Goal: Task Accomplishment & Management: Complete application form

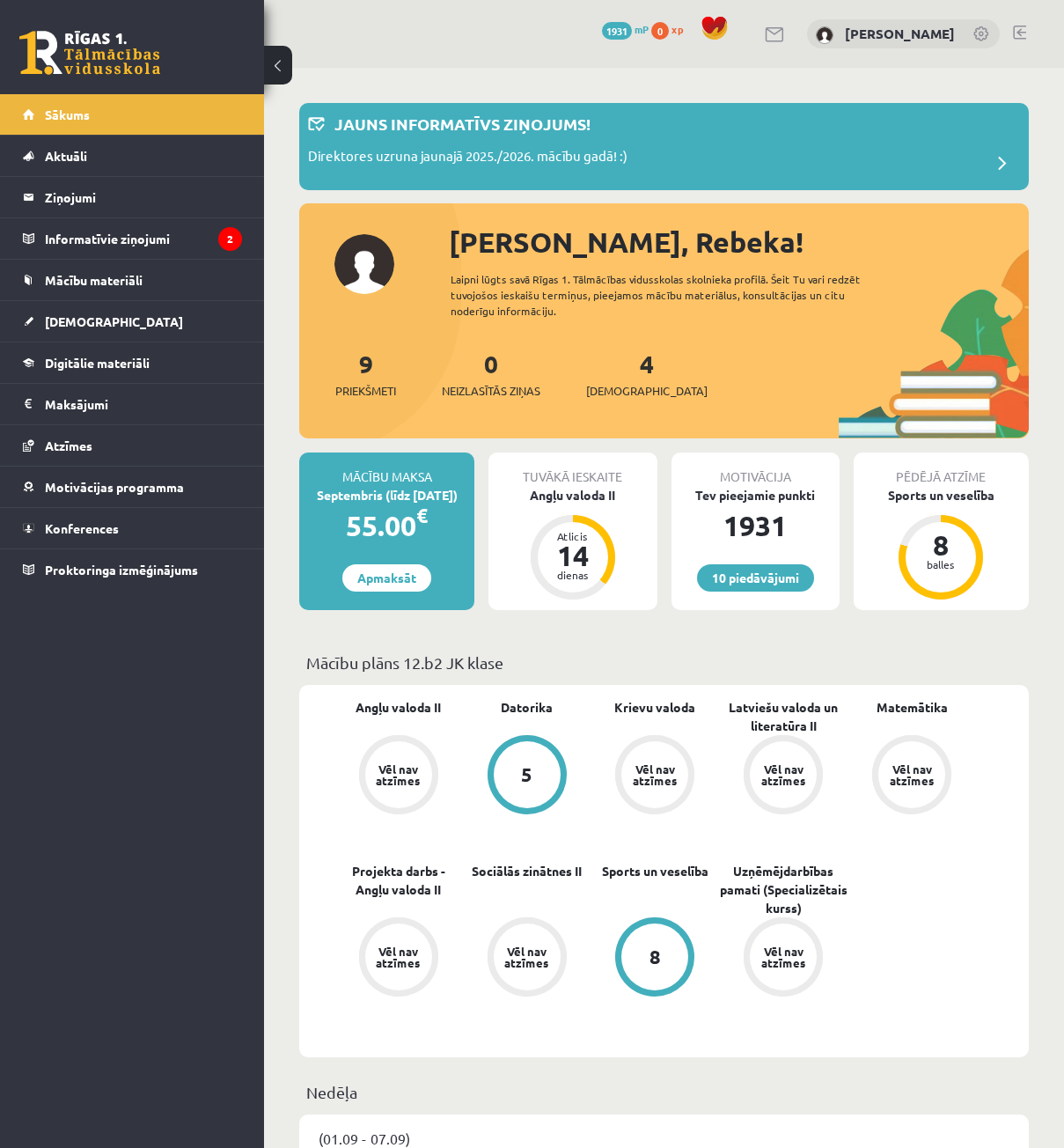
click at [604, 363] on div "4 Ieskaites" at bounding box center [646, 372] width 121 height 55
click at [610, 363] on div "4 Ieskaites" at bounding box center [646, 372] width 121 height 55
click at [615, 369] on link "4 Ieskaites" at bounding box center [646, 373] width 121 height 52
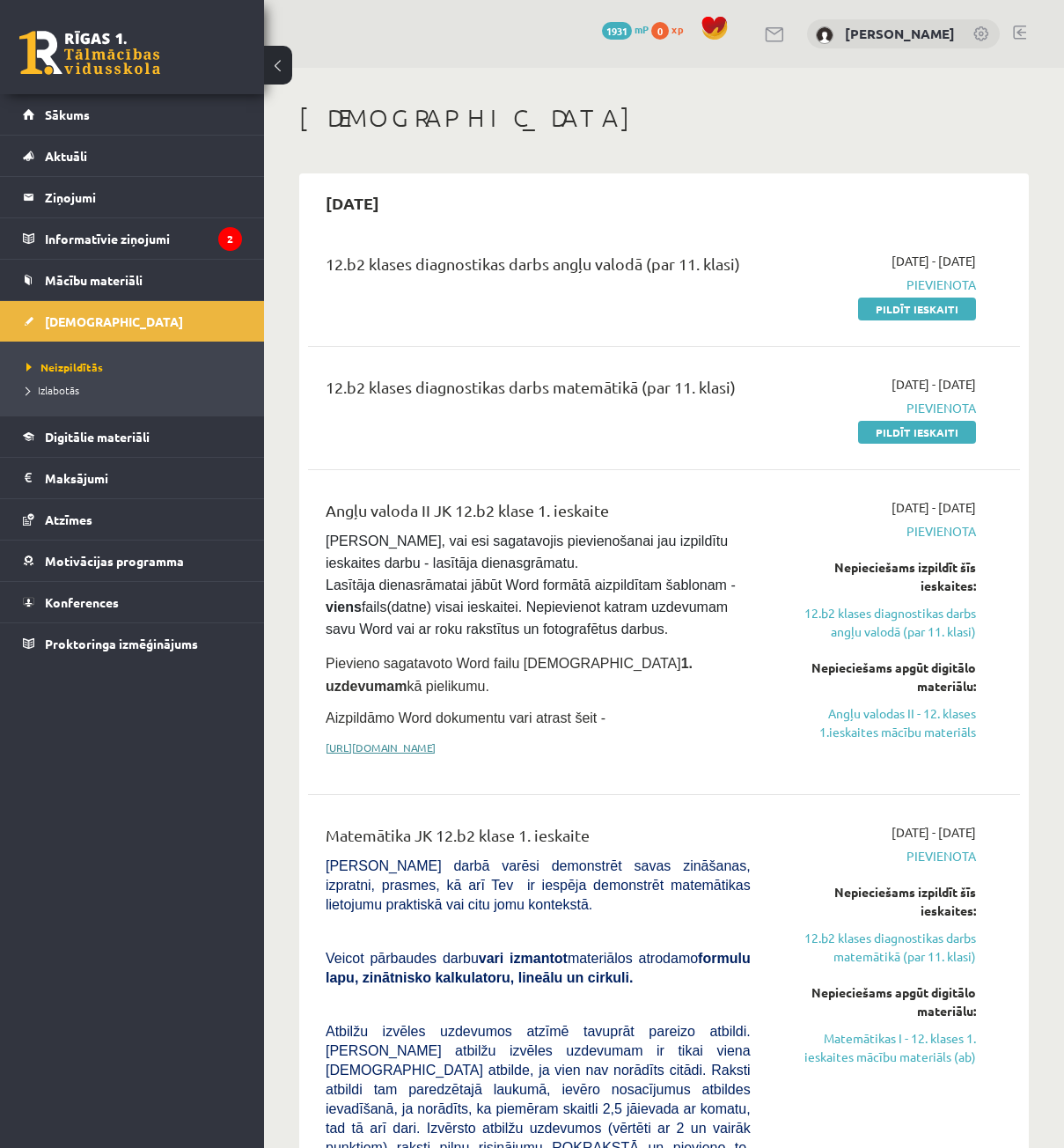
click at [436, 740] on link "[URL][DOMAIN_NAME]" at bounding box center [380, 747] width 110 height 14
click at [840, 717] on link "Angļu valodas II - 12. klases 1.ieskaites mācību materiāls" at bounding box center [876, 723] width 199 height 37
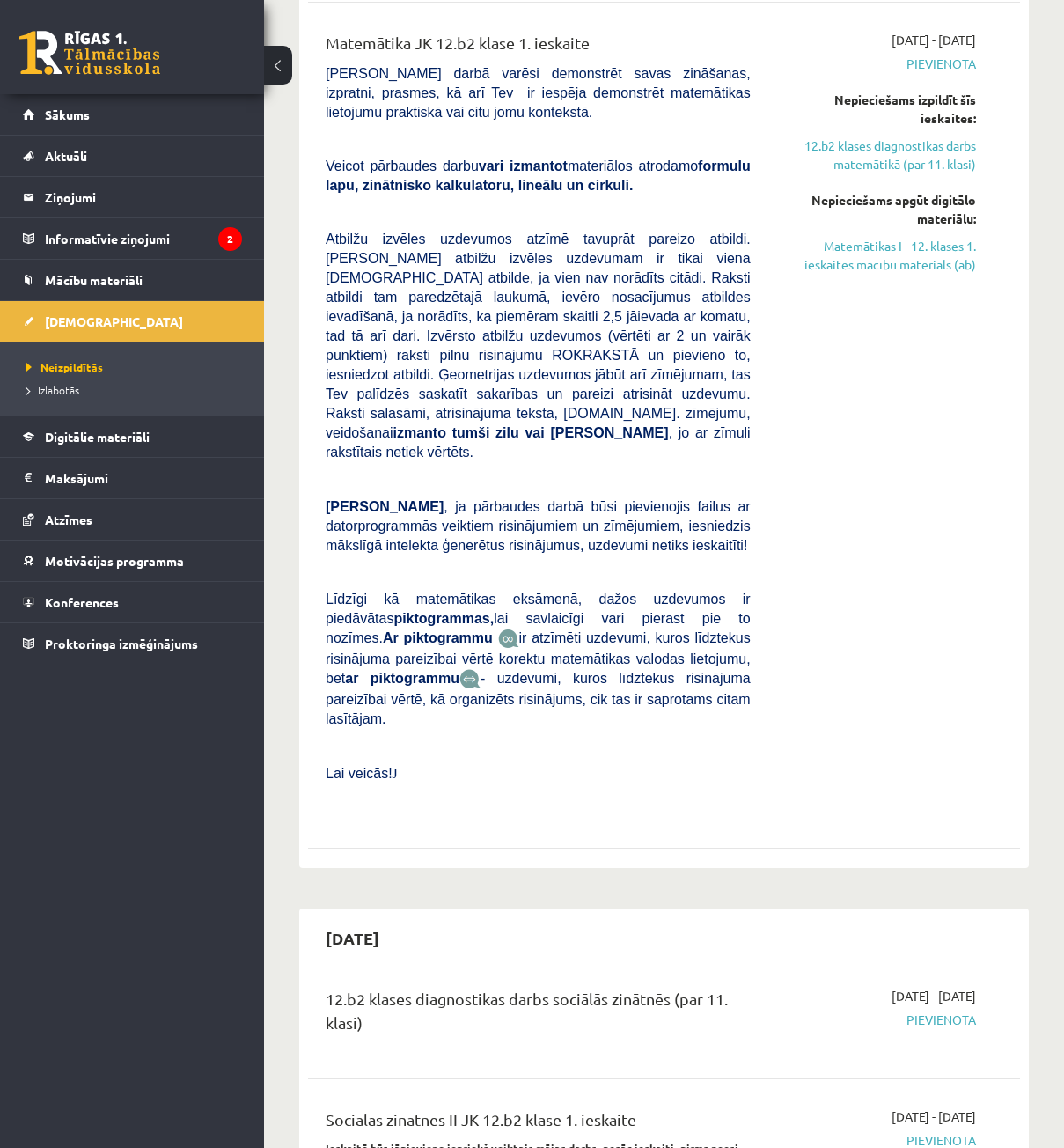
scroll to position [440, 0]
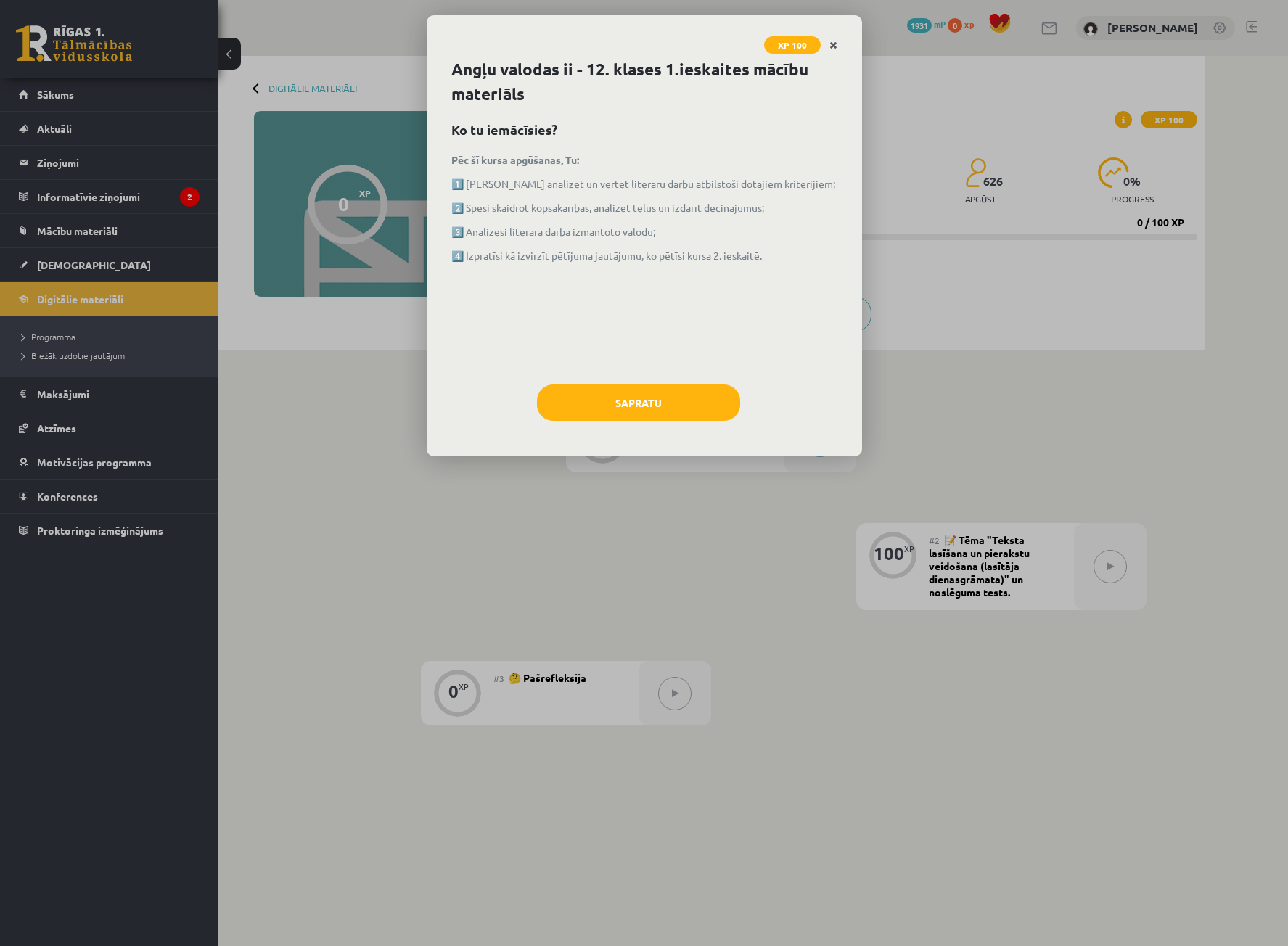
click at [832, 40] on icon "Close" at bounding box center [834, 45] width 8 height 10
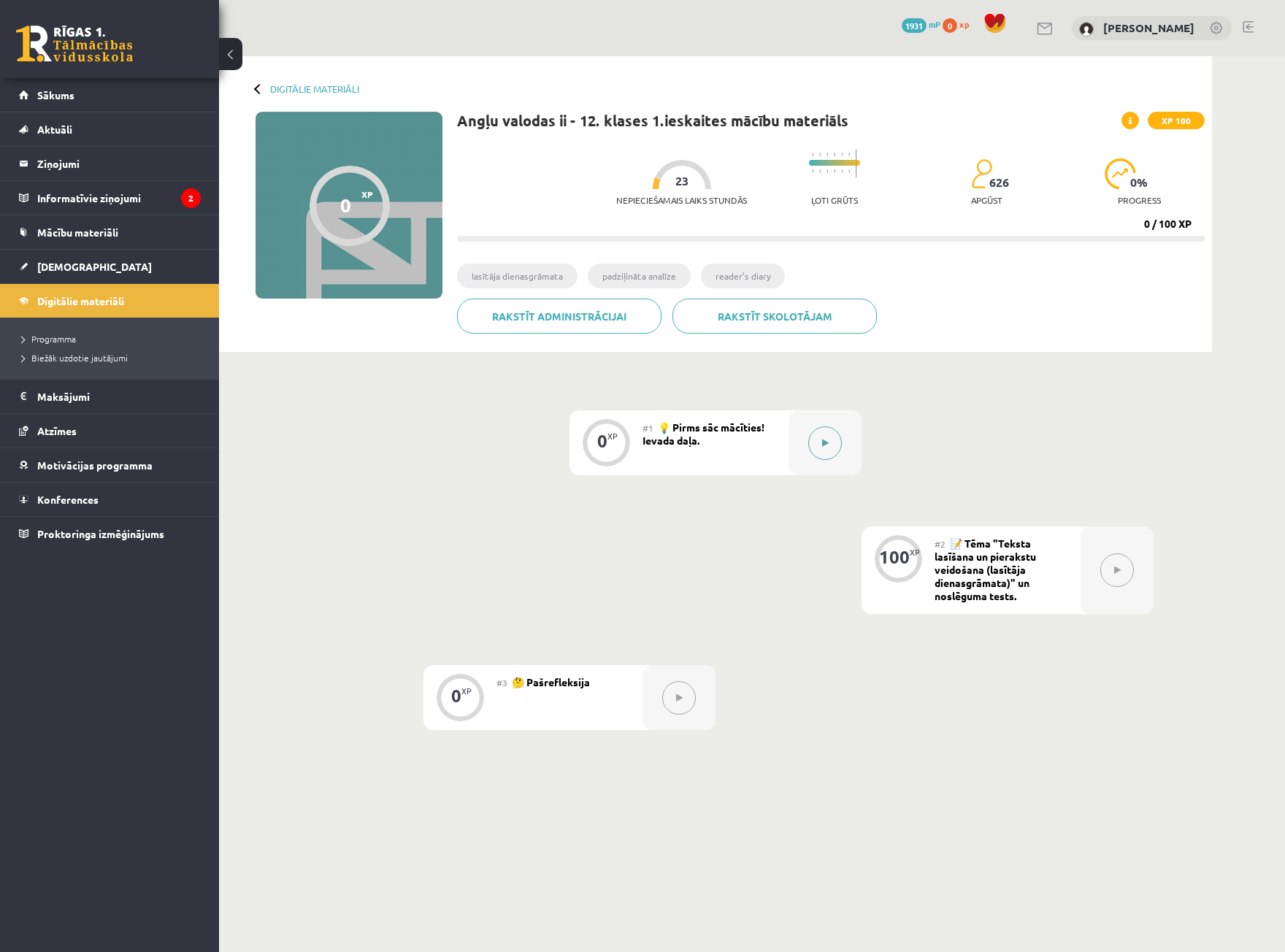
click at [813, 440] on button at bounding box center [825, 443] width 34 height 34
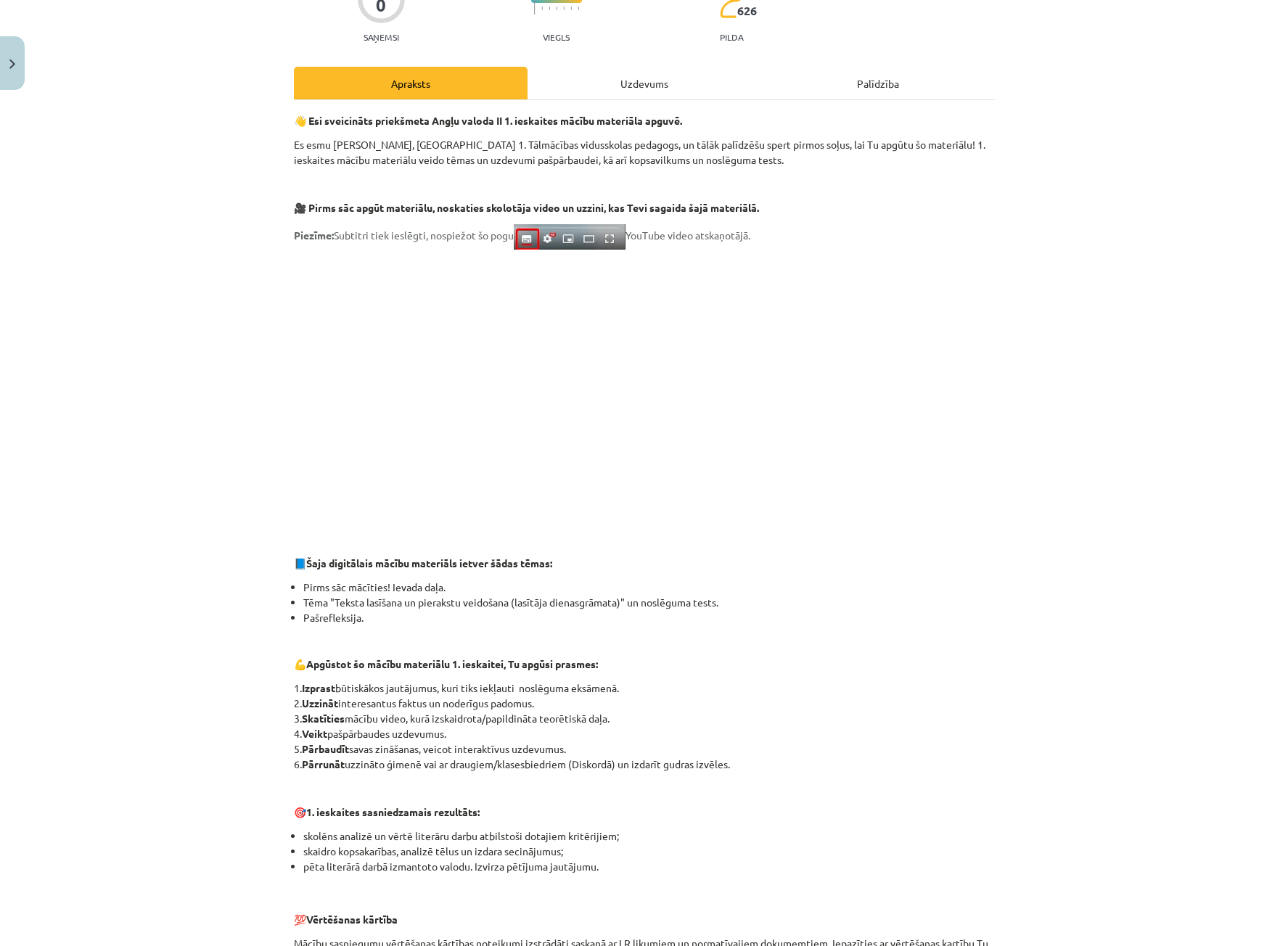
scroll to position [74, 0]
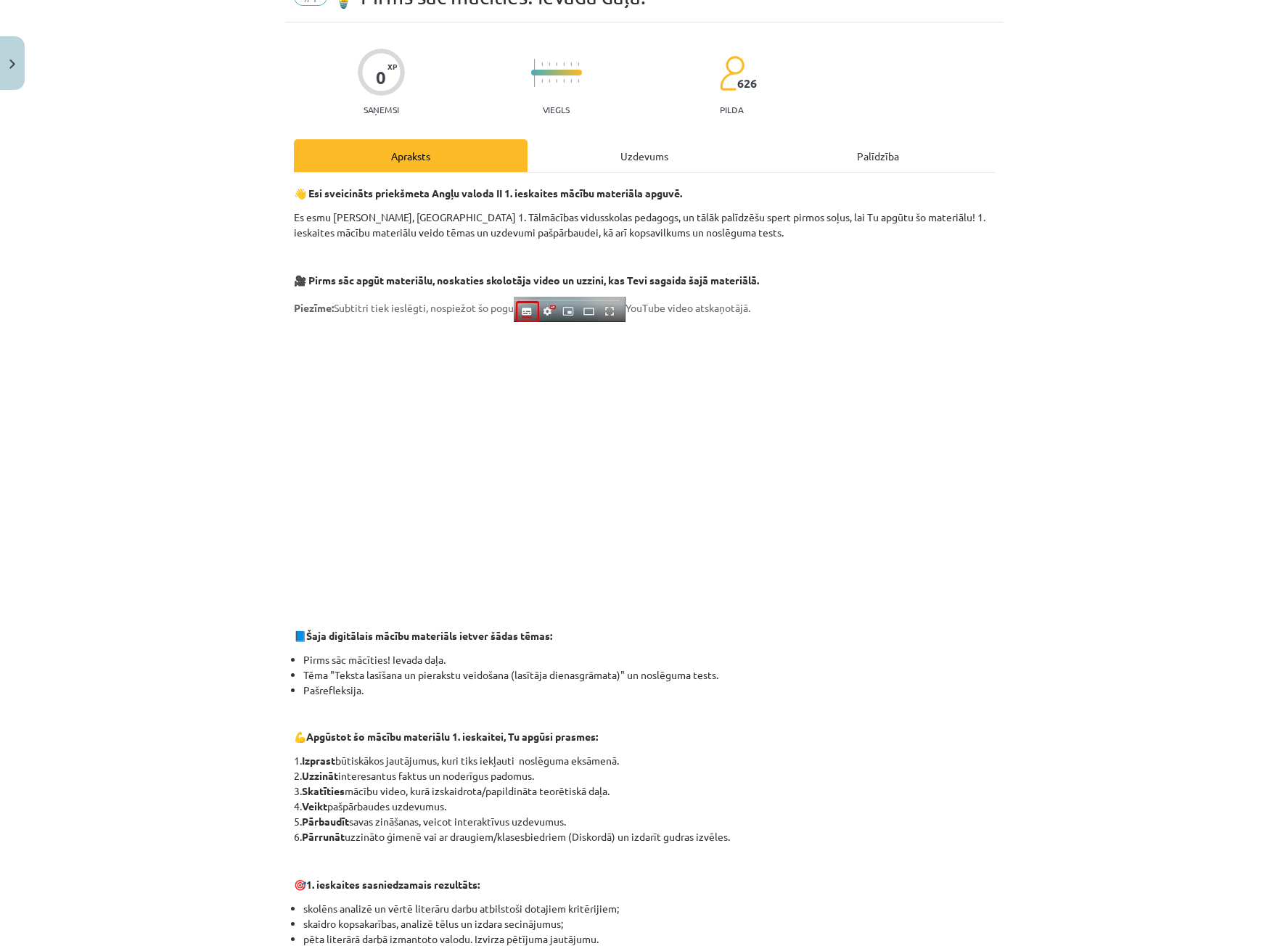
click at [632, 153] on div "Uzdevums" at bounding box center [644, 155] width 234 height 33
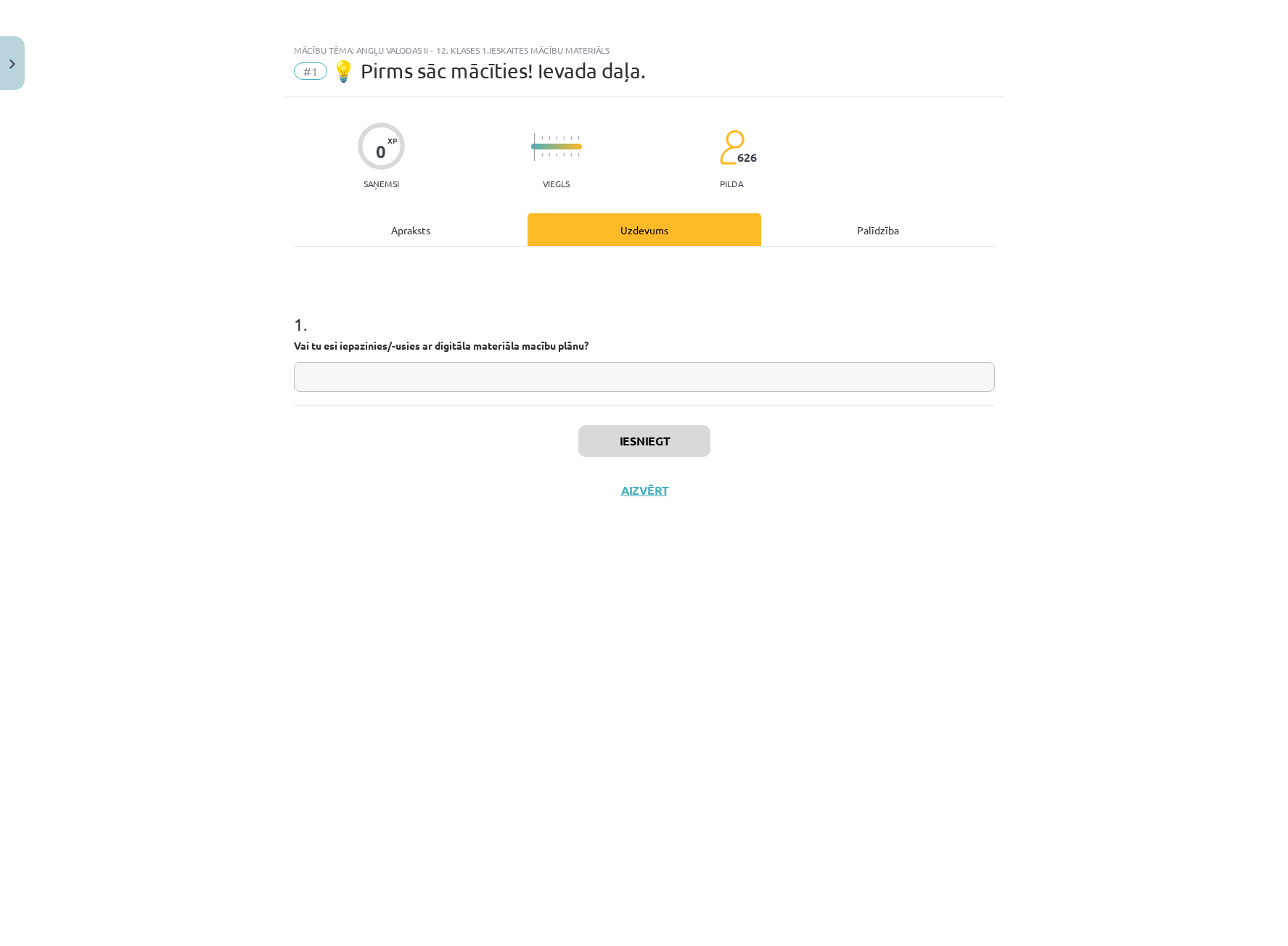
click at [563, 377] on input "text" at bounding box center [644, 377] width 701 height 30
type input "**********"
click at [620, 446] on button "Iesniegt" at bounding box center [644, 441] width 132 height 32
click at [615, 435] on button "Iesniegt" at bounding box center [644, 441] width 132 height 32
click at [516, 232] on div "Apraksts" at bounding box center [410, 229] width 234 height 33
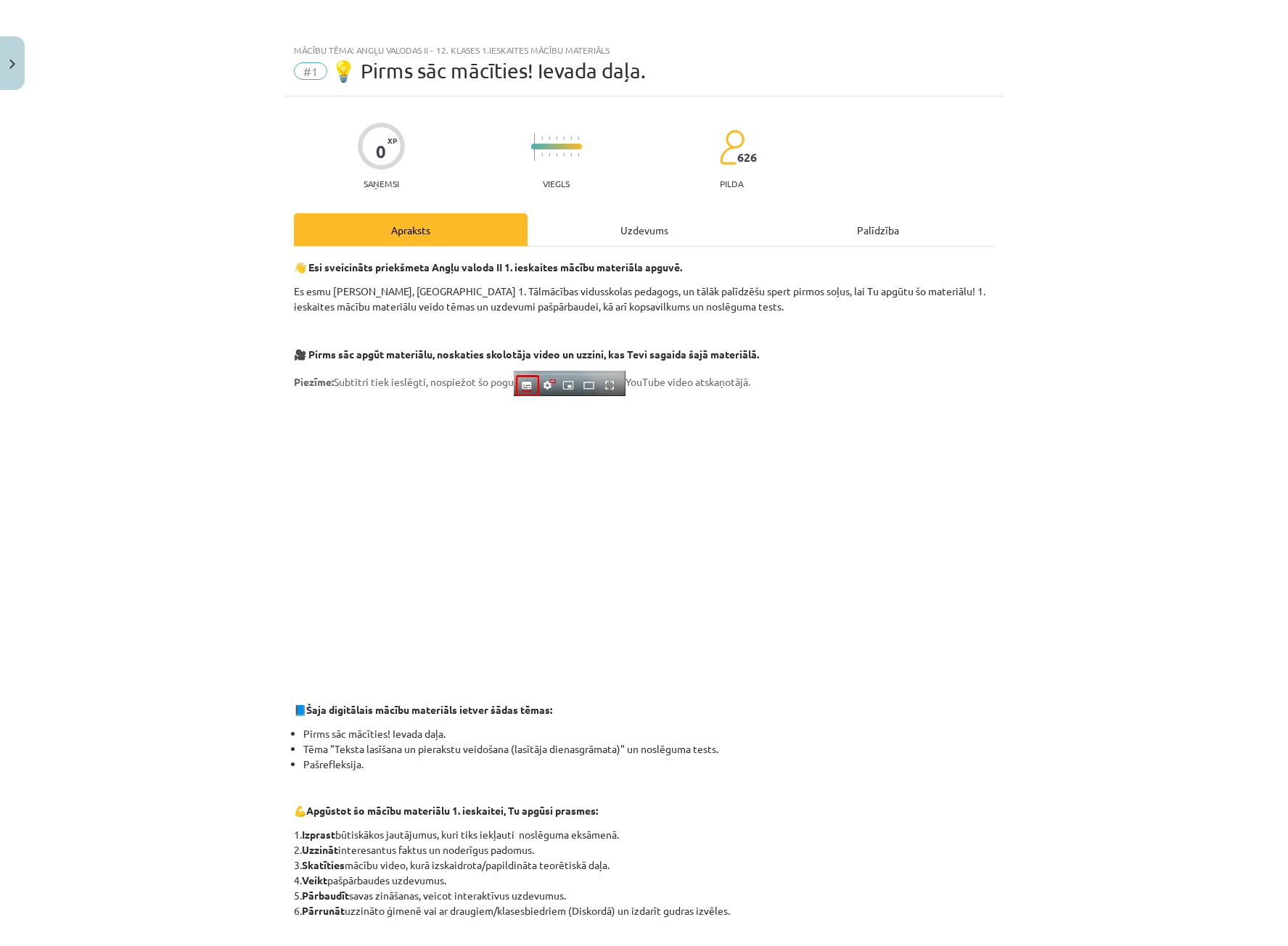
click at [574, 235] on div "Uzdevums" at bounding box center [644, 229] width 234 height 33
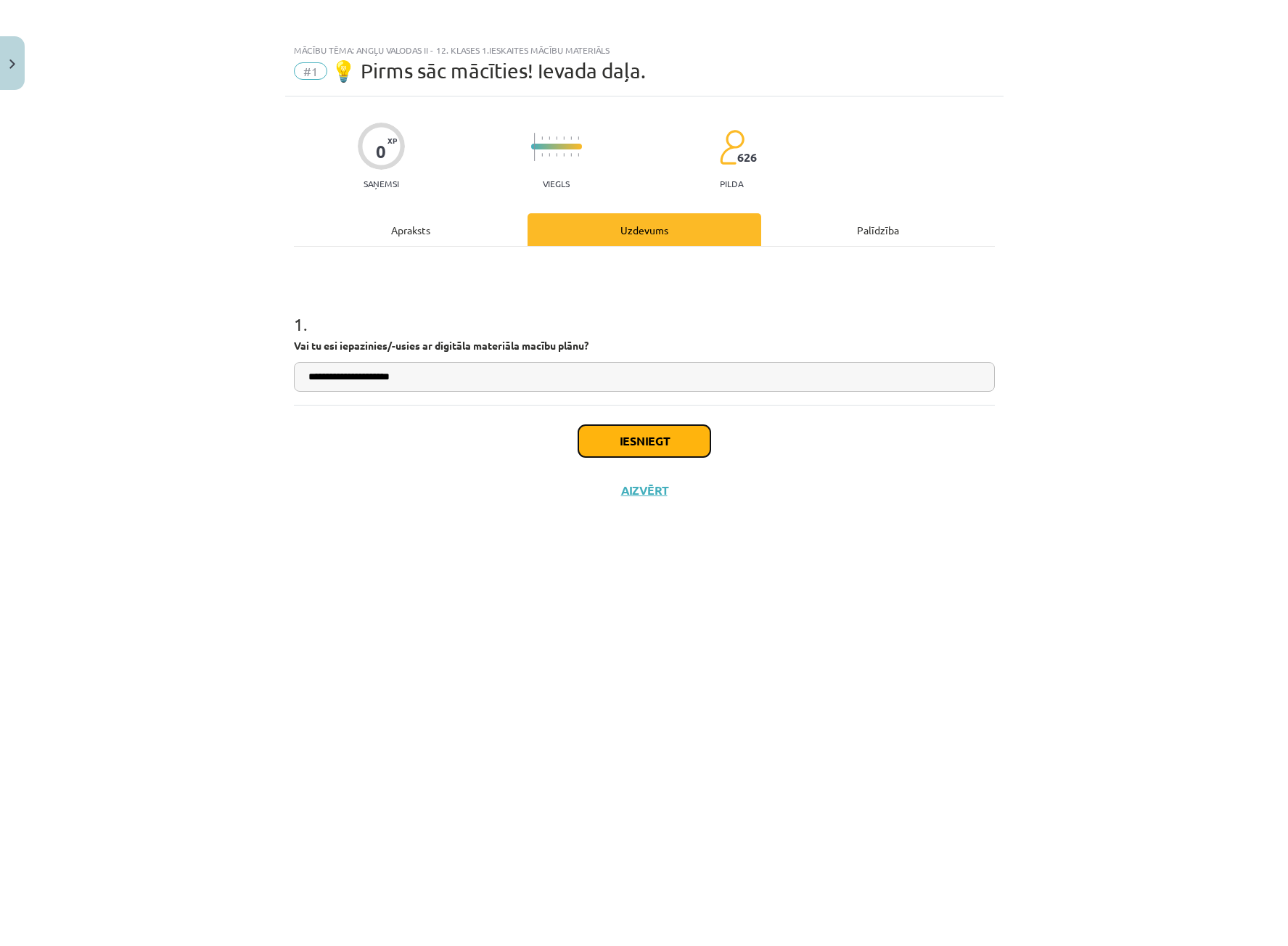
click at [674, 444] on button "Iesniegt" at bounding box center [644, 441] width 132 height 32
click at [652, 440] on button "Iesniegt" at bounding box center [644, 441] width 132 height 32
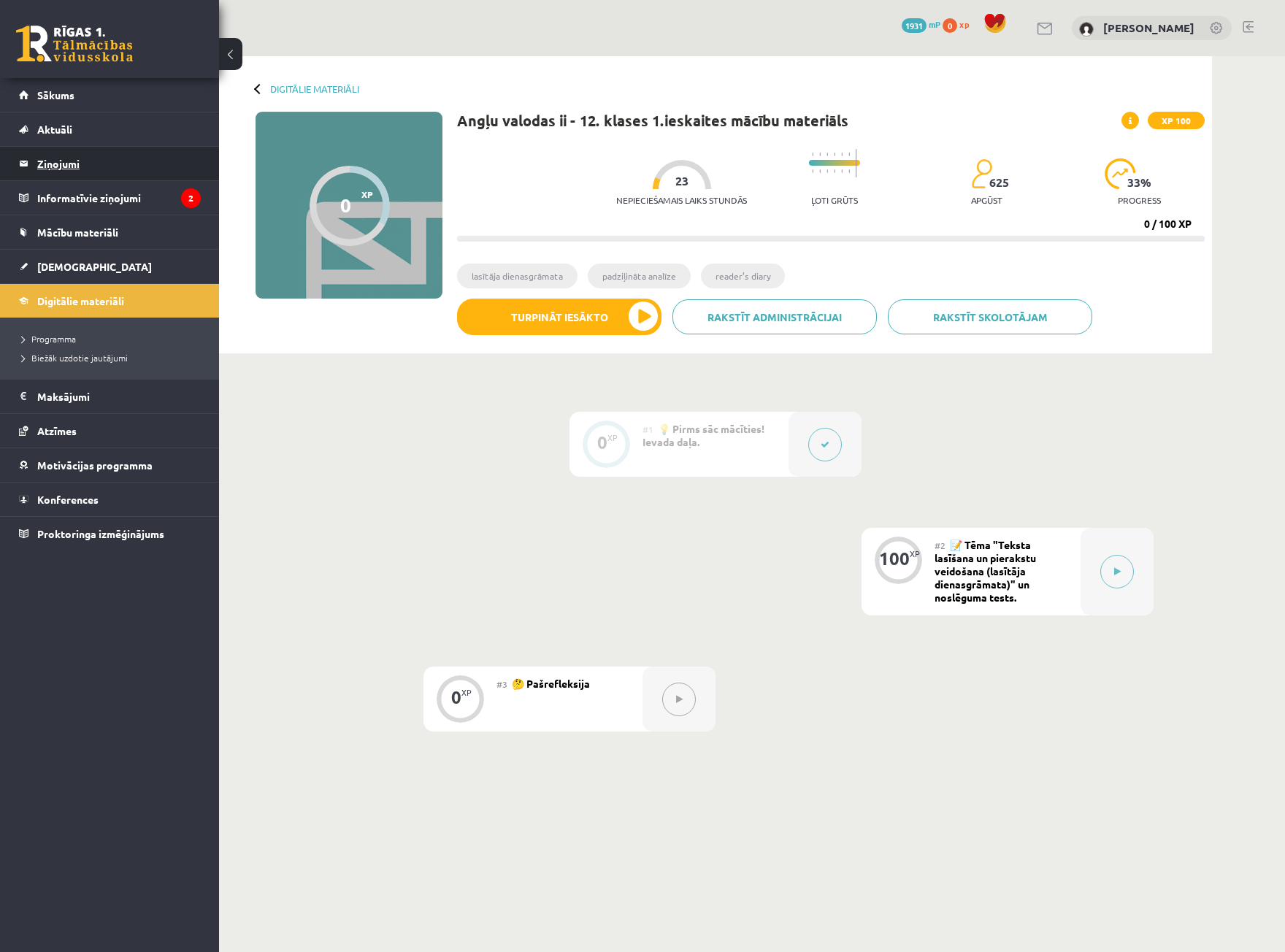
click at [132, 165] on legend "Ziņojumi 0" at bounding box center [119, 164] width 164 height 34
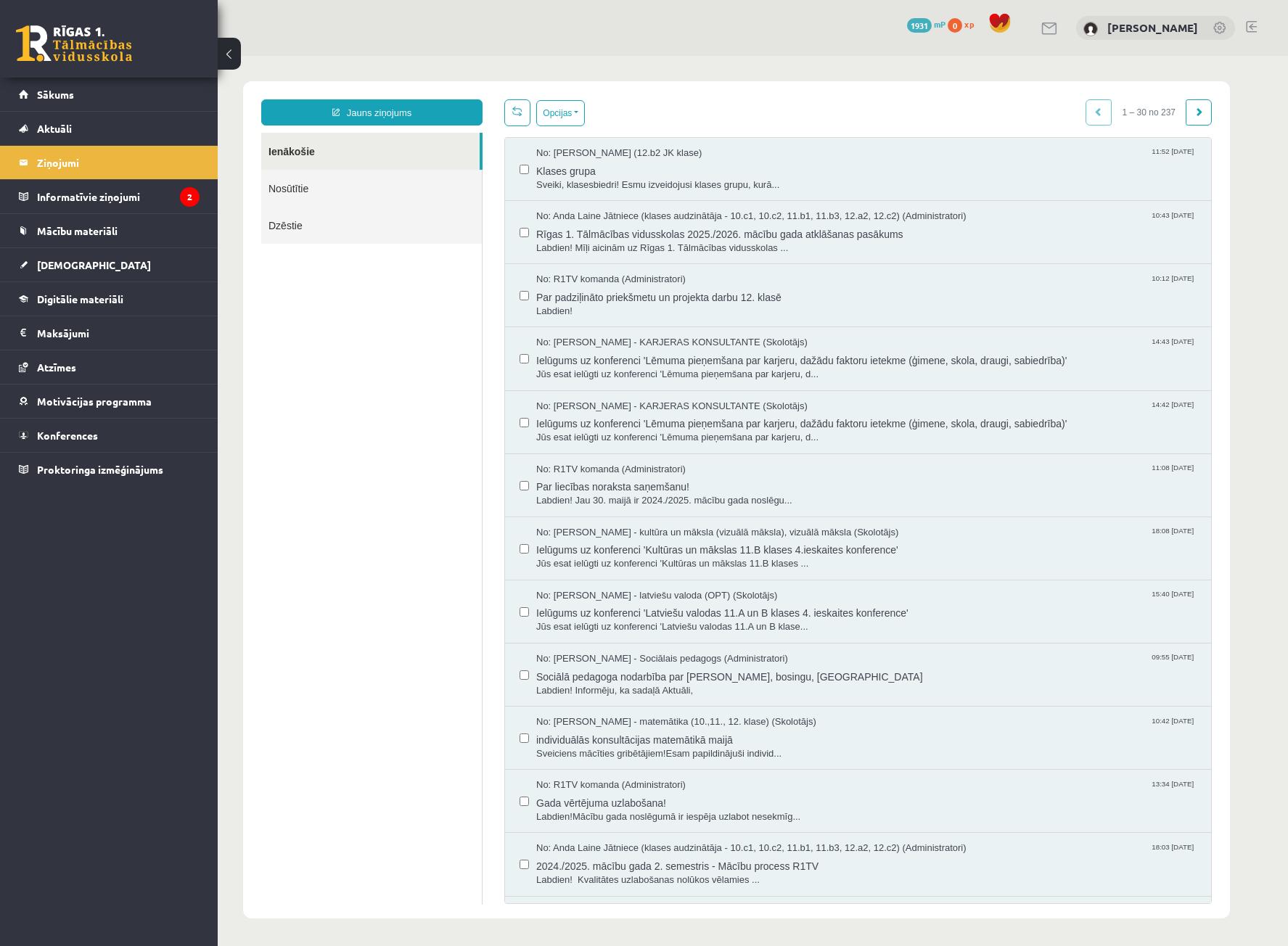
click at [105, 49] on link at bounding box center [74, 44] width 116 height 36
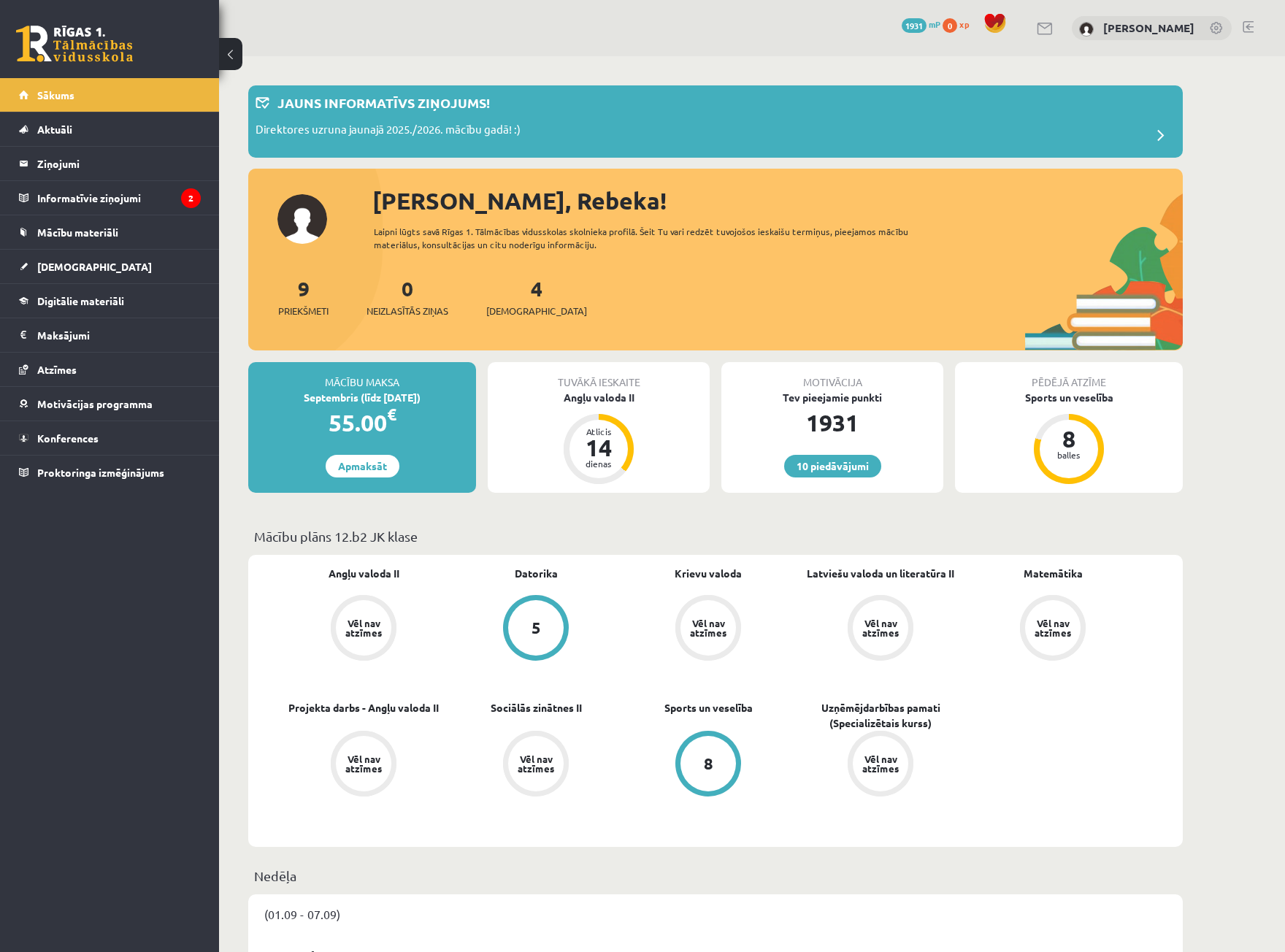
click at [610, 406] on div "Tuvākā ieskaite Angļu valoda II Atlicis 14 dienas" at bounding box center [599, 428] width 222 height 131
click at [615, 386] on div "Tuvākā ieskaite" at bounding box center [599, 376] width 222 height 28
click at [615, 398] on div "Angļu valoda II" at bounding box center [599, 397] width 222 height 15
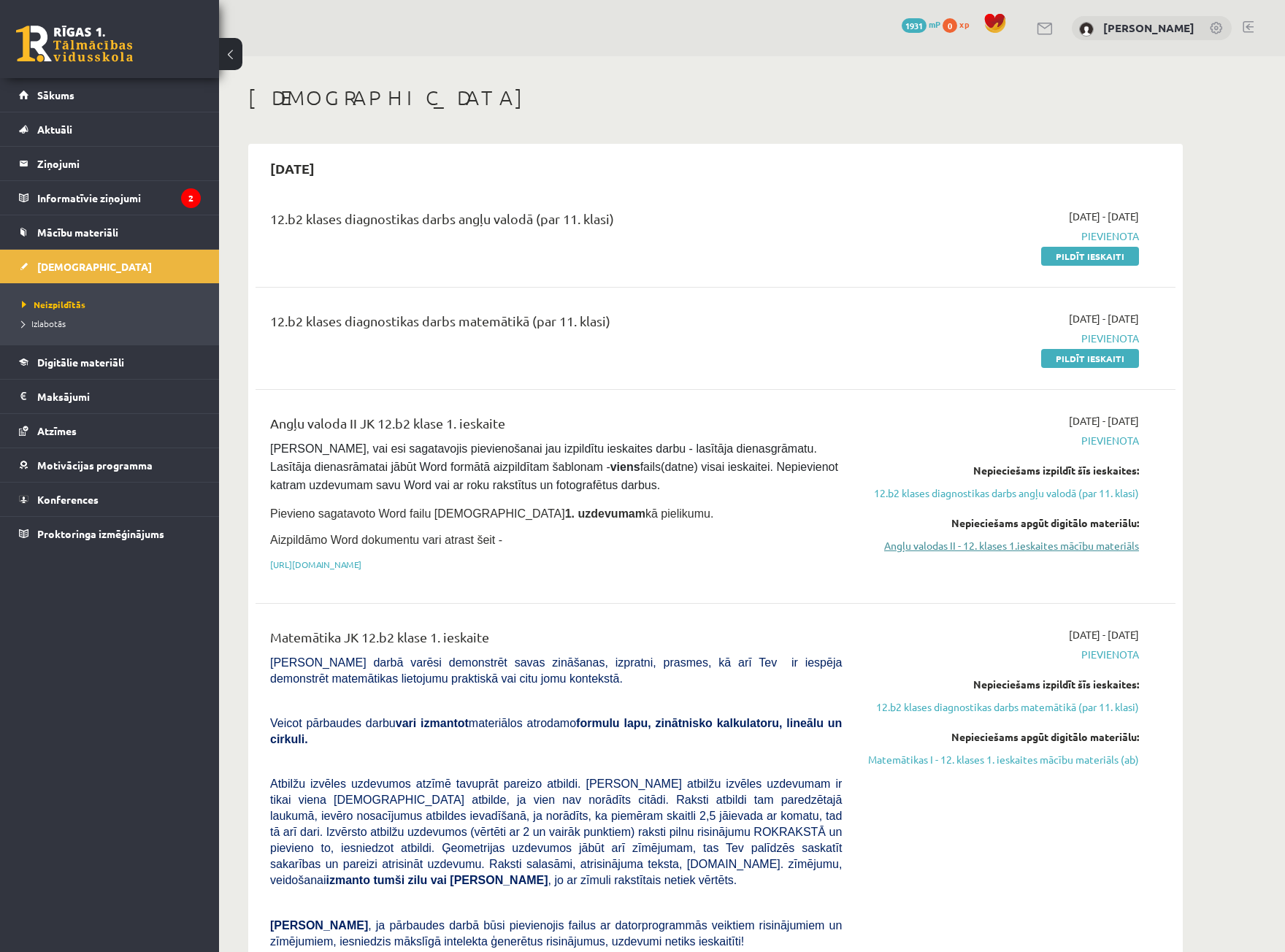
click at [1048, 547] on link "Angļu valodas II - 12. klases 1.ieskaites mācību materiāls" at bounding box center [1001, 545] width 275 height 15
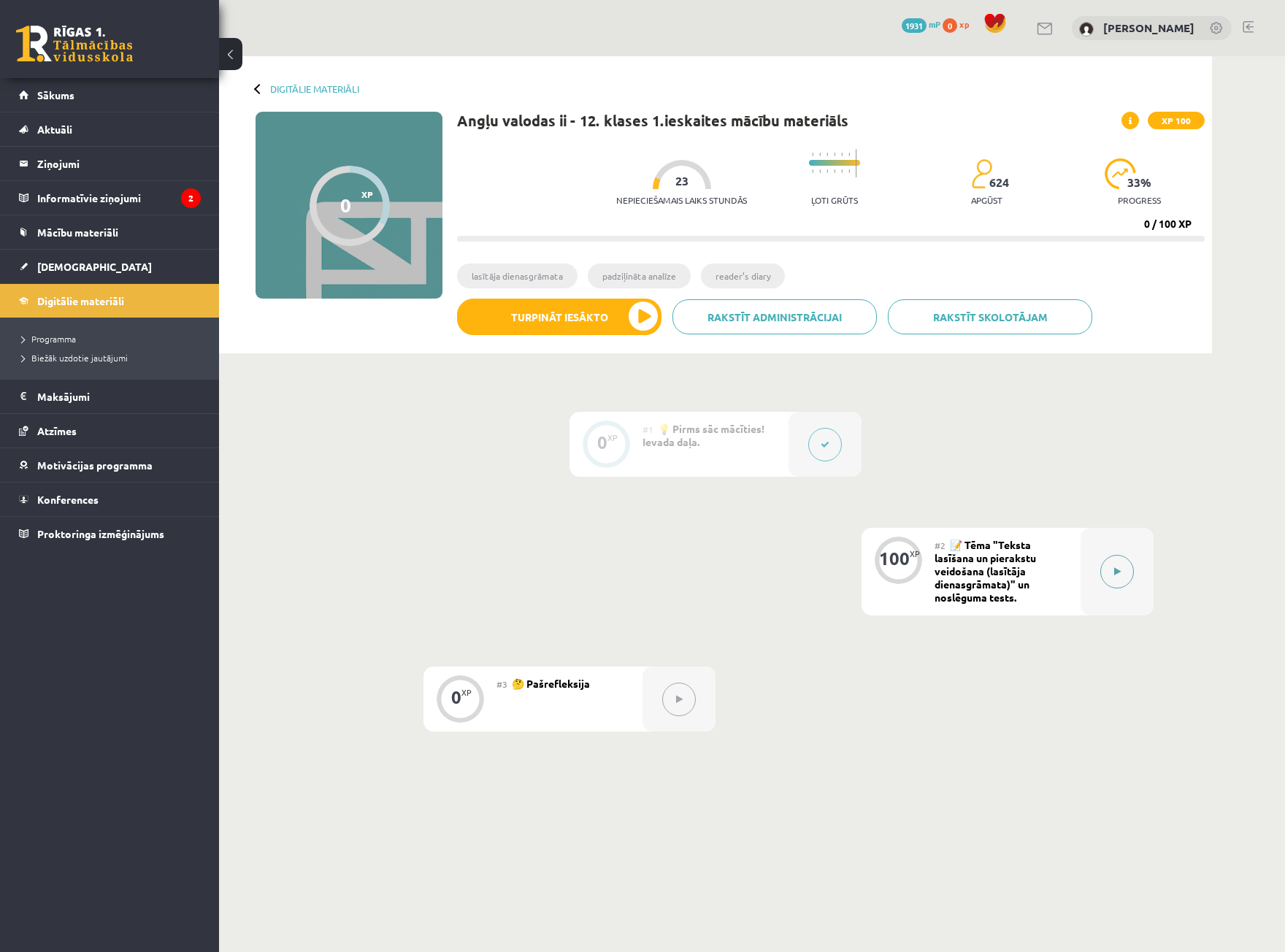
click at [1117, 580] on button at bounding box center [1117, 571] width 34 height 34
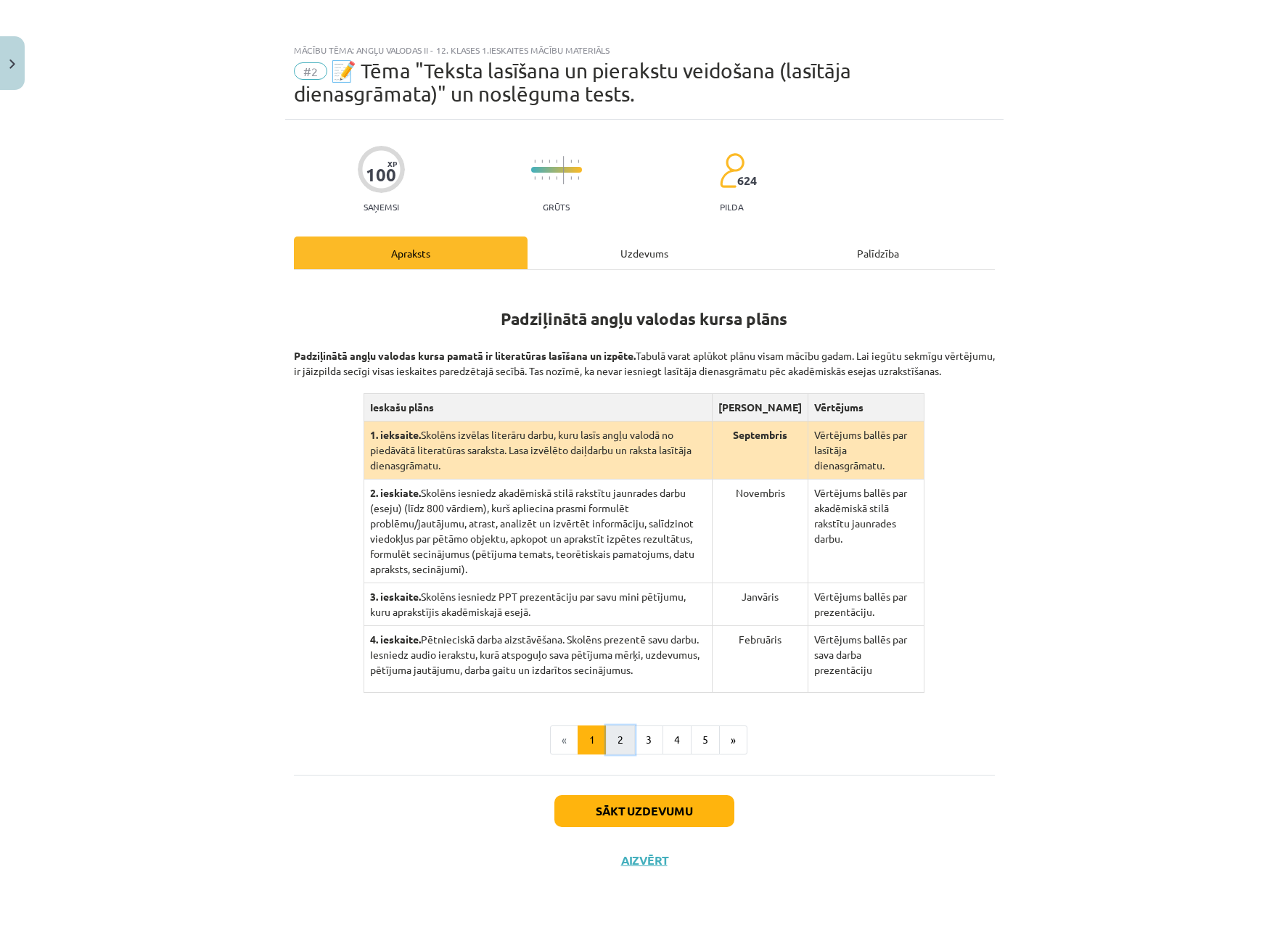
click at [615, 734] on button "2" at bounding box center [620, 740] width 29 height 29
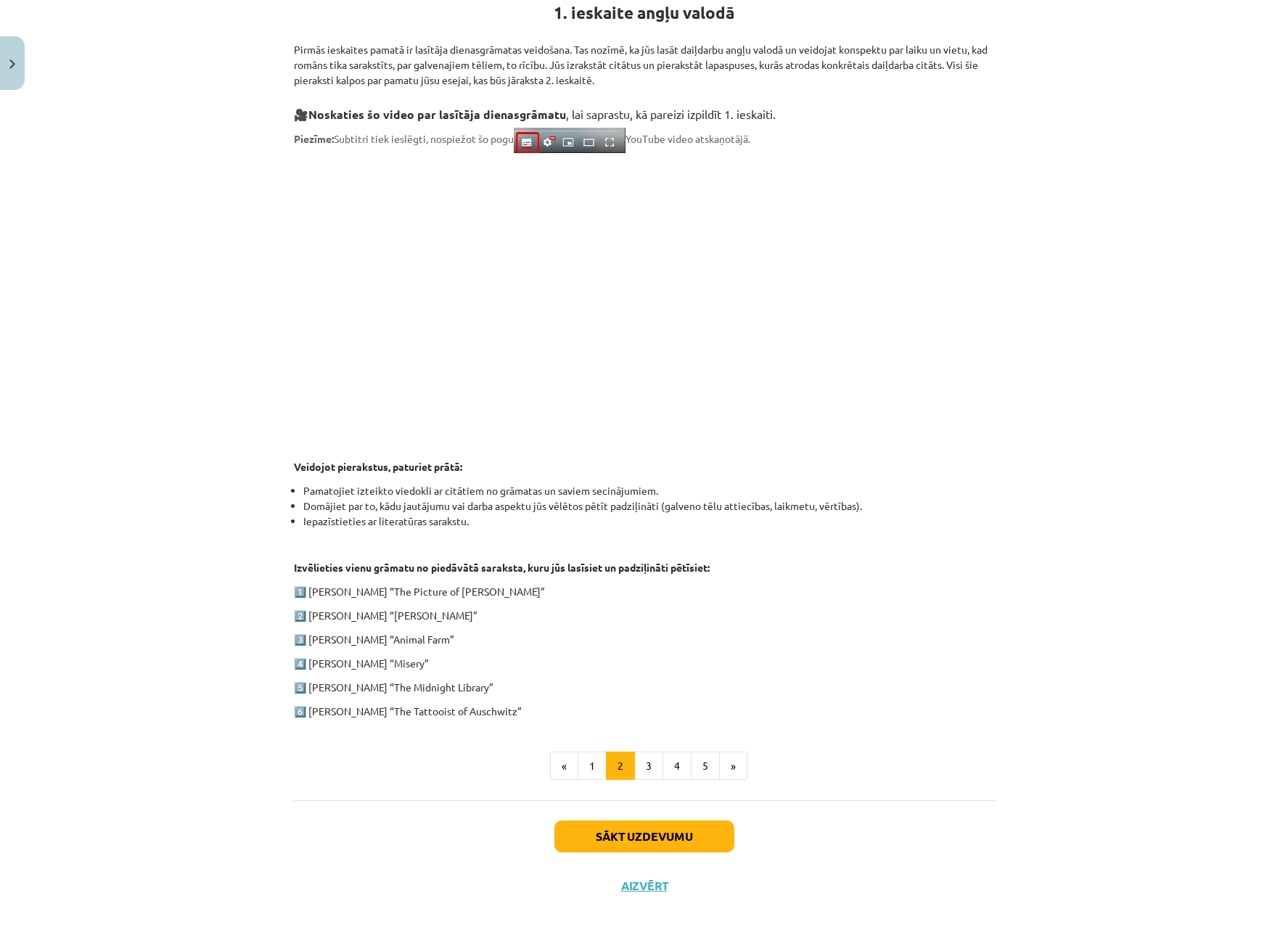
scroll to position [234, 0]
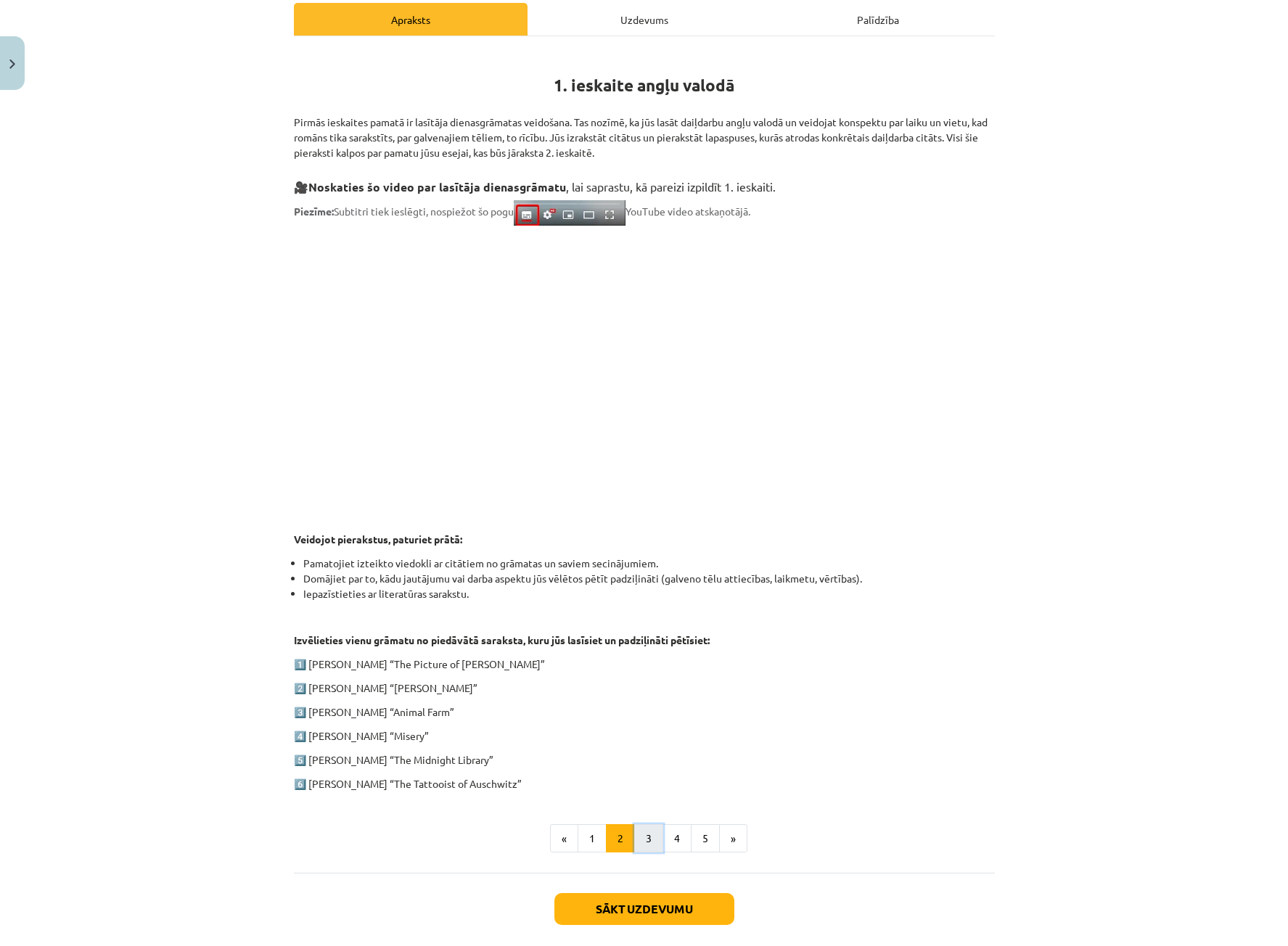
click at [646, 840] on button "3" at bounding box center [648, 838] width 29 height 29
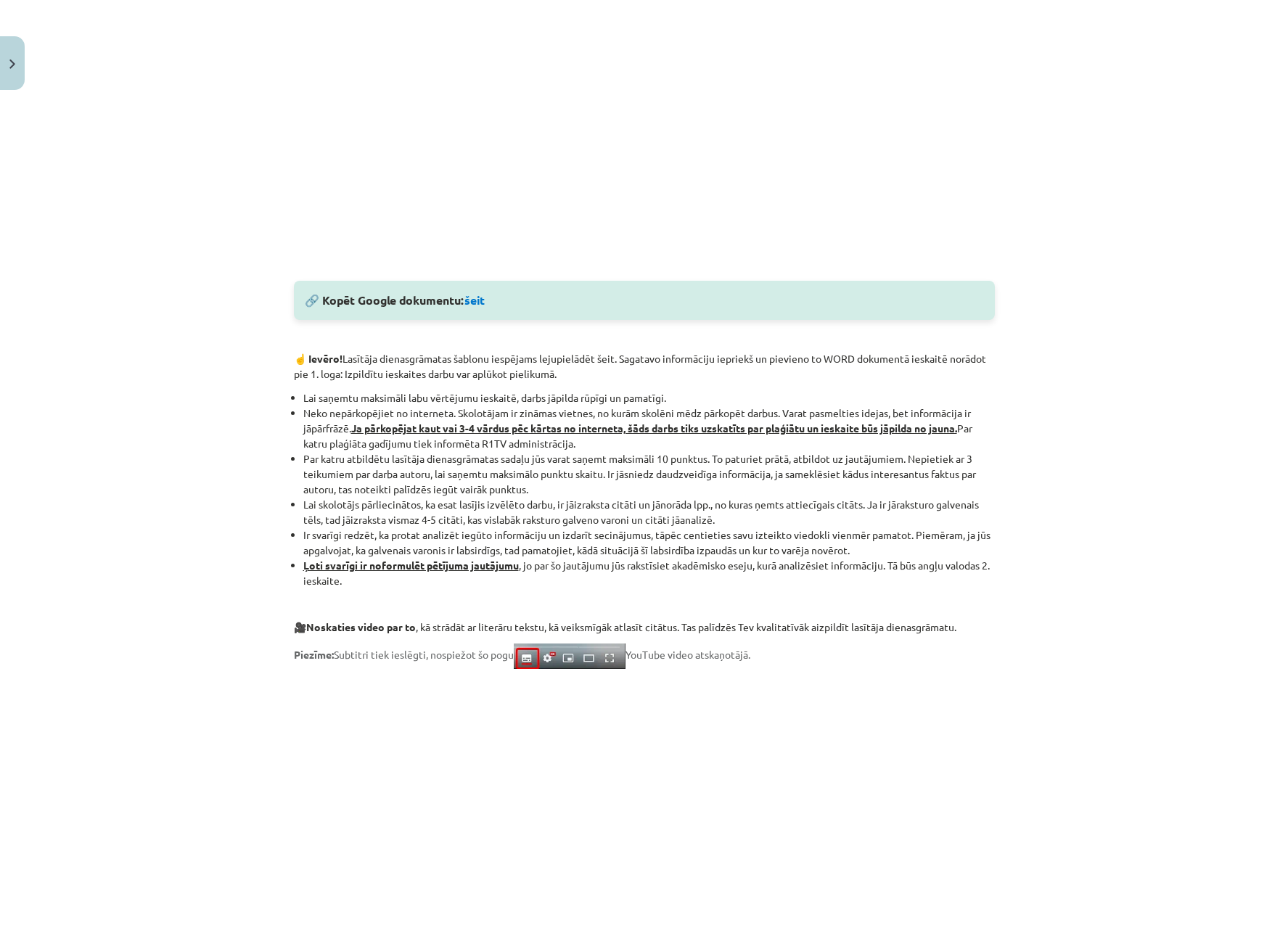
scroll to position [799, 0]
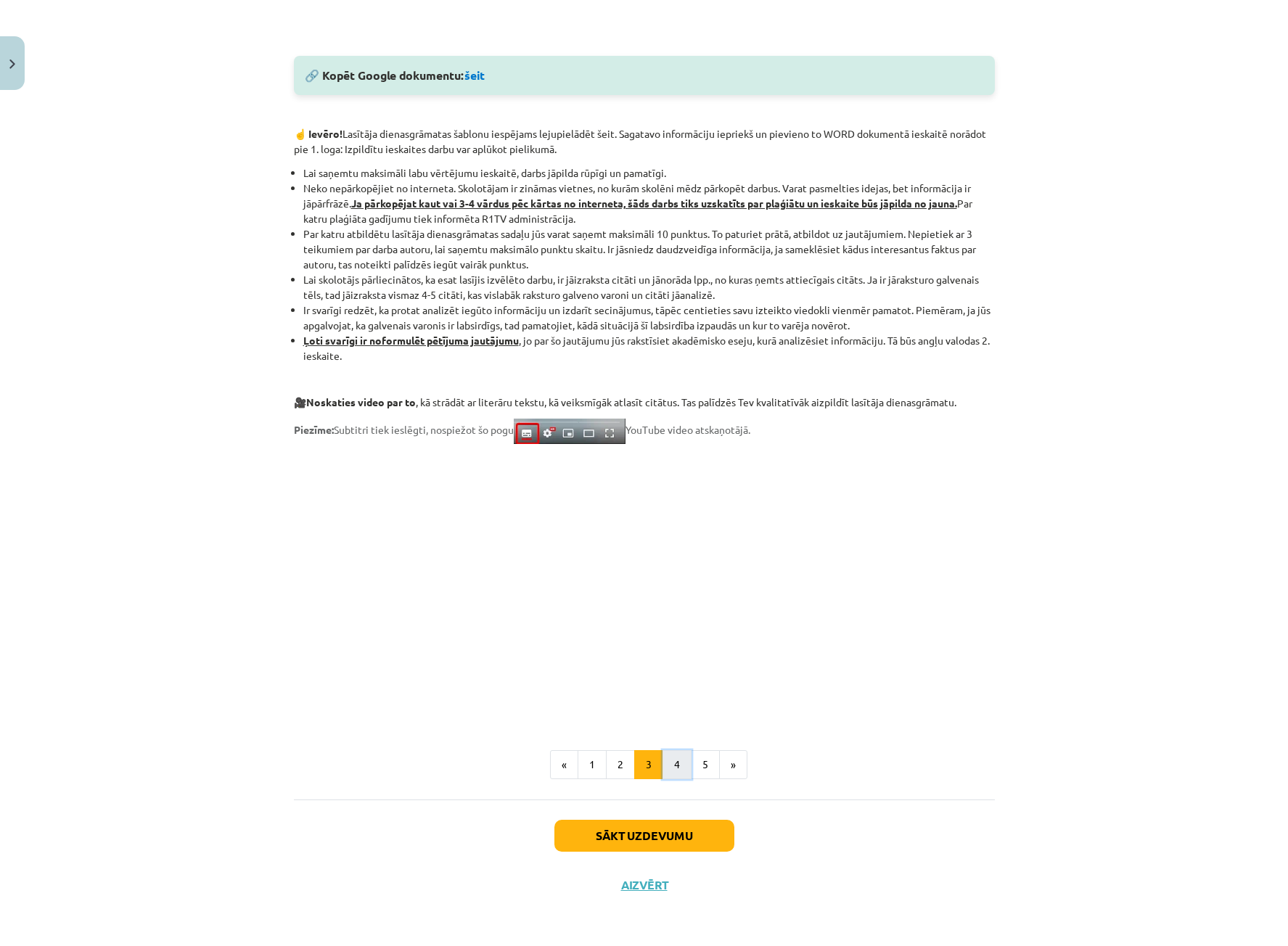
click at [670, 763] on button "4" at bounding box center [677, 764] width 29 height 29
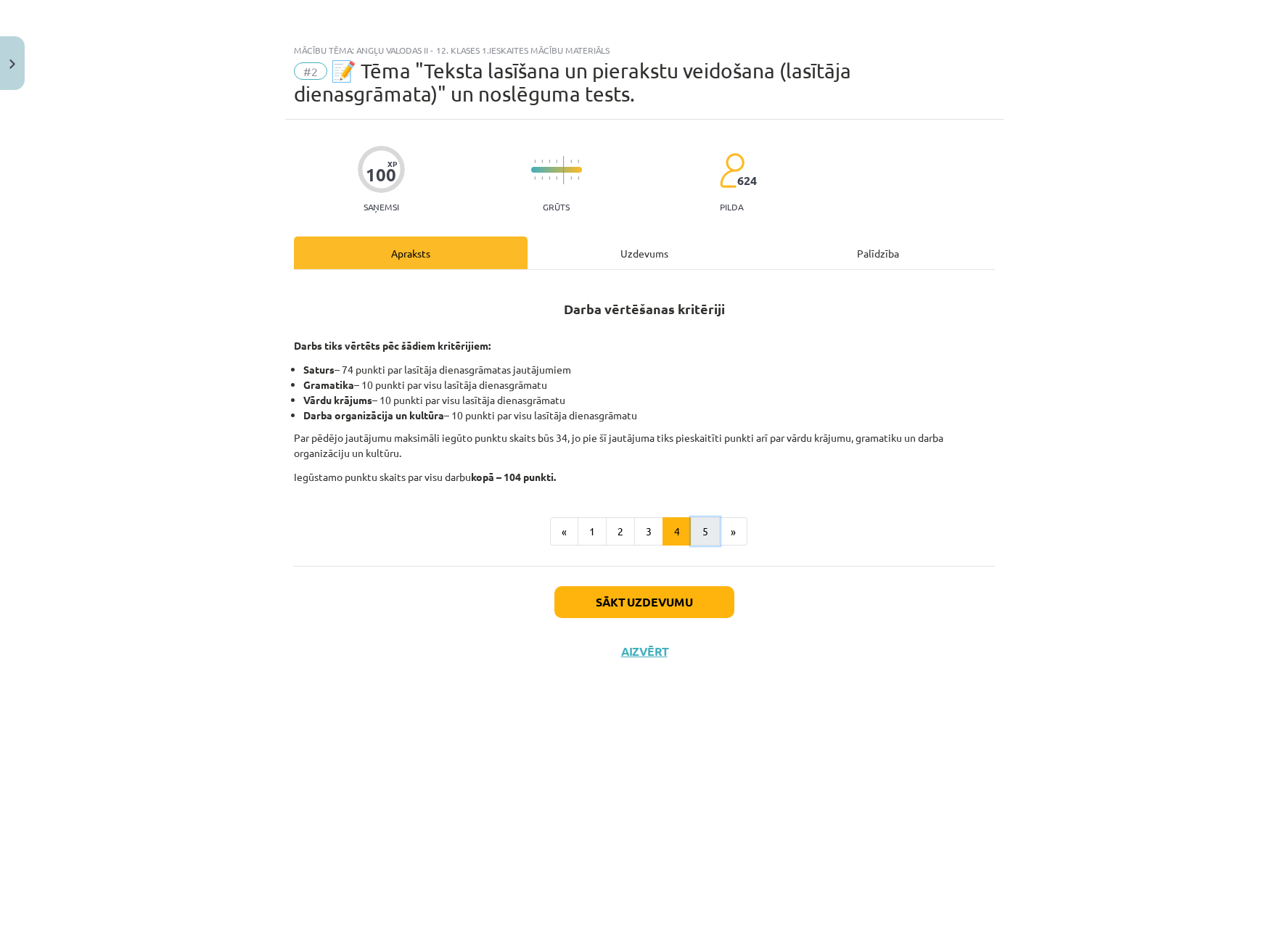
click at [704, 538] on button "5" at bounding box center [705, 531] width 29 height 29
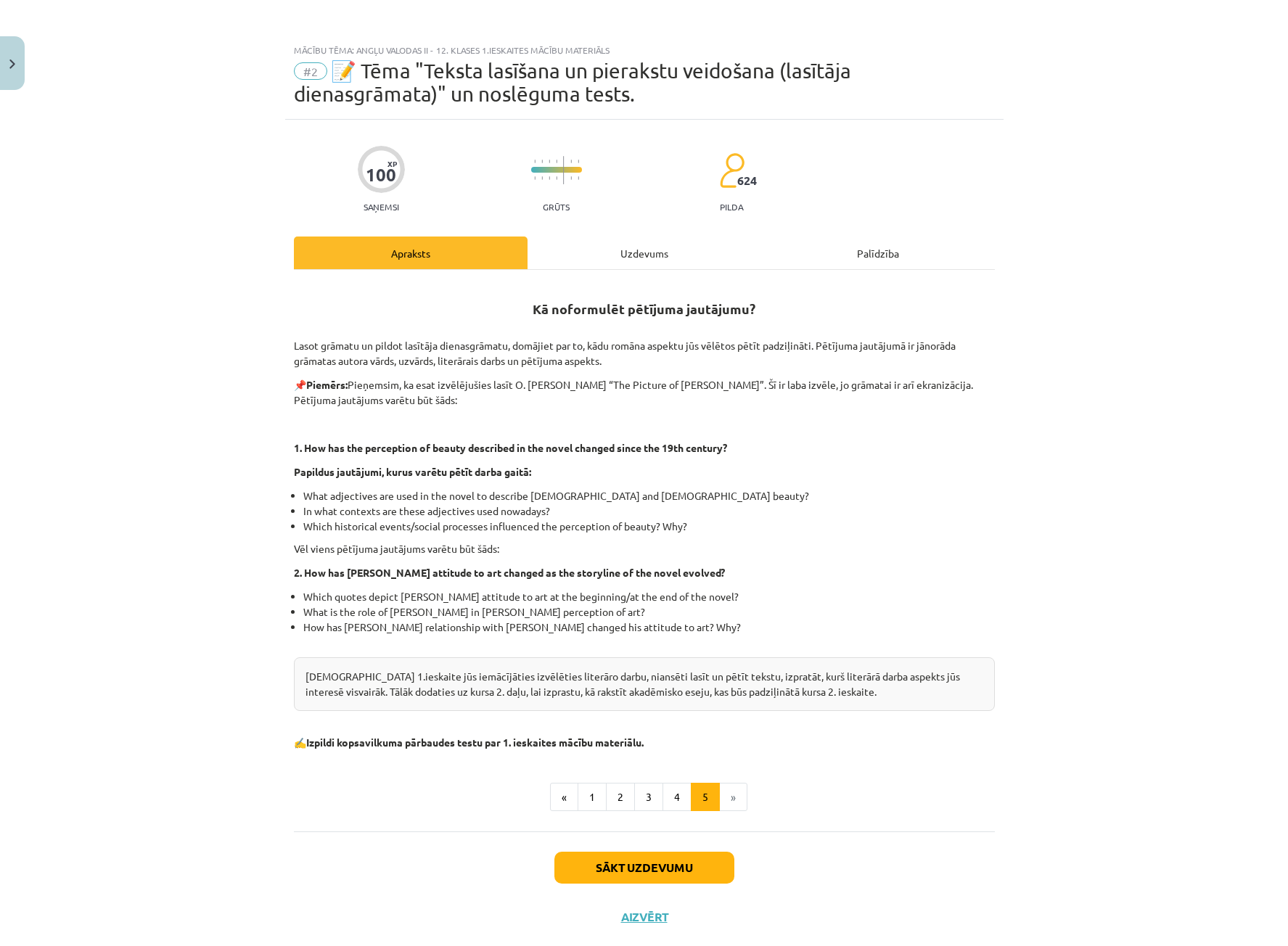
click at [643, 251] on div "Uzdevums" at bounding box center [644, 252] width 234 height 33
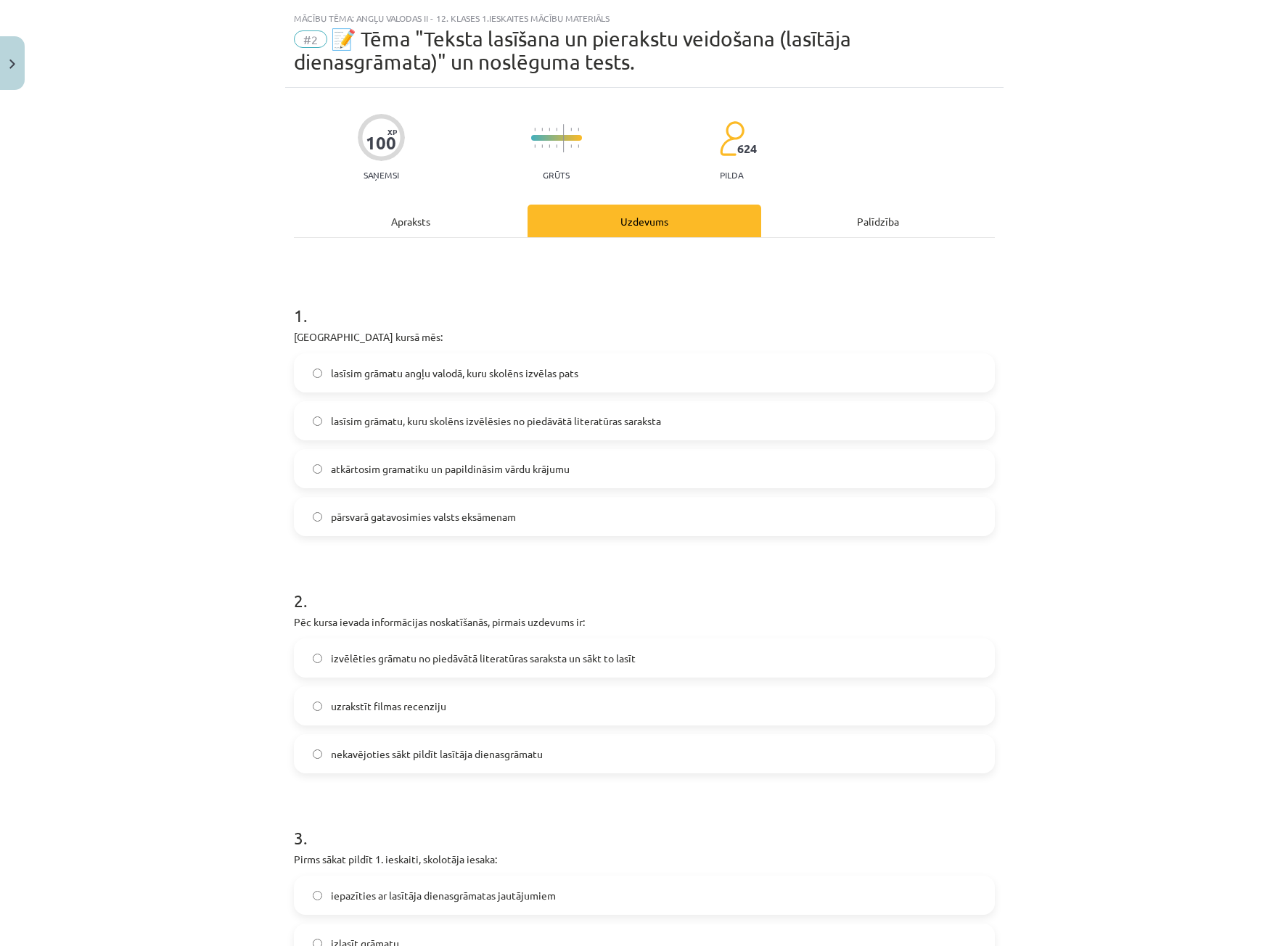
click at [437, 218] on div "Apraksts" at bounding box center [410, 220] width 234 height 33
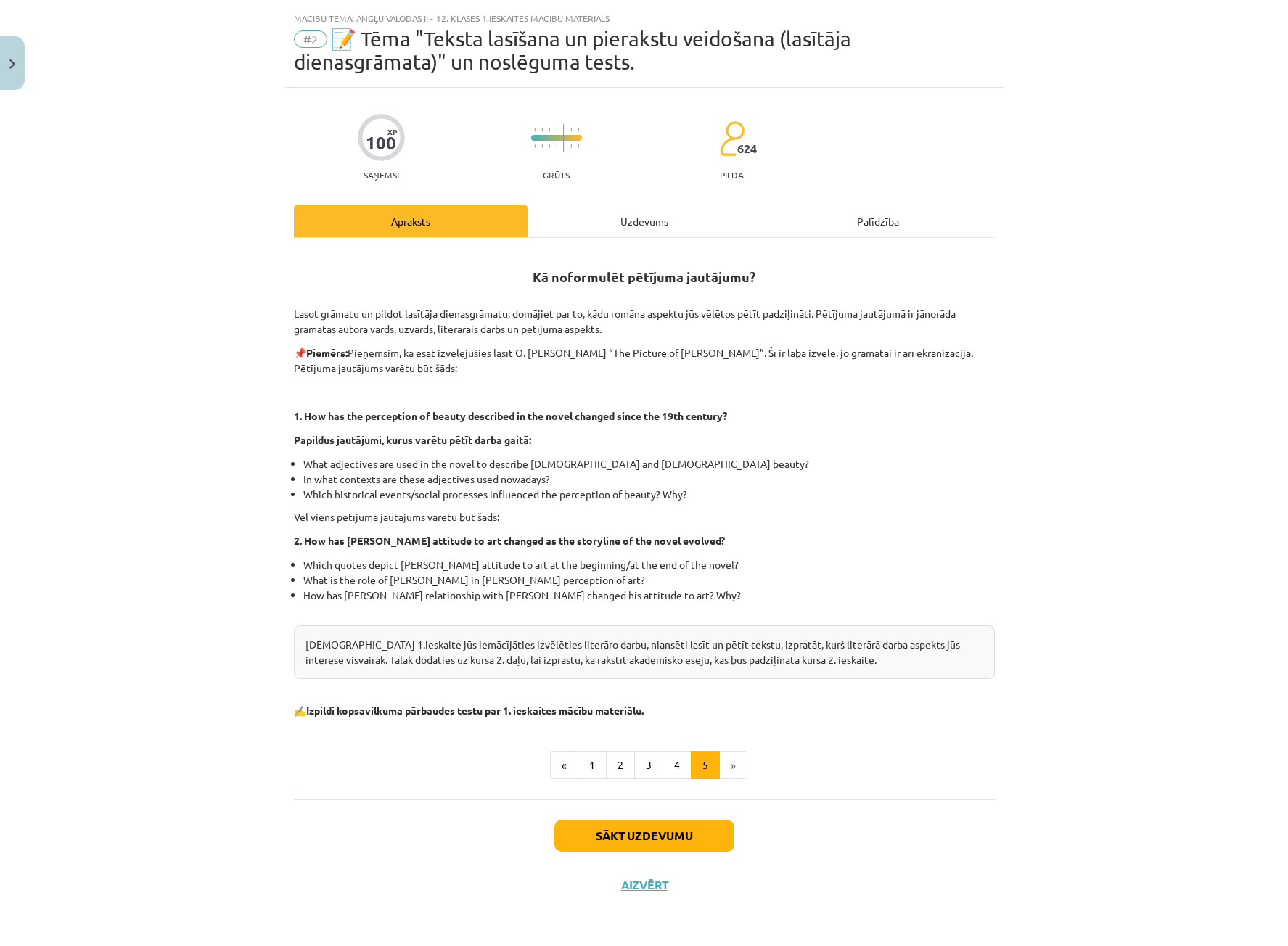
click at [597, 223] on div "Uzdevums" at bounding box center [644, 220] width 234 height 33
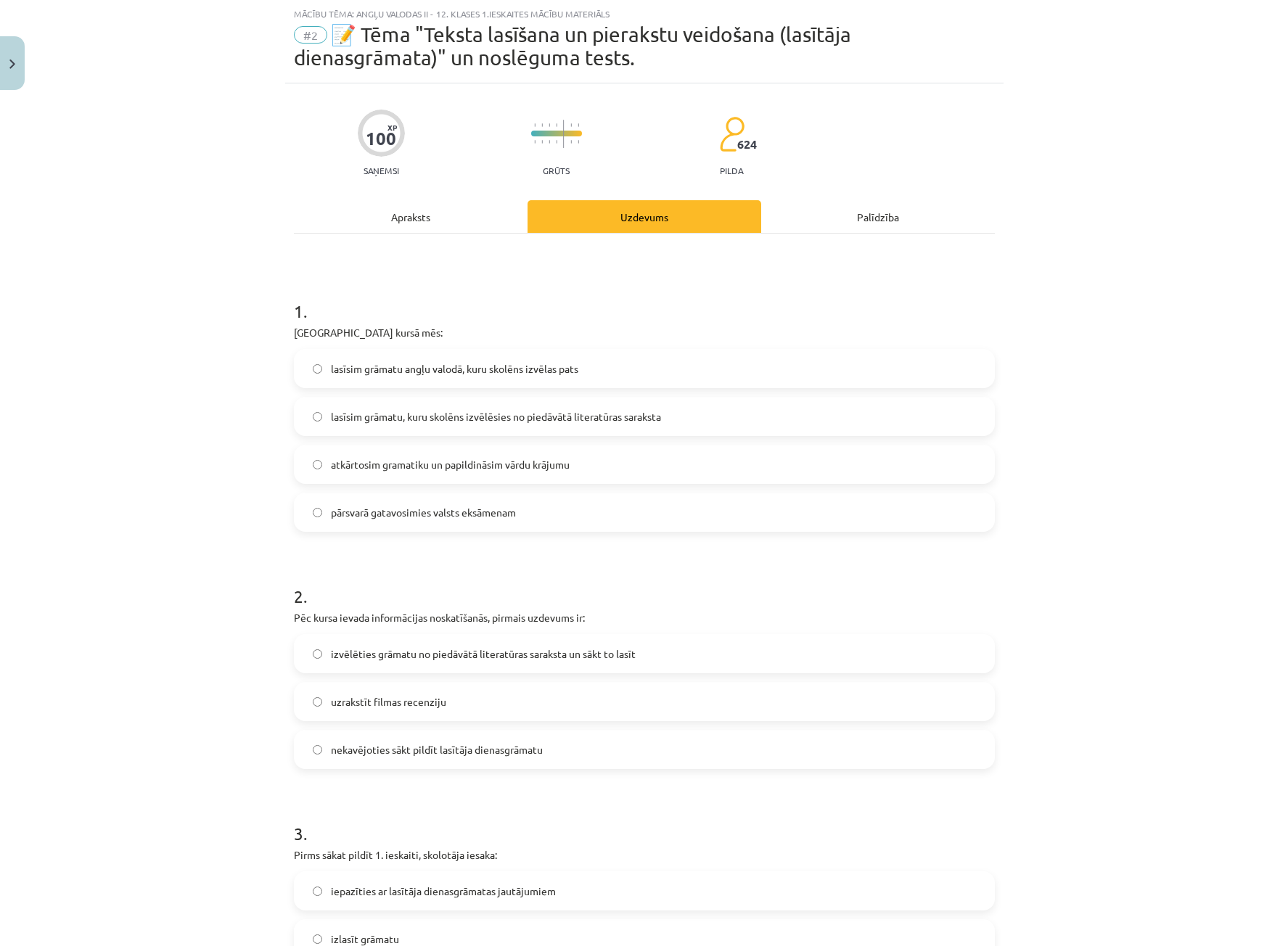
click at [500, 421] on span "lasīsim grāmatu, kuru skolēns izvēlēsies no piedāvātā literatūras saraksta" at bounding box center [496, 416] width 330 height 15
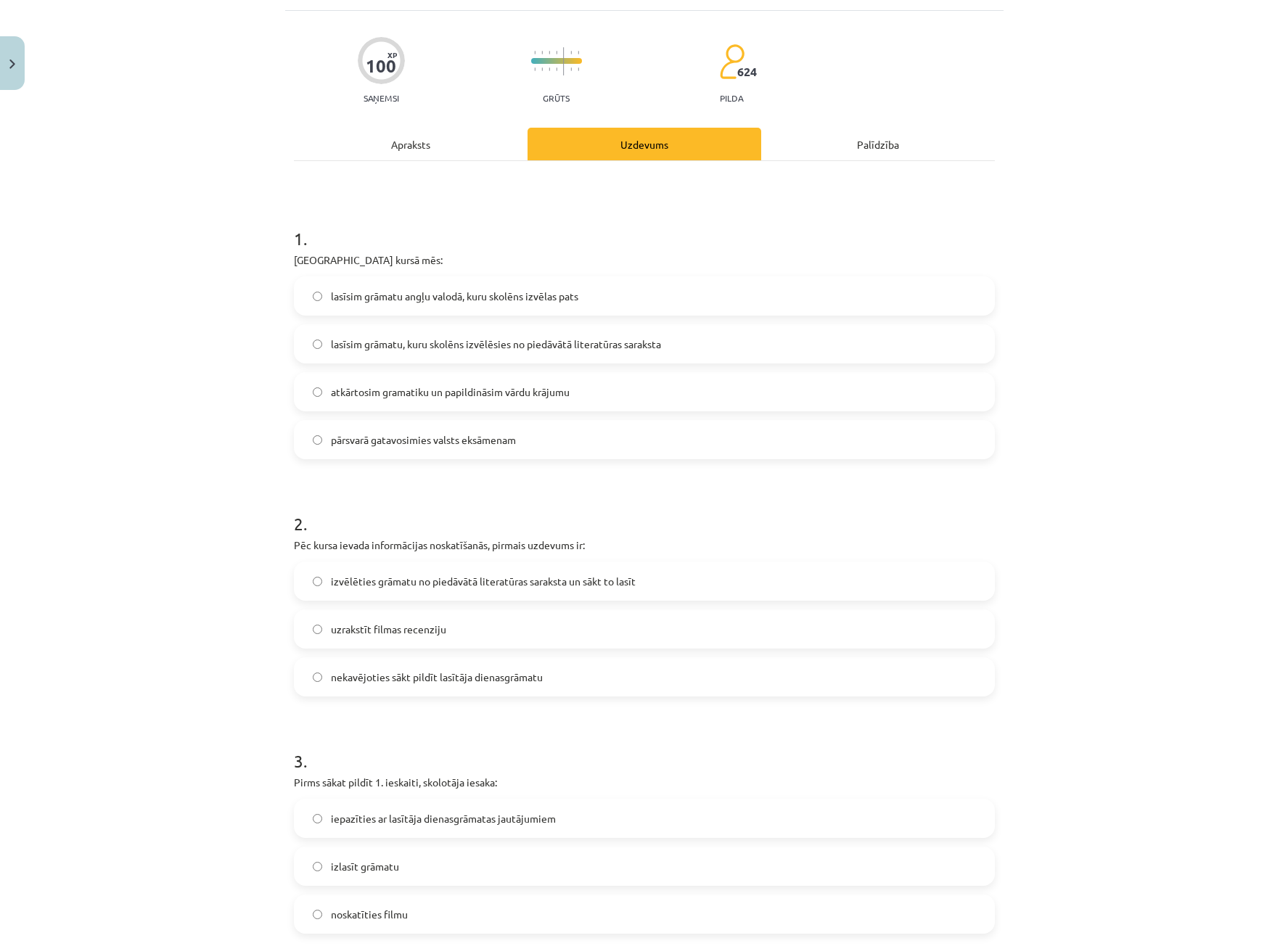
scroll to position [182, 0]
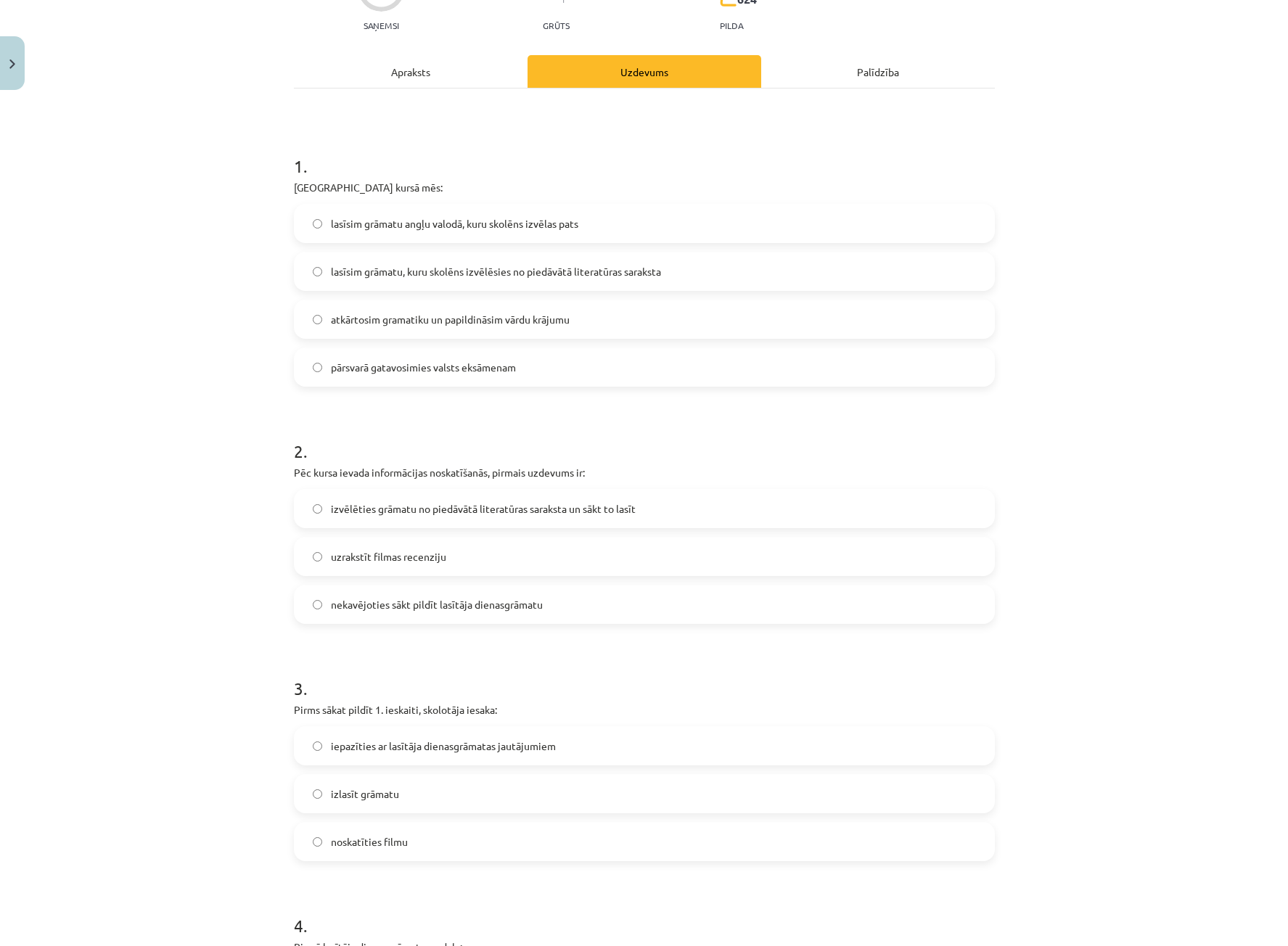
click at [387, 505] on span "izvēlēties grāmatu no piedāvātā literatūras saraksta un sākt to lasīt" at bounding box center [483, 508] width 305 height 15
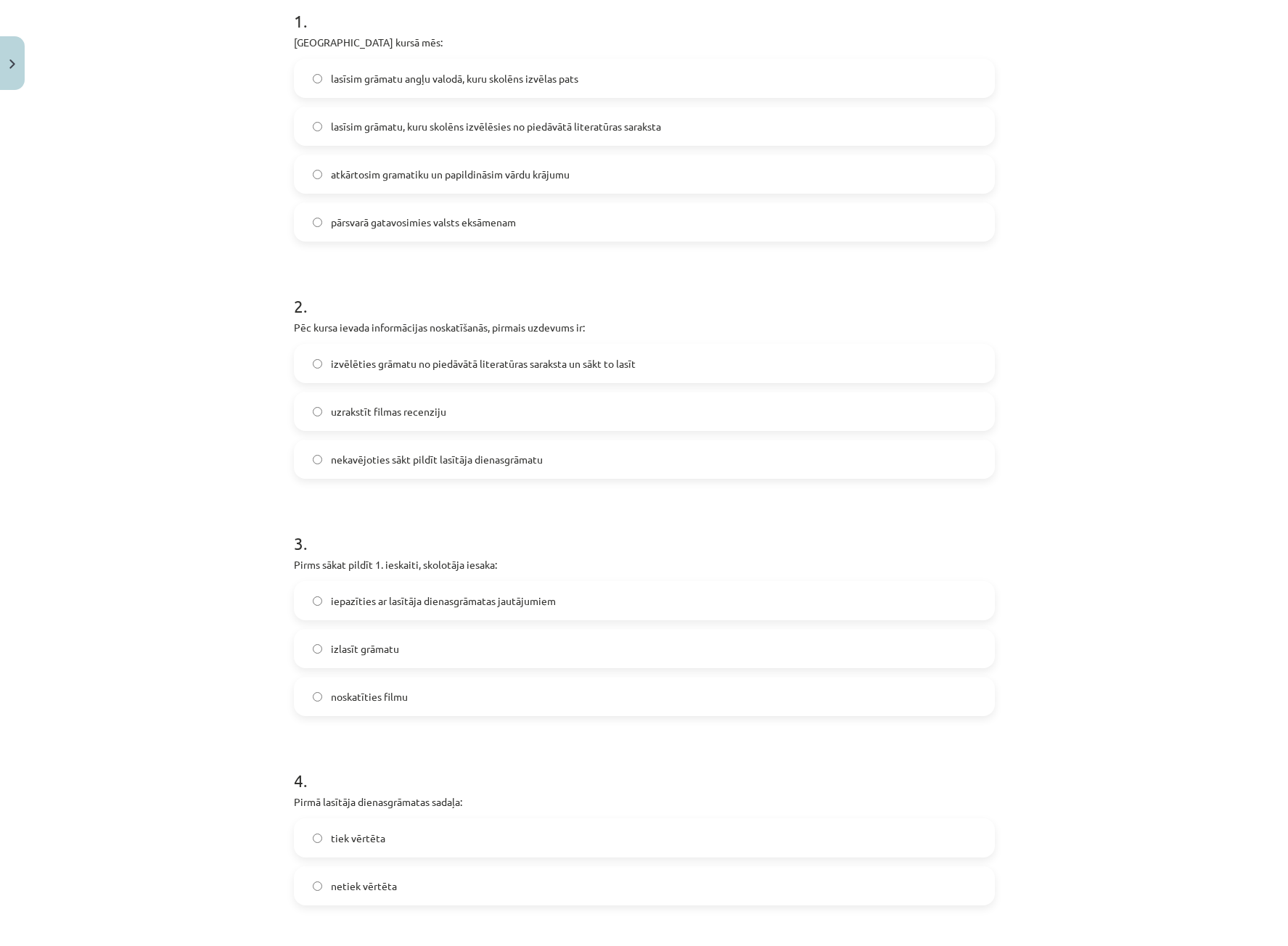
scroll to position [399, 0]
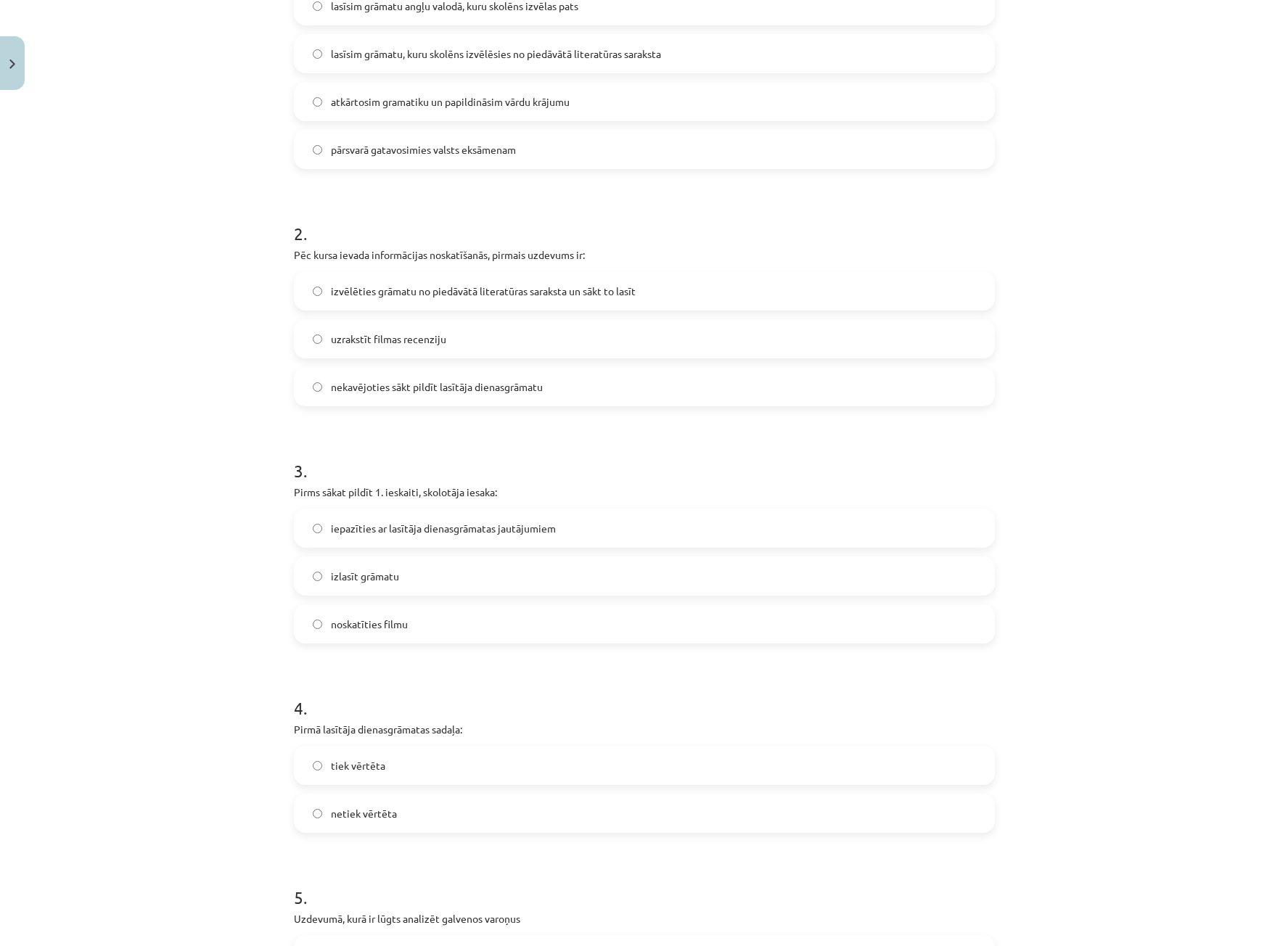
click at [407, 527] on span "iepazīties ar lasītāja dienasgrāmatas jautājumiem" at bounding box center [443, 528] width 225 height 15
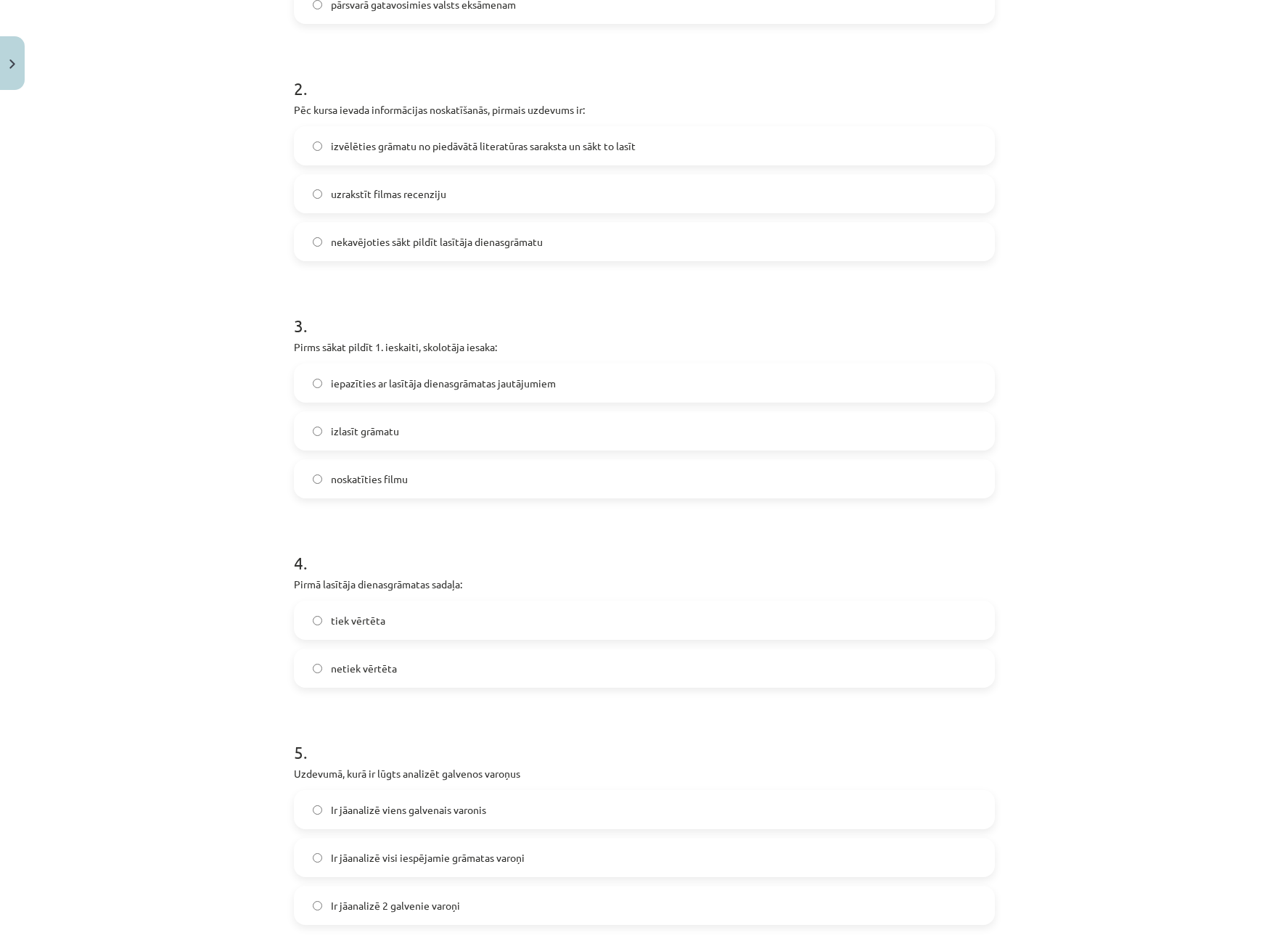
scroll to position [617, 0]
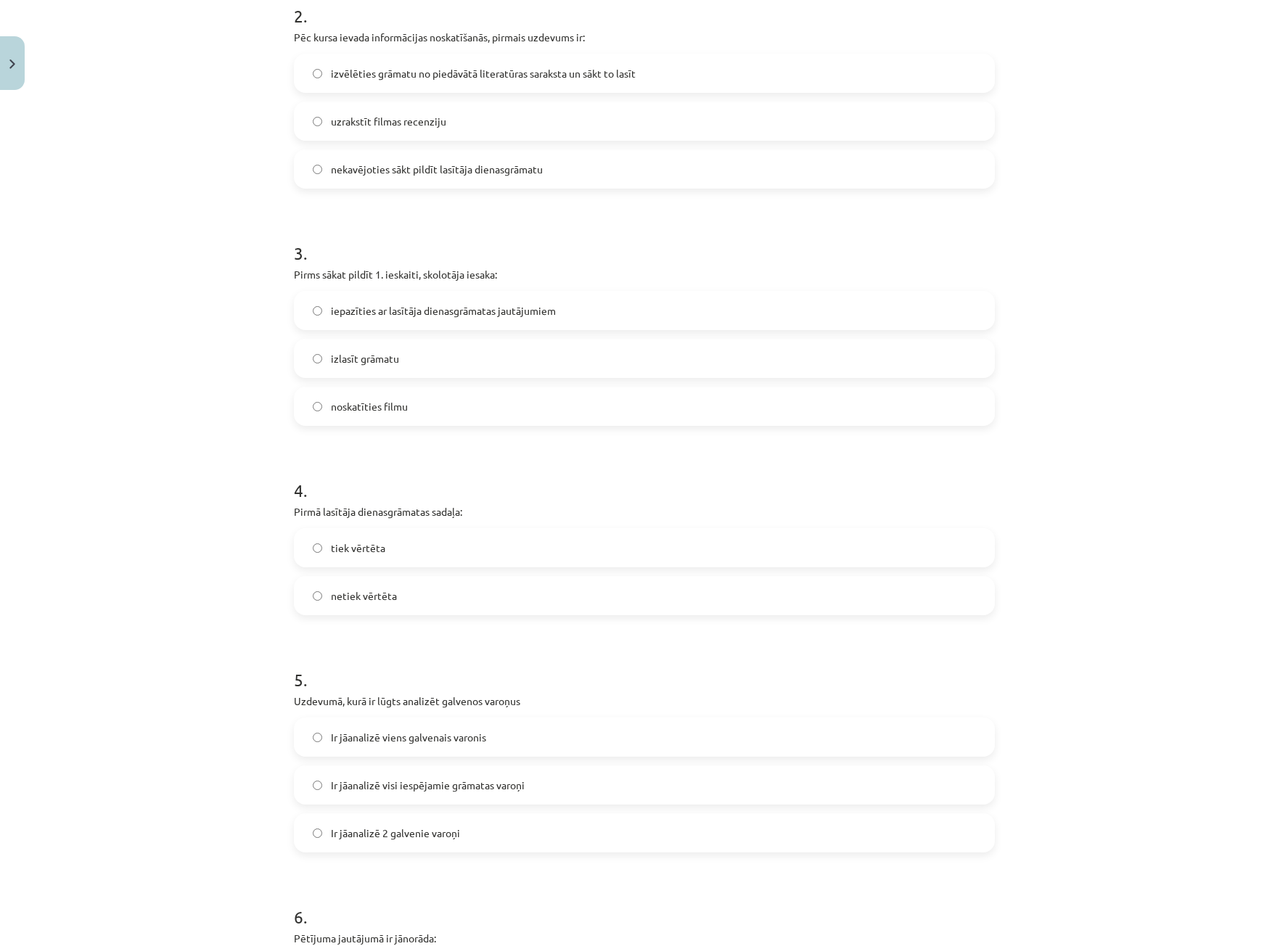
click at [415, 549] on label "tiek vērtēta" at bounding box center [644, 548] width 698 height 36
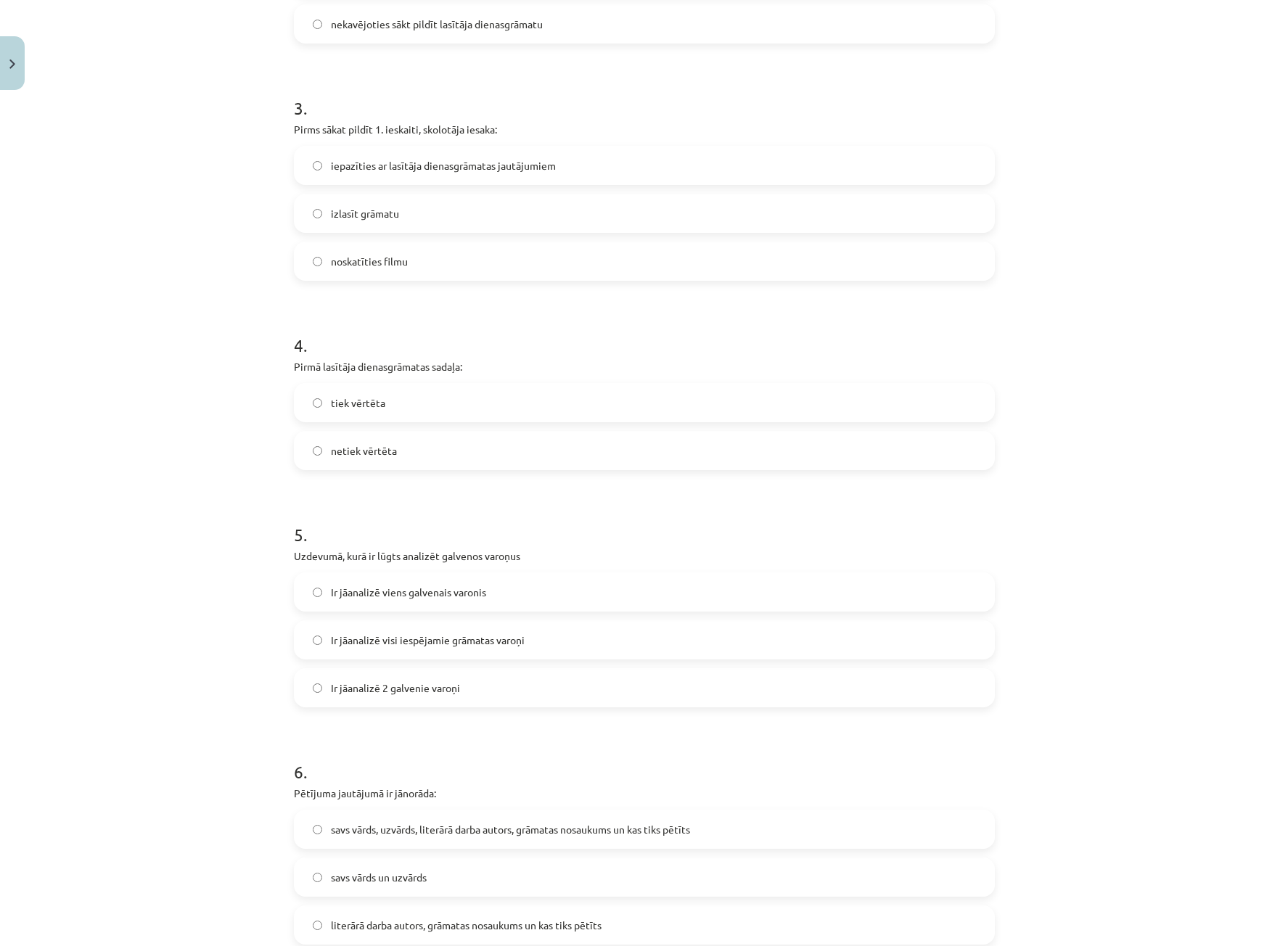
click at [456, 691] on label "Ir jāanalizē 2 galvenie varoņi" at bounding box center [644, 687] width 698 height 36
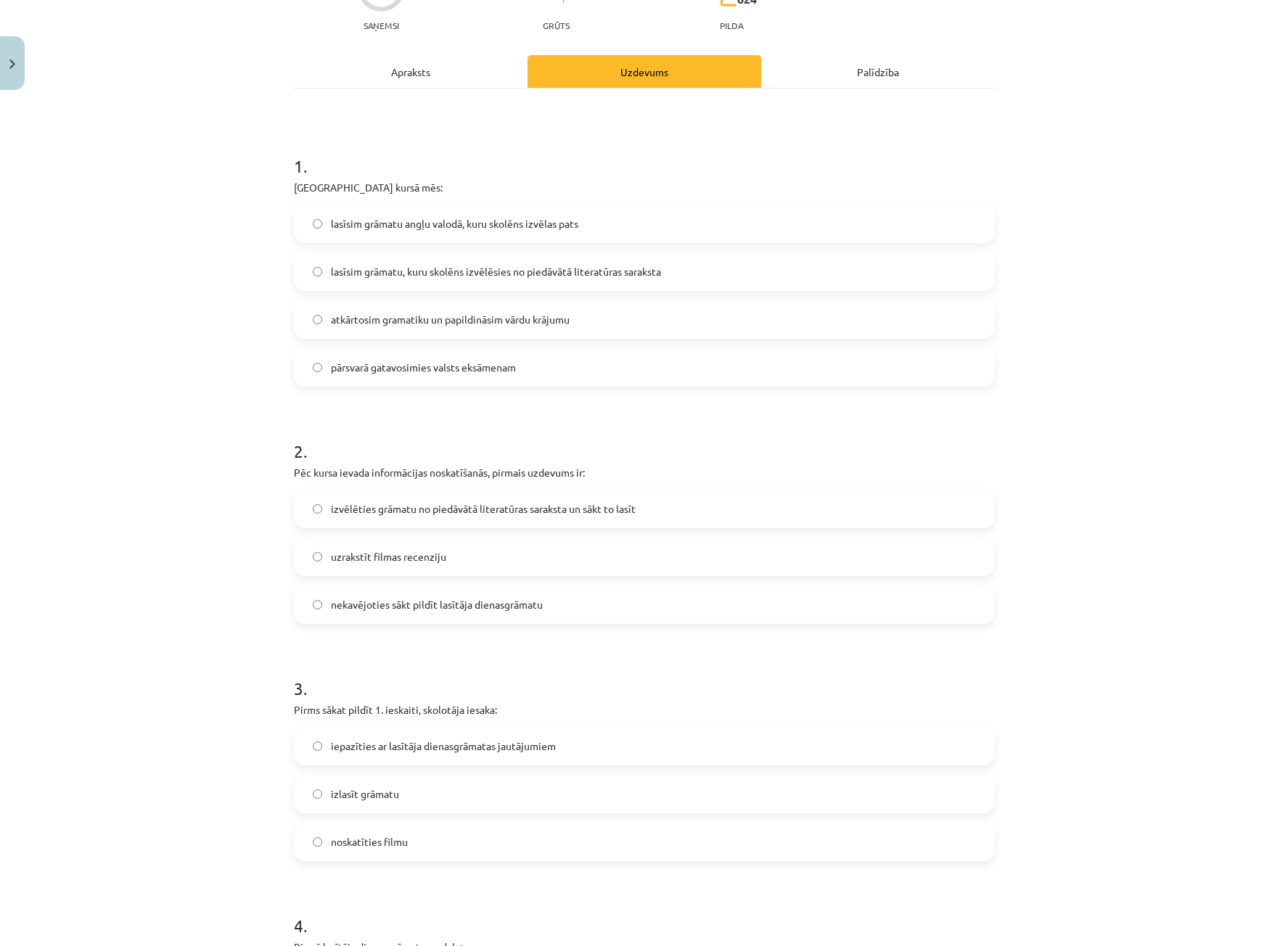
scroll to position [0, 0]
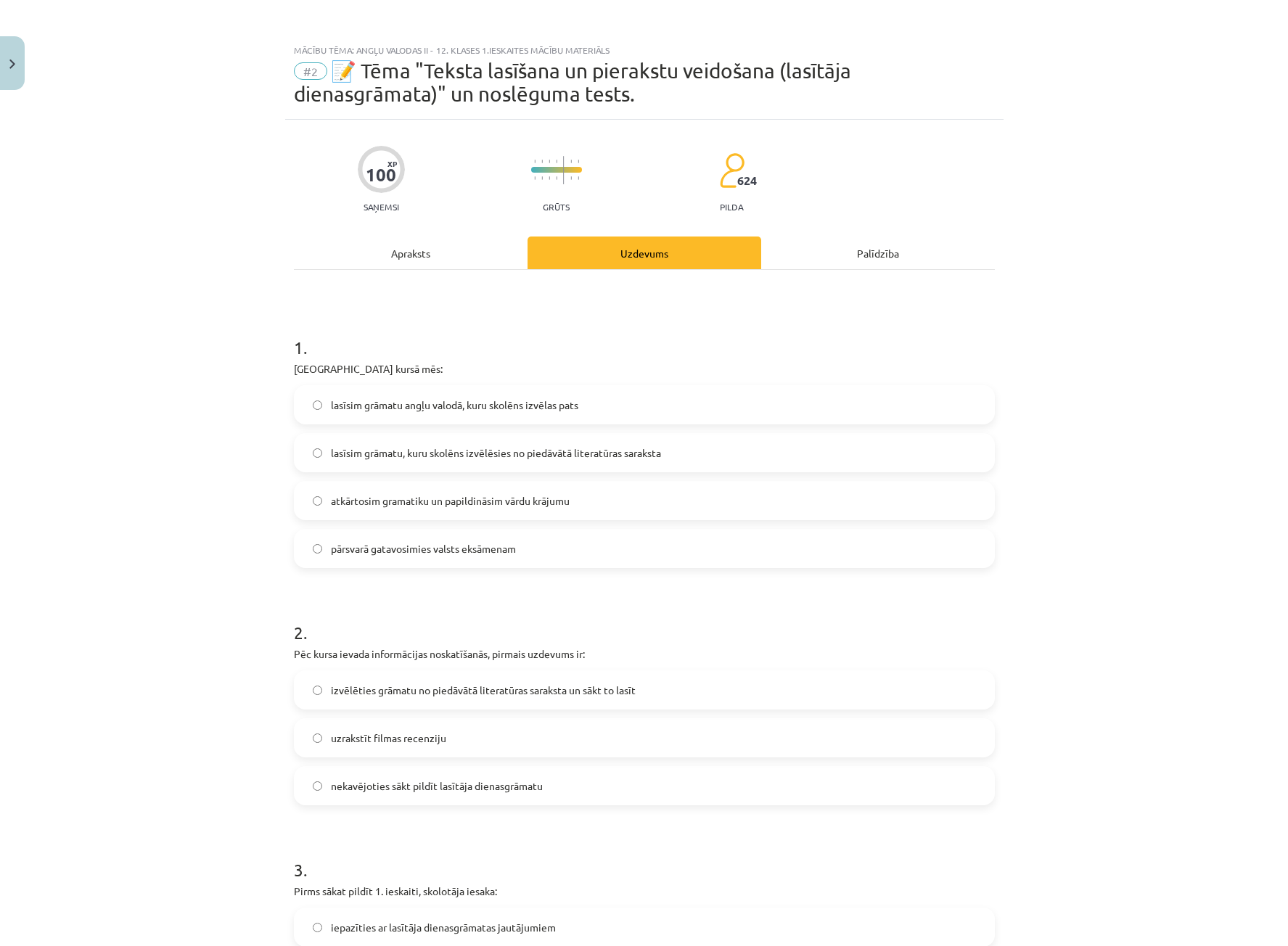
click at [380, 255] on div "Apraksts" at bounding box center [410, 252] width 234 height 33
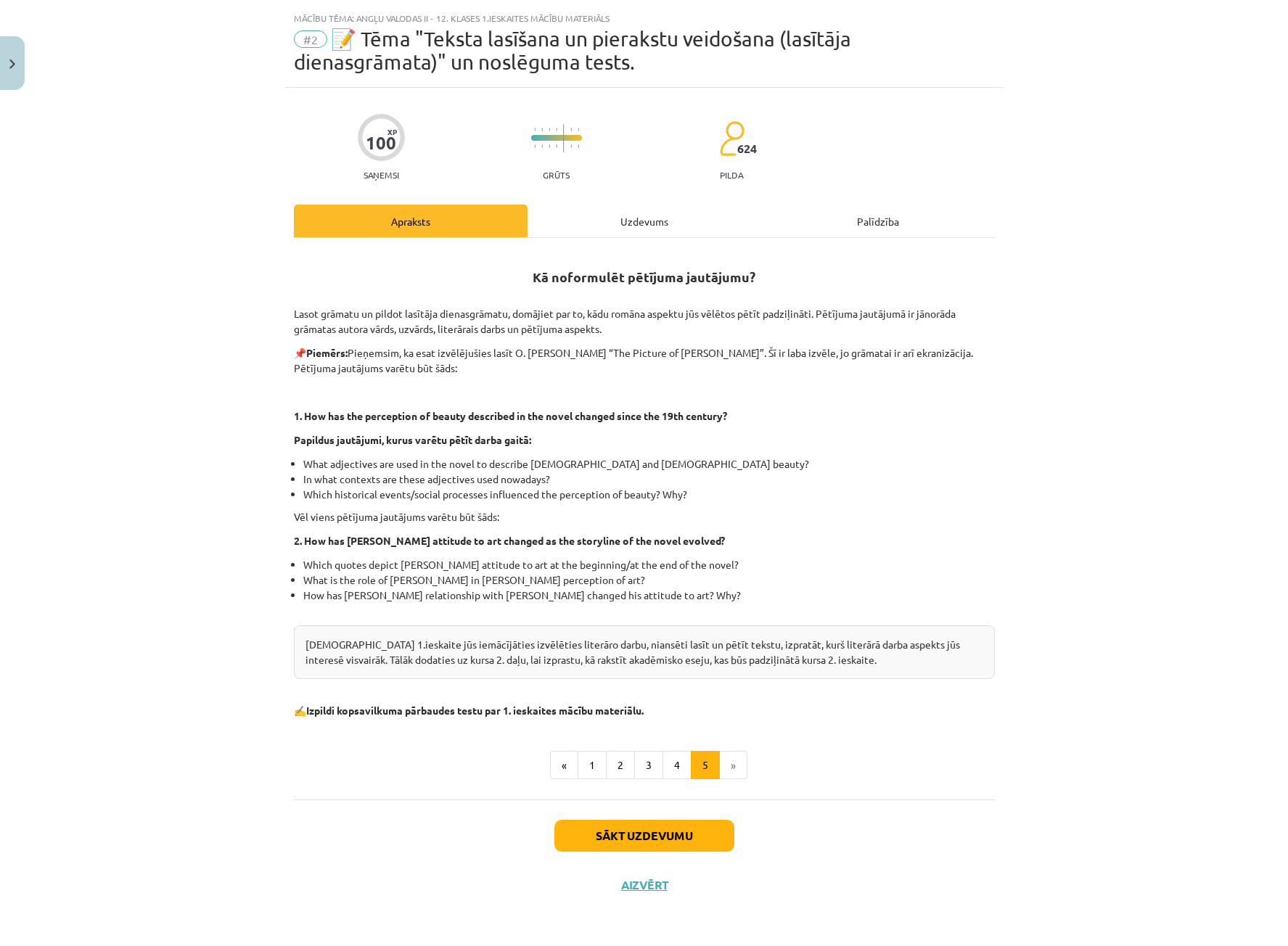
click at [583, 225] on div "Uzdevums" at bounding box center [644, 220] width 234 height 33
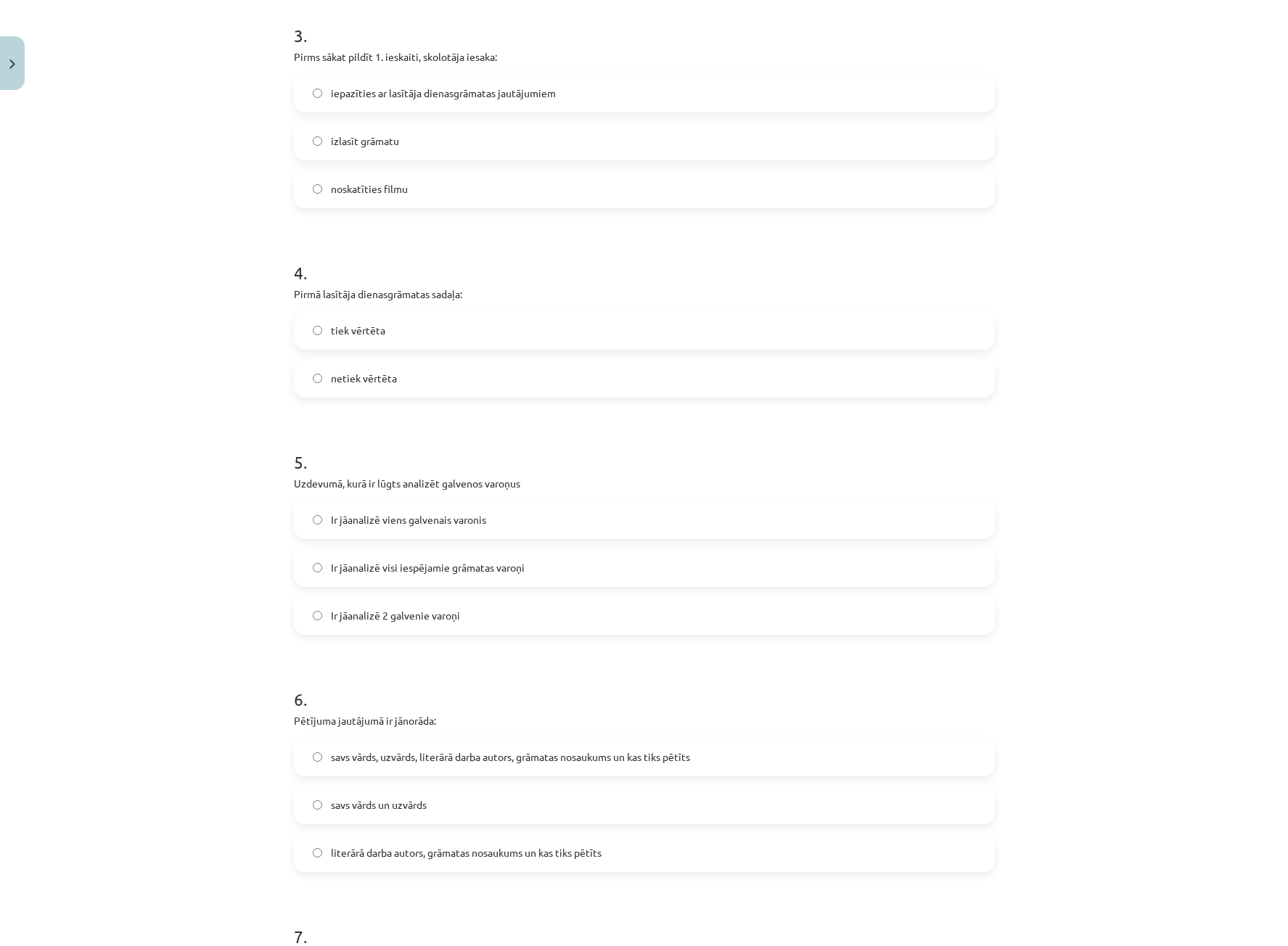
scroll to position [906, 0]
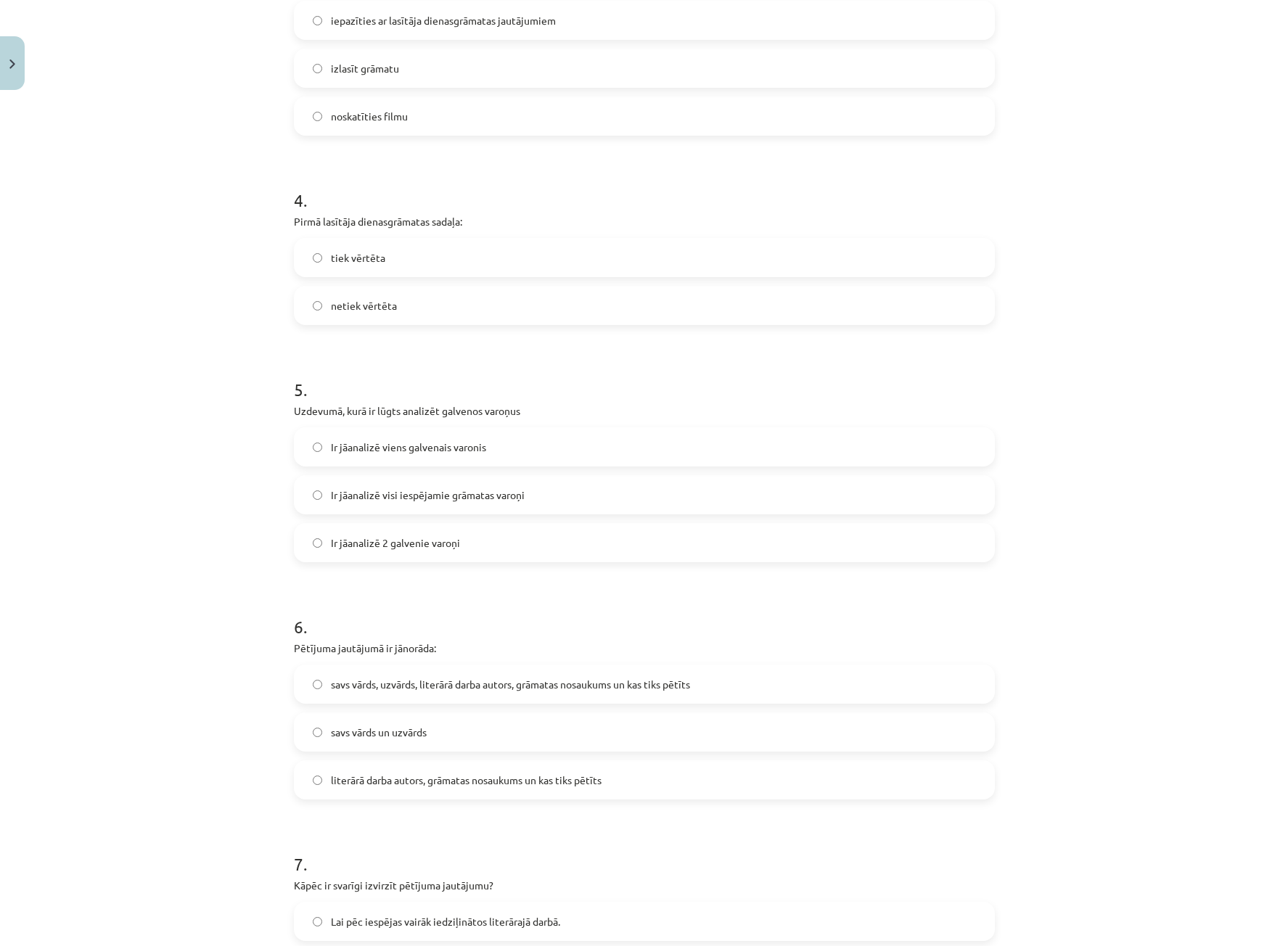
click at [477, 784] on span "literārā darba autors, grāmatas nosaukums un kas tiks pētīts" at bounding box center [466, 779] width 270 height 15
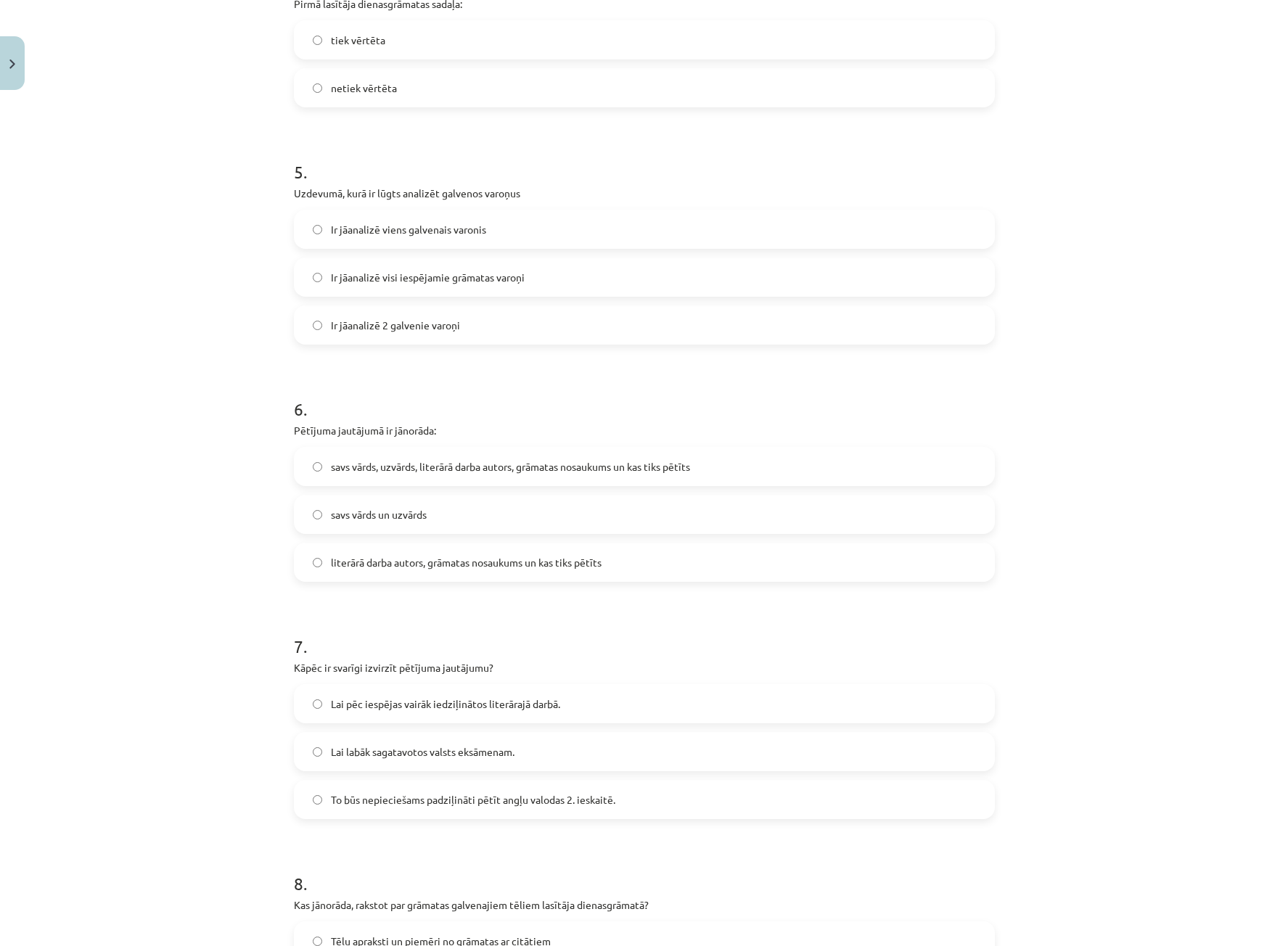
scroll to position [1197, 0]
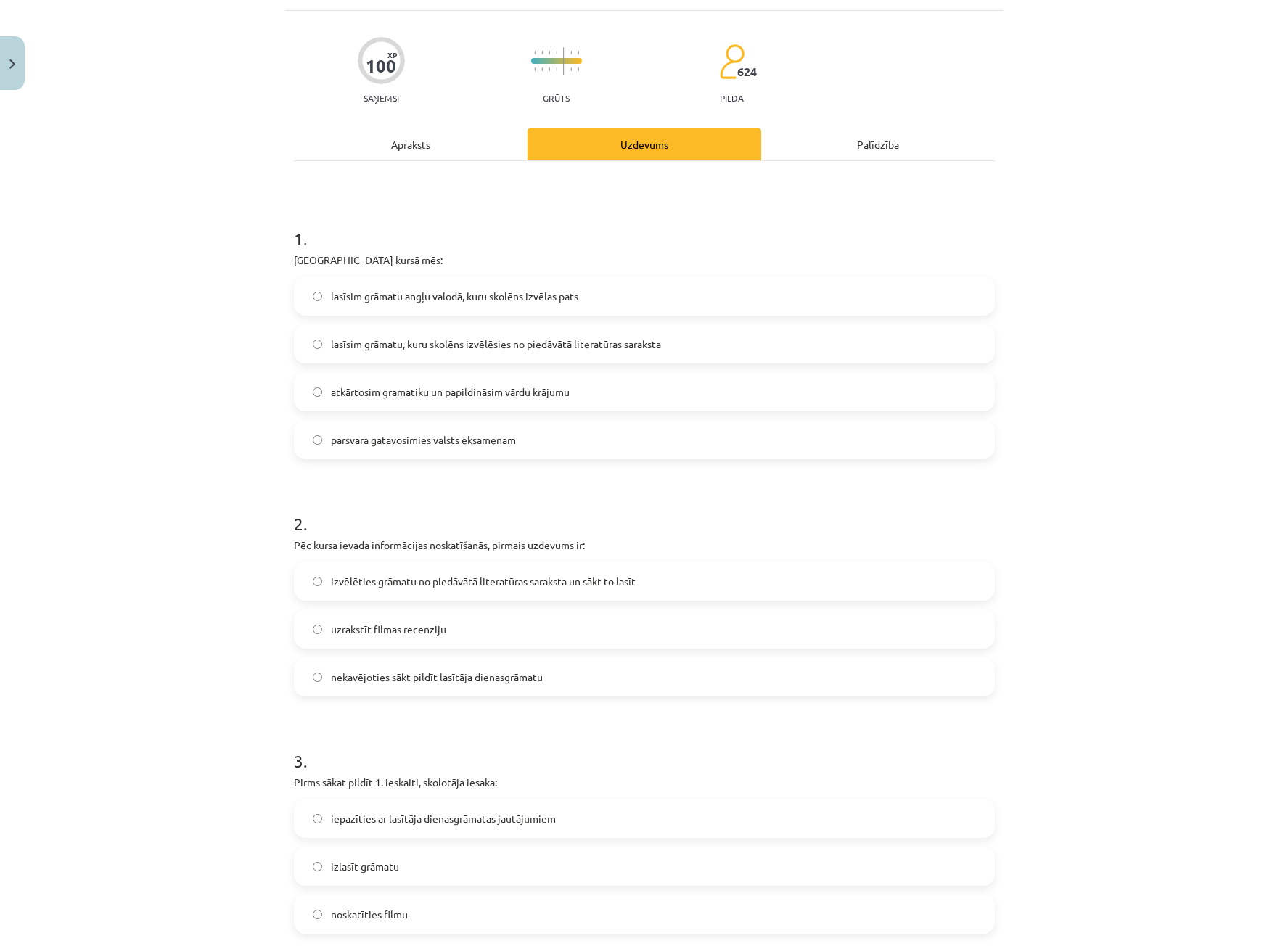
click at [425, 148] on div "Apraksts" at bounding box center [410, 144] width 234 height 33
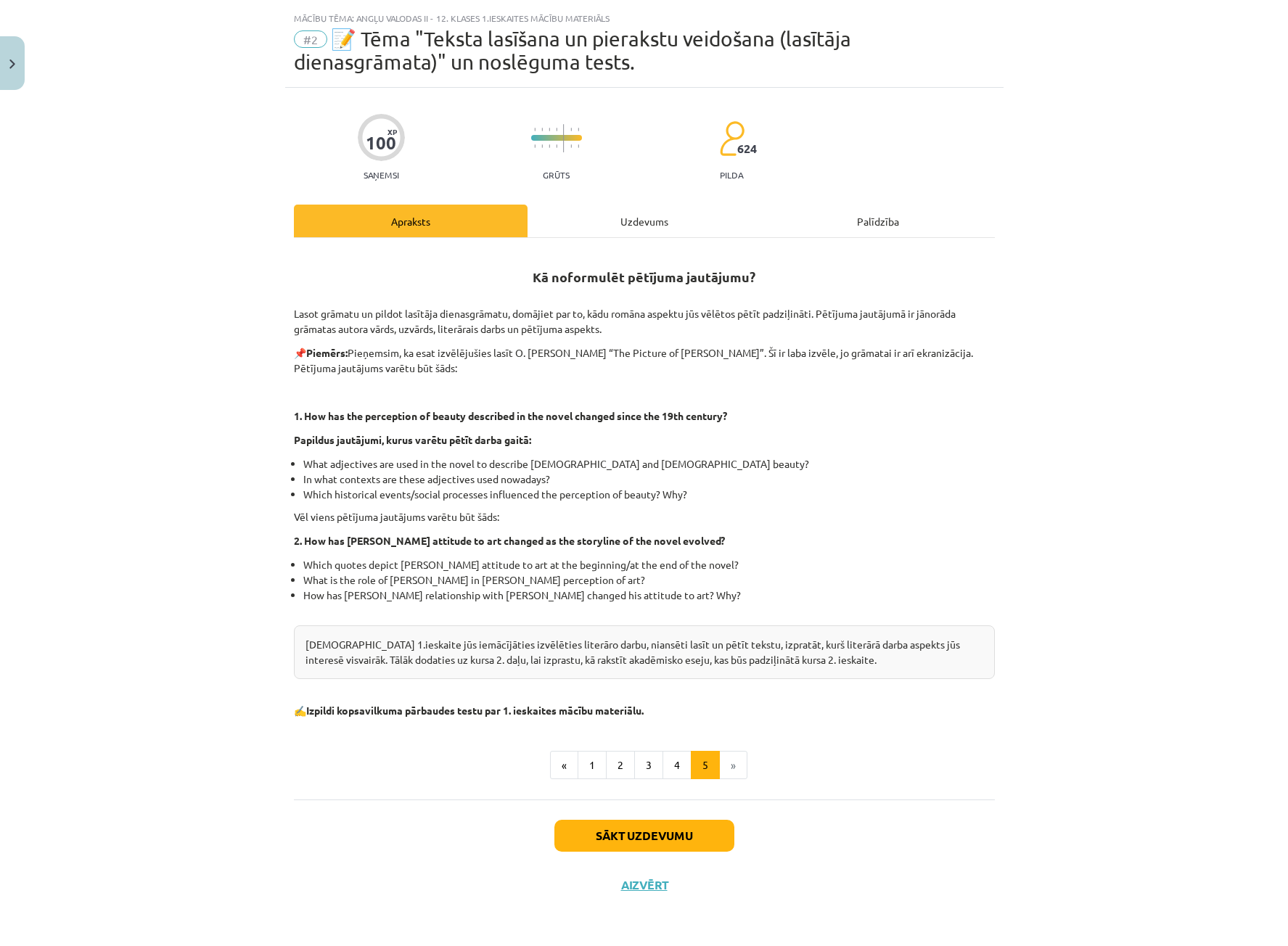
scroll to position [32, 0]
click at [617, 229] on div "Uzdevums" at bounding box center [644, 220] width 234 height 33
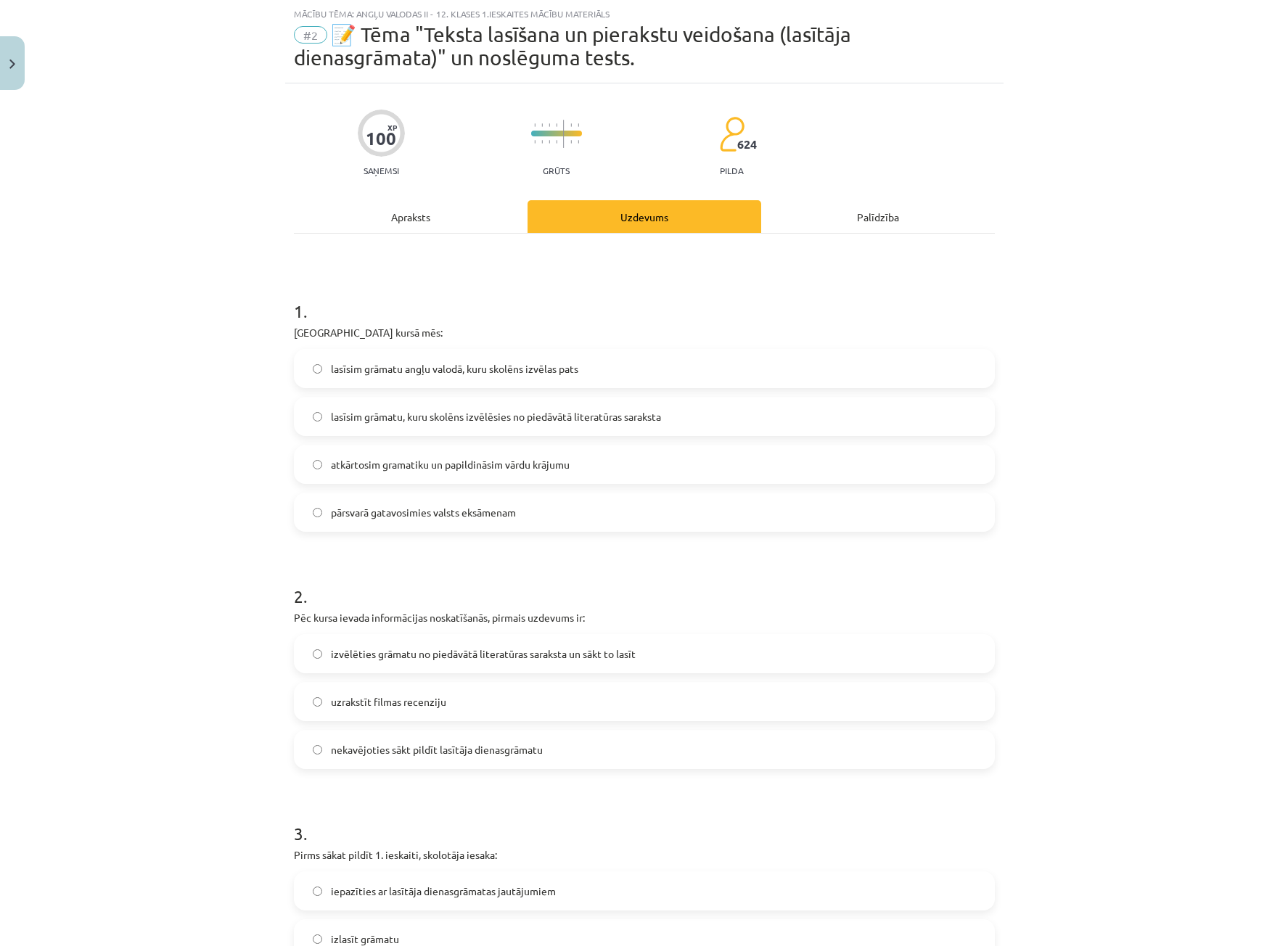
click at [425, 217] on div "Apraksts" at bounding box center [410, 216] width 234 height 33
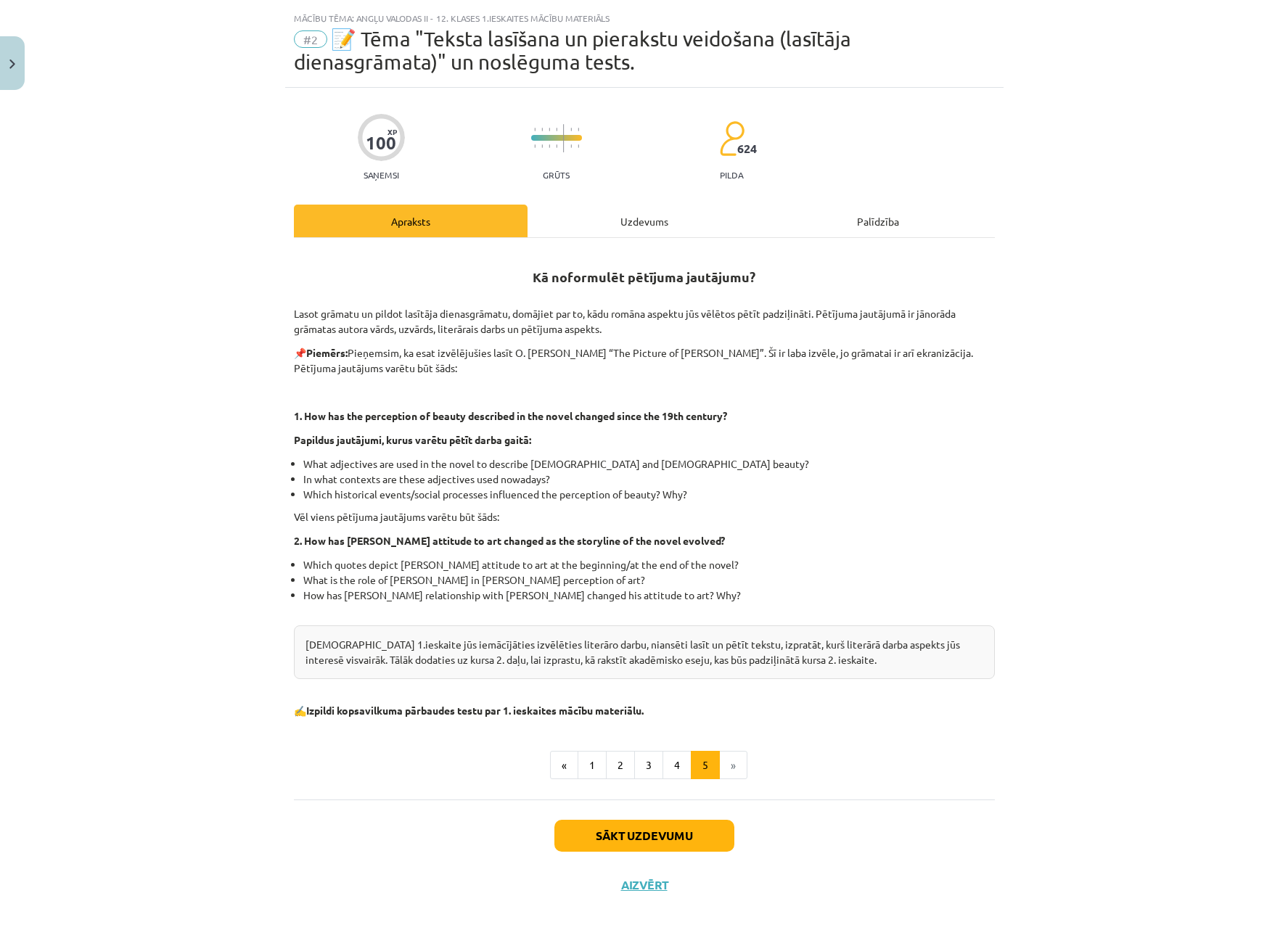
click at [726, 765] on li "»" at bounding box center [733, 765] width 28 height 29
click at [646, 225] on div "Uzdevums" at bounding box center [644, 220] width 234 height 33
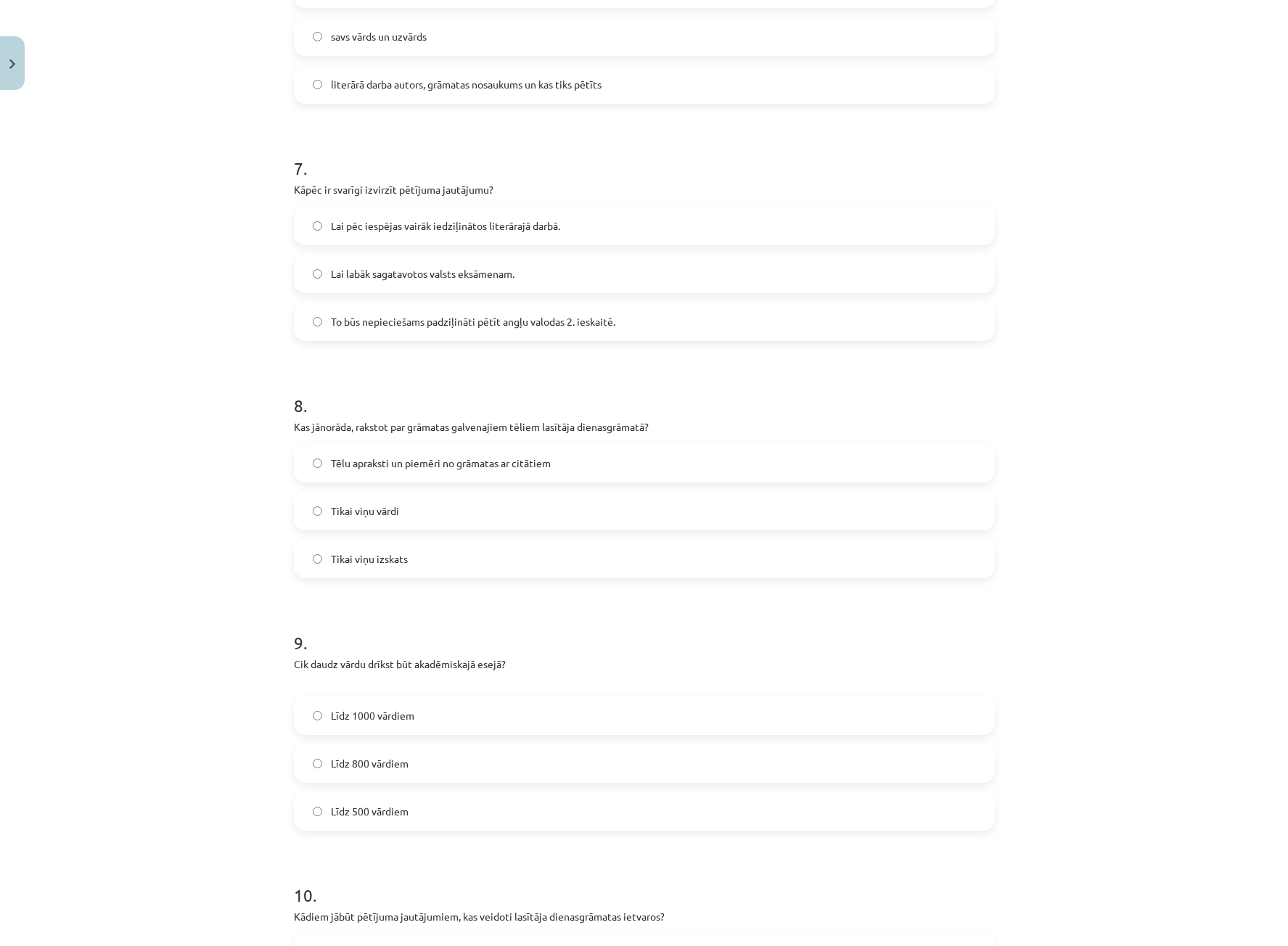
scroll to position [1530, 0]
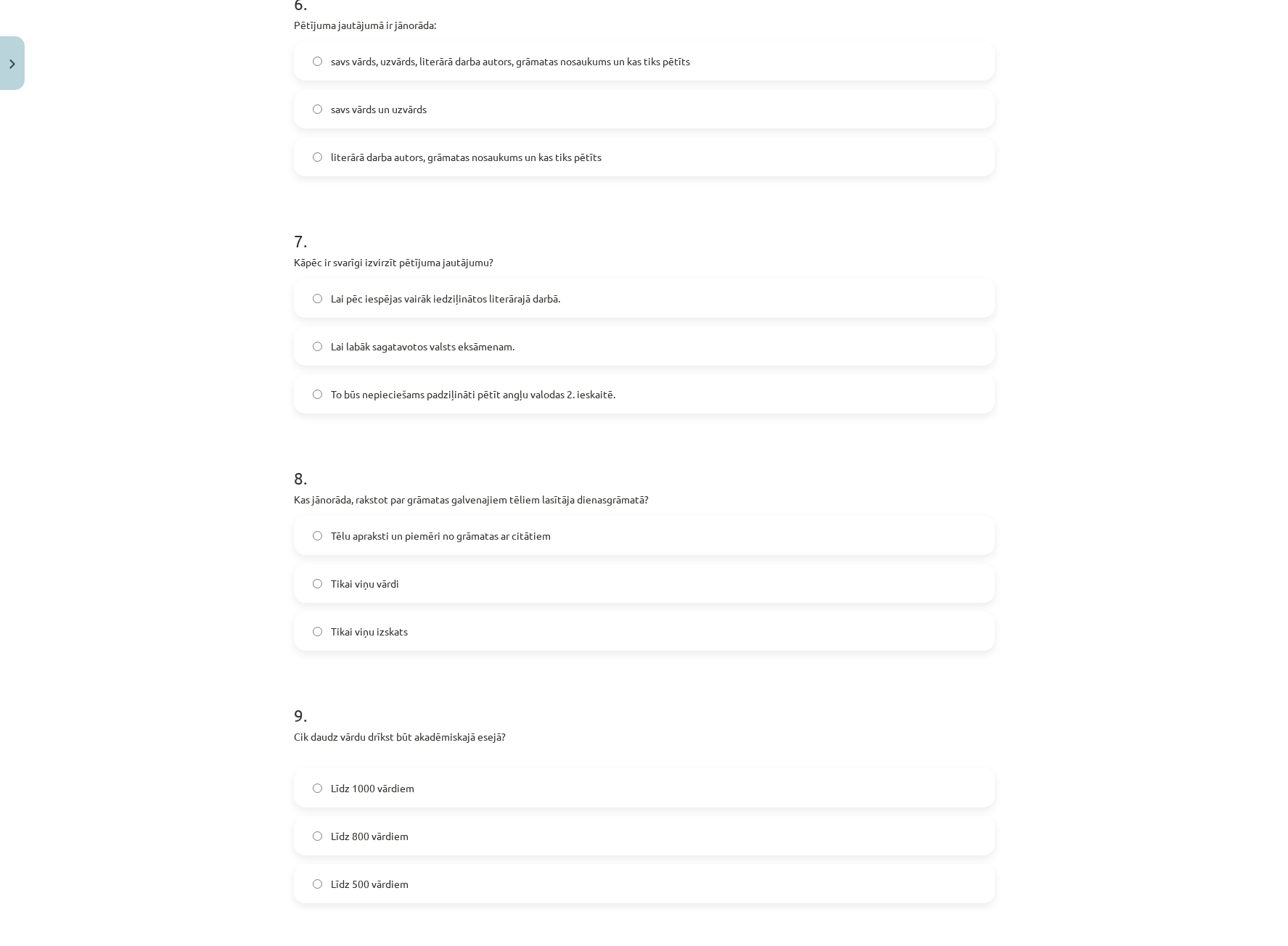
click at [335, 847] on label "Līdz 800 vārdiem" at bounding box center [644, 836] width 698 height 36
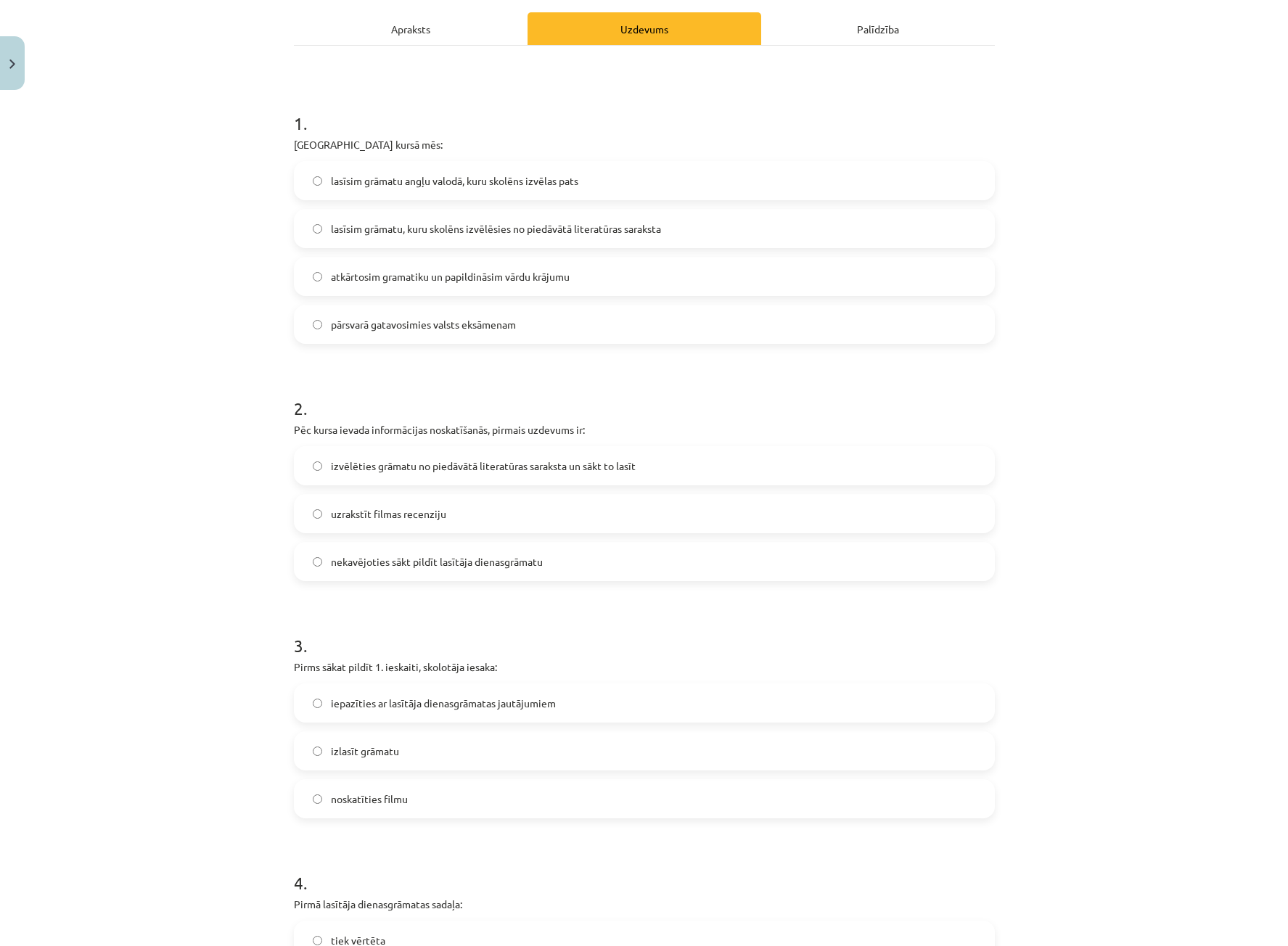
scroll to position [0, 0]
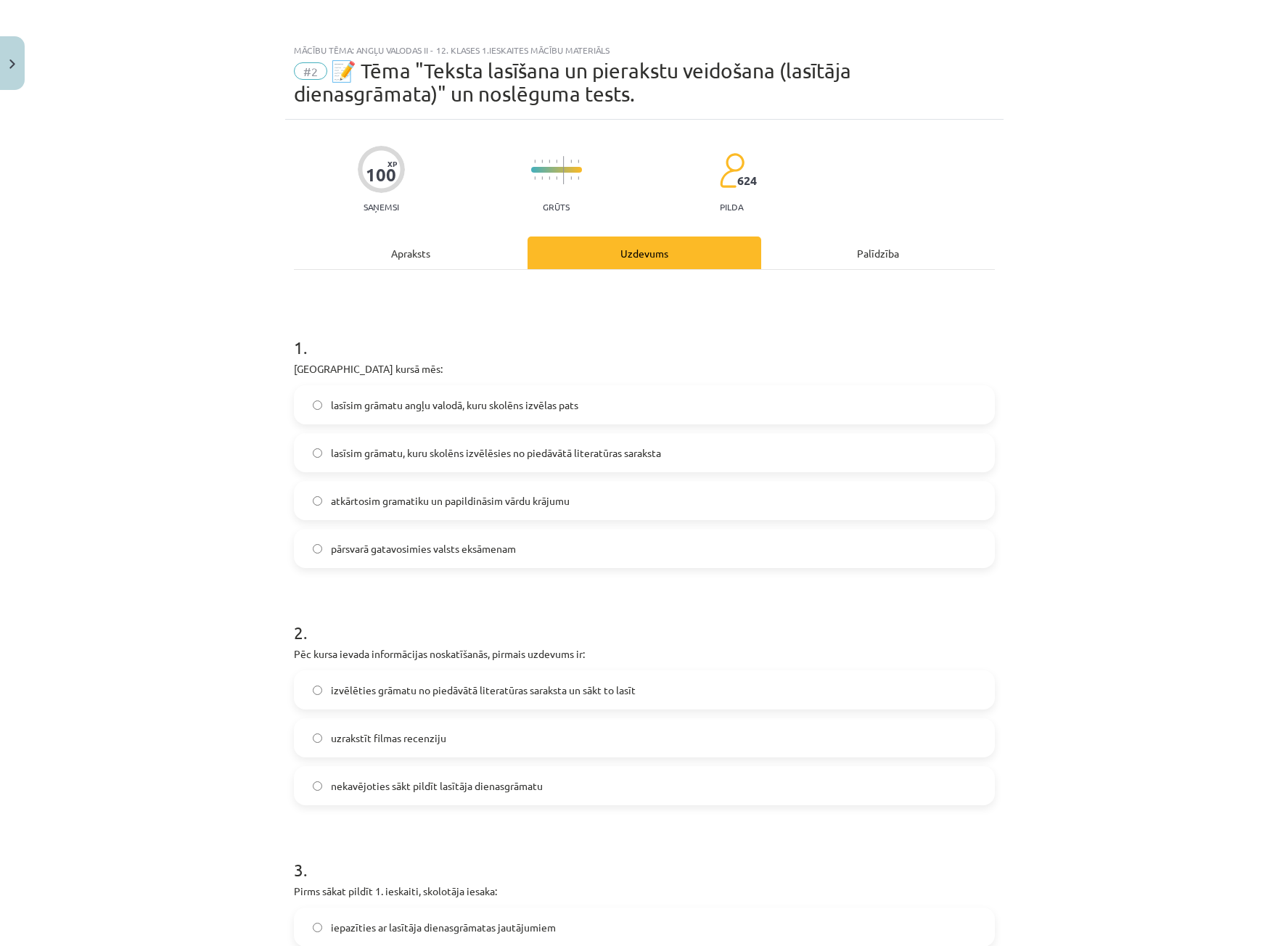
click at [422, 243] on div "Apraksts" at bounding box center [410, 252] width 234 height 33
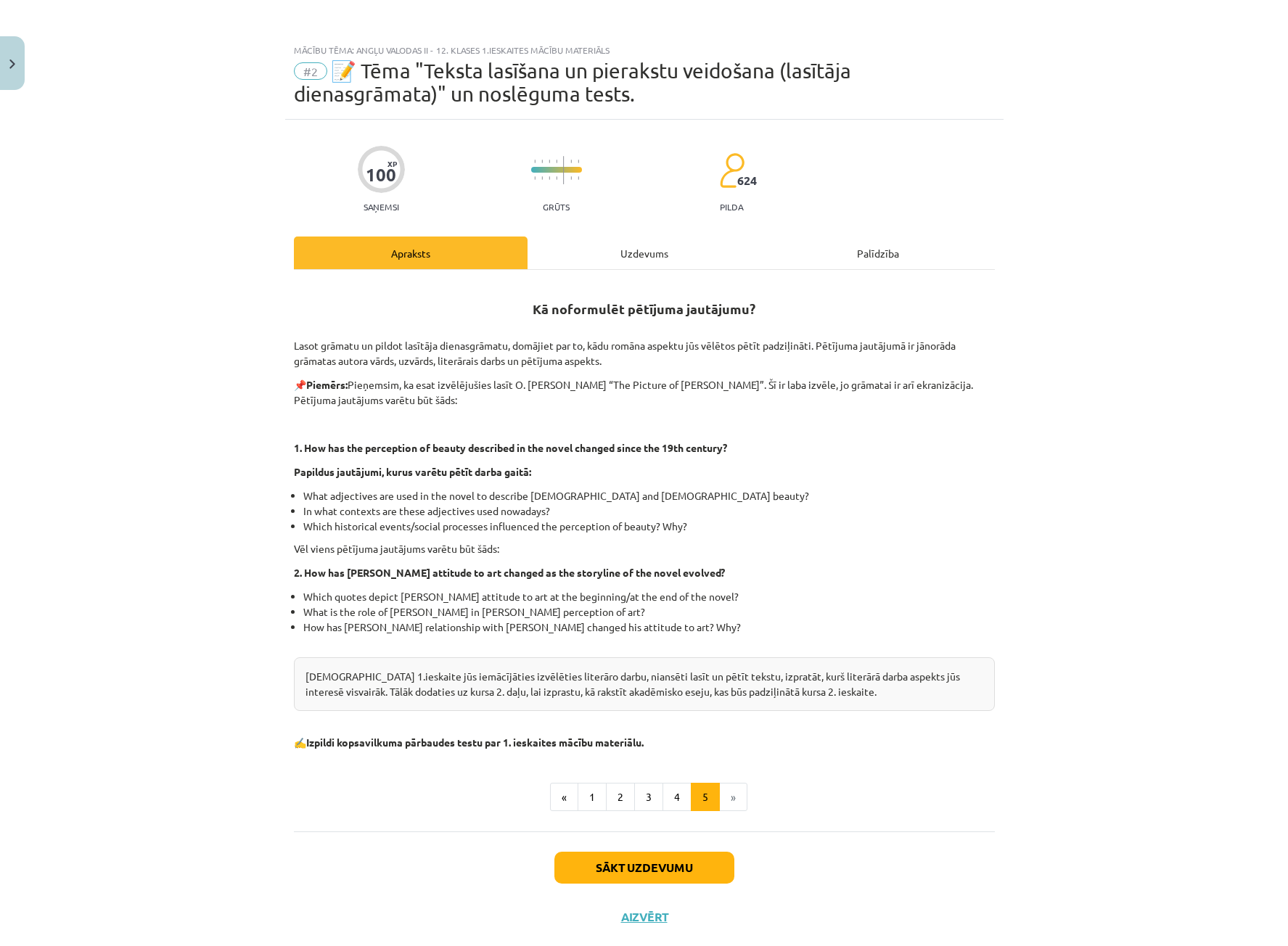
scroll to position [32, 0]
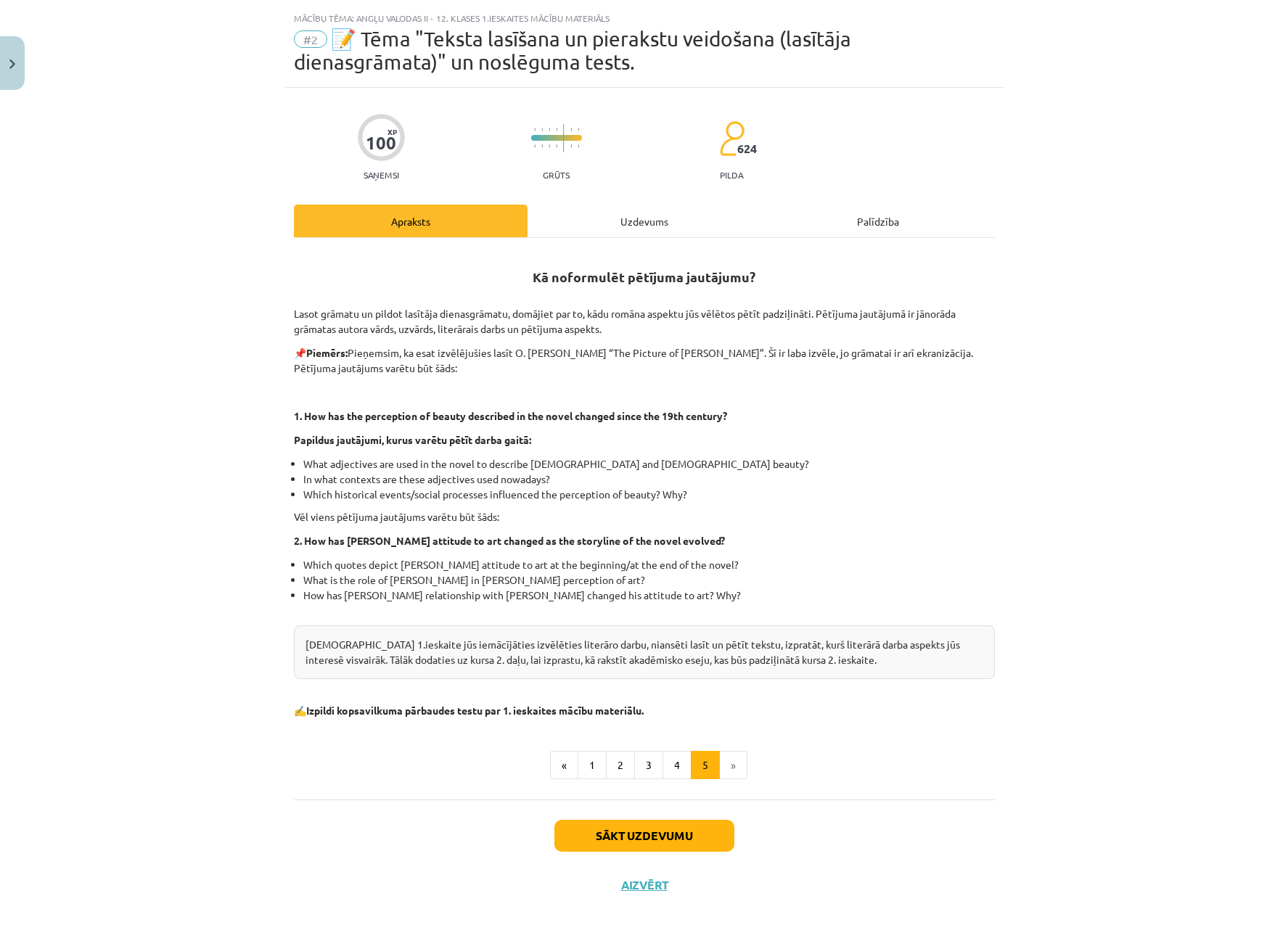
click at [642, 227] on div "Uzdevums" at bounding box center [644, 220] width 234 height 33
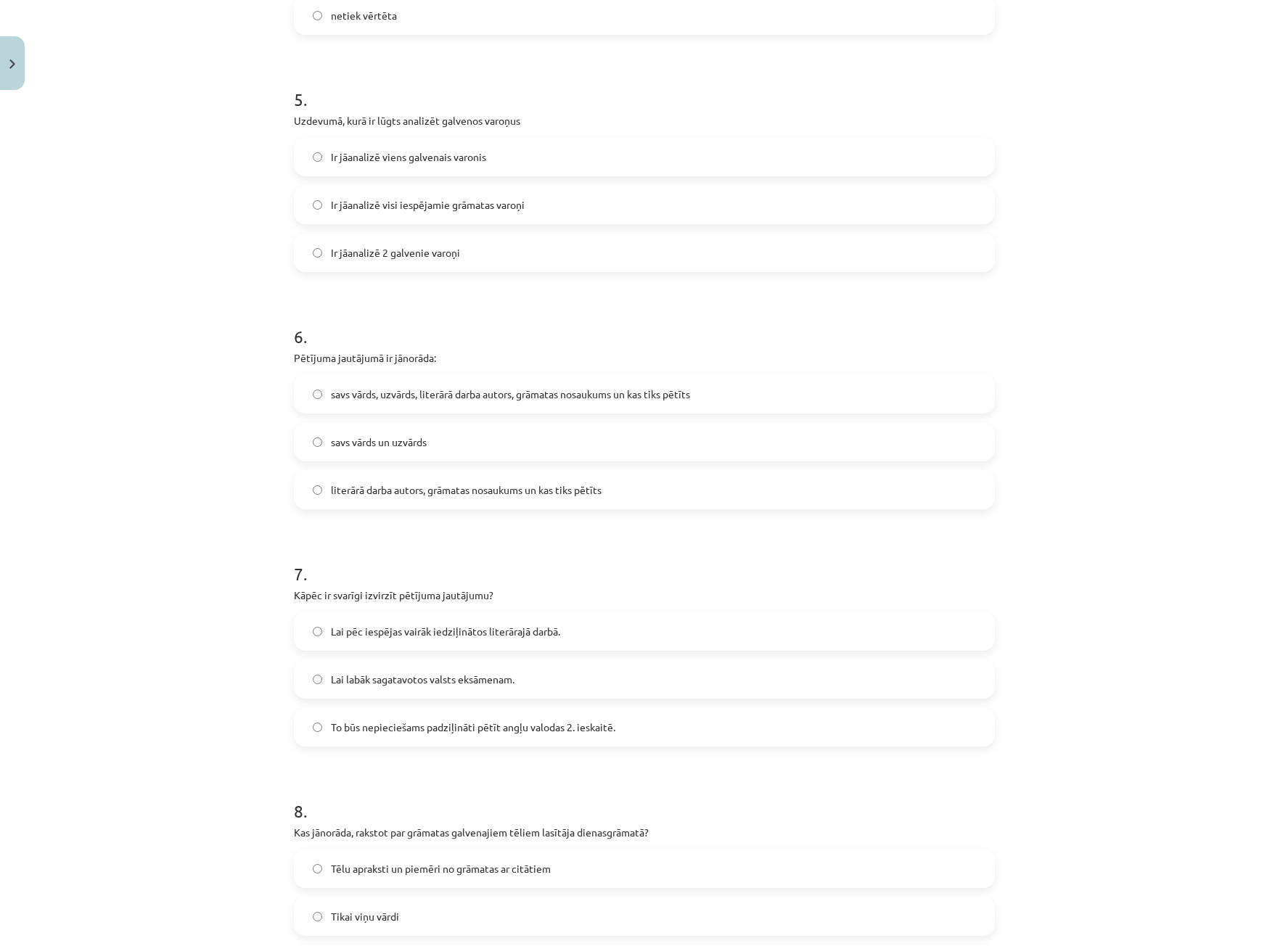
scroll to position [1270, 0]
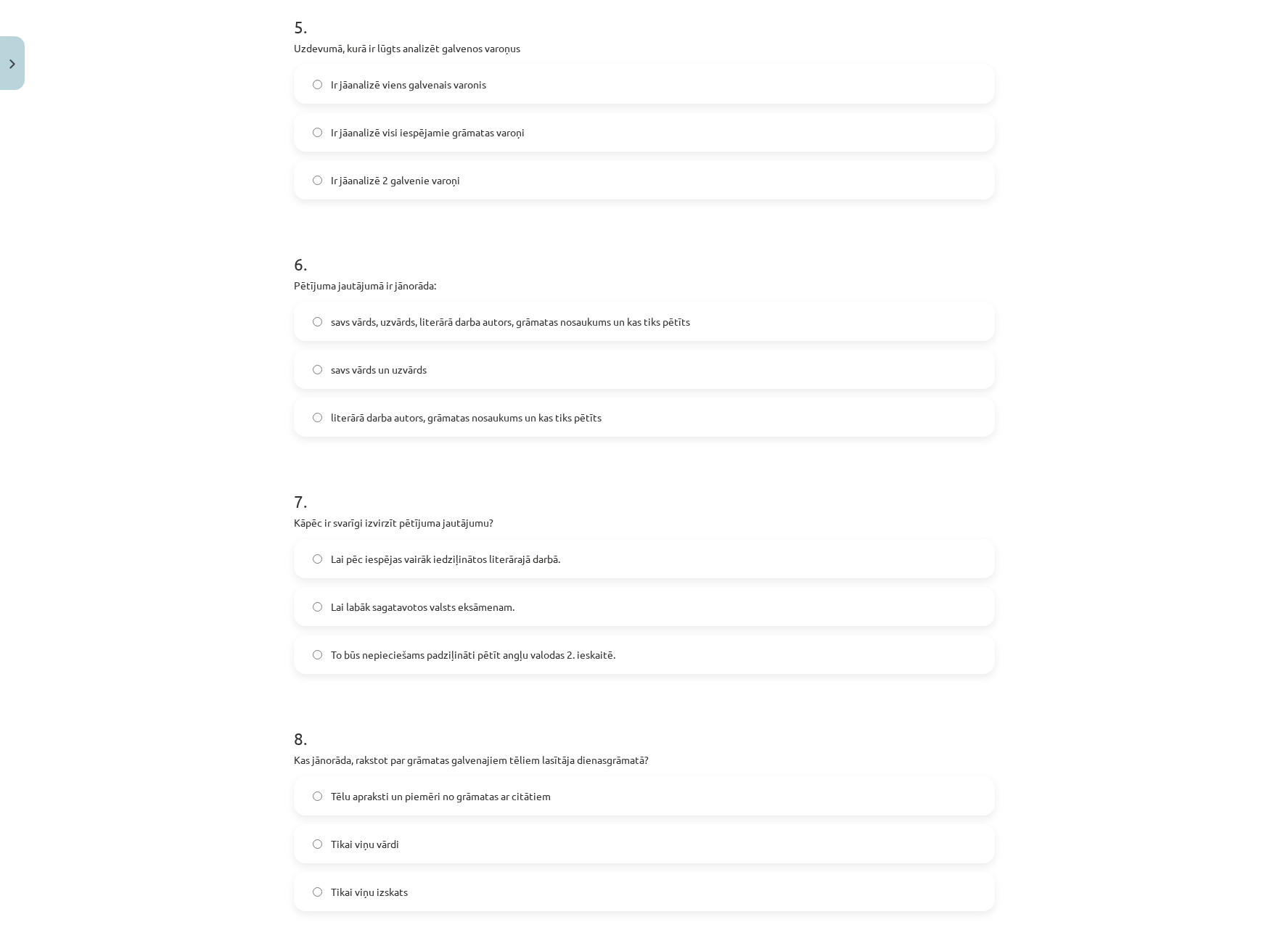
click at [441, 654] on span "To būs nepieciešams padziļināti pētīt angļu valodas 2. ieskaitē." at bounding box center [473, 654] width 285 height 15
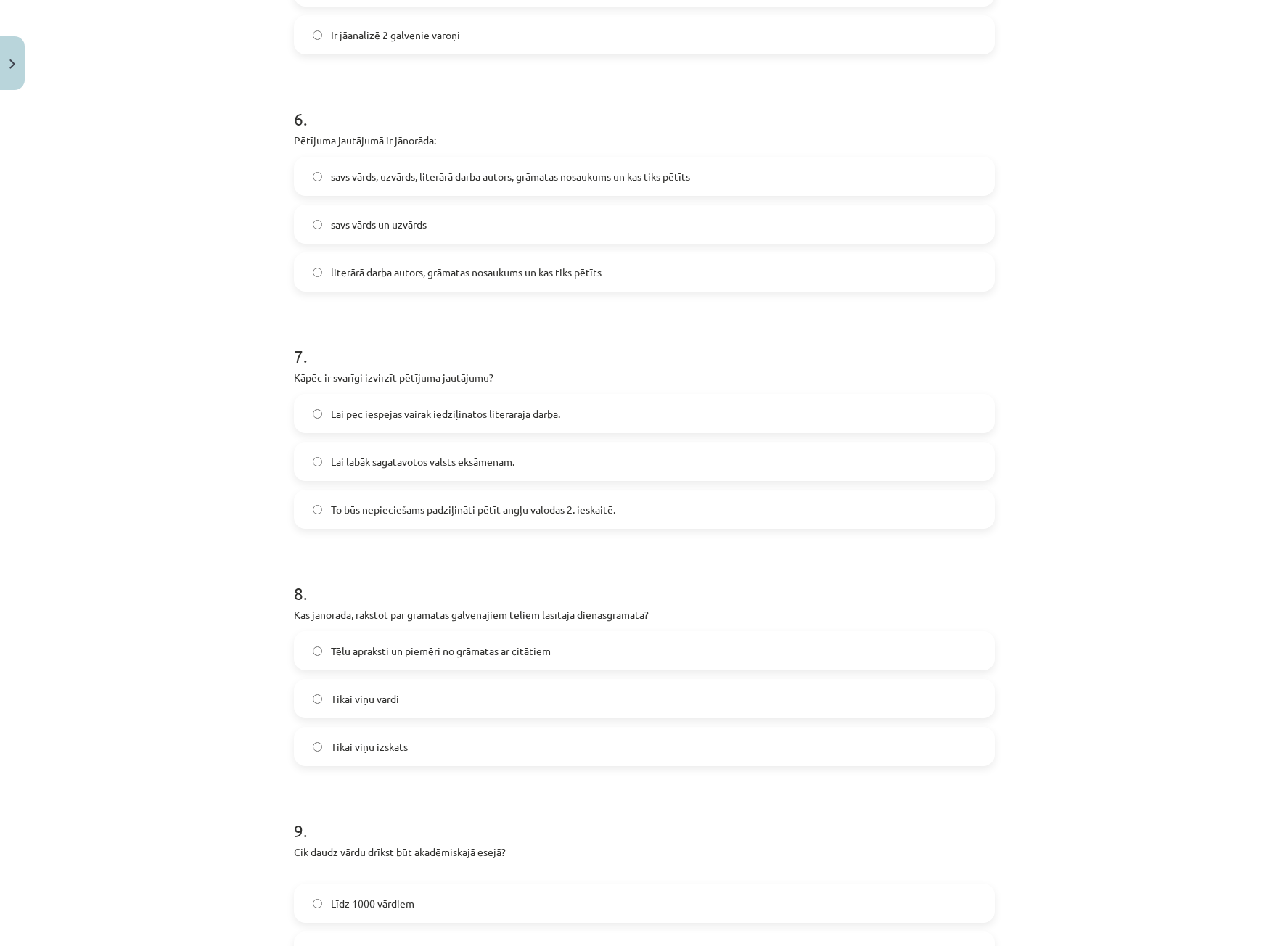
scroll to position [1487, 0]
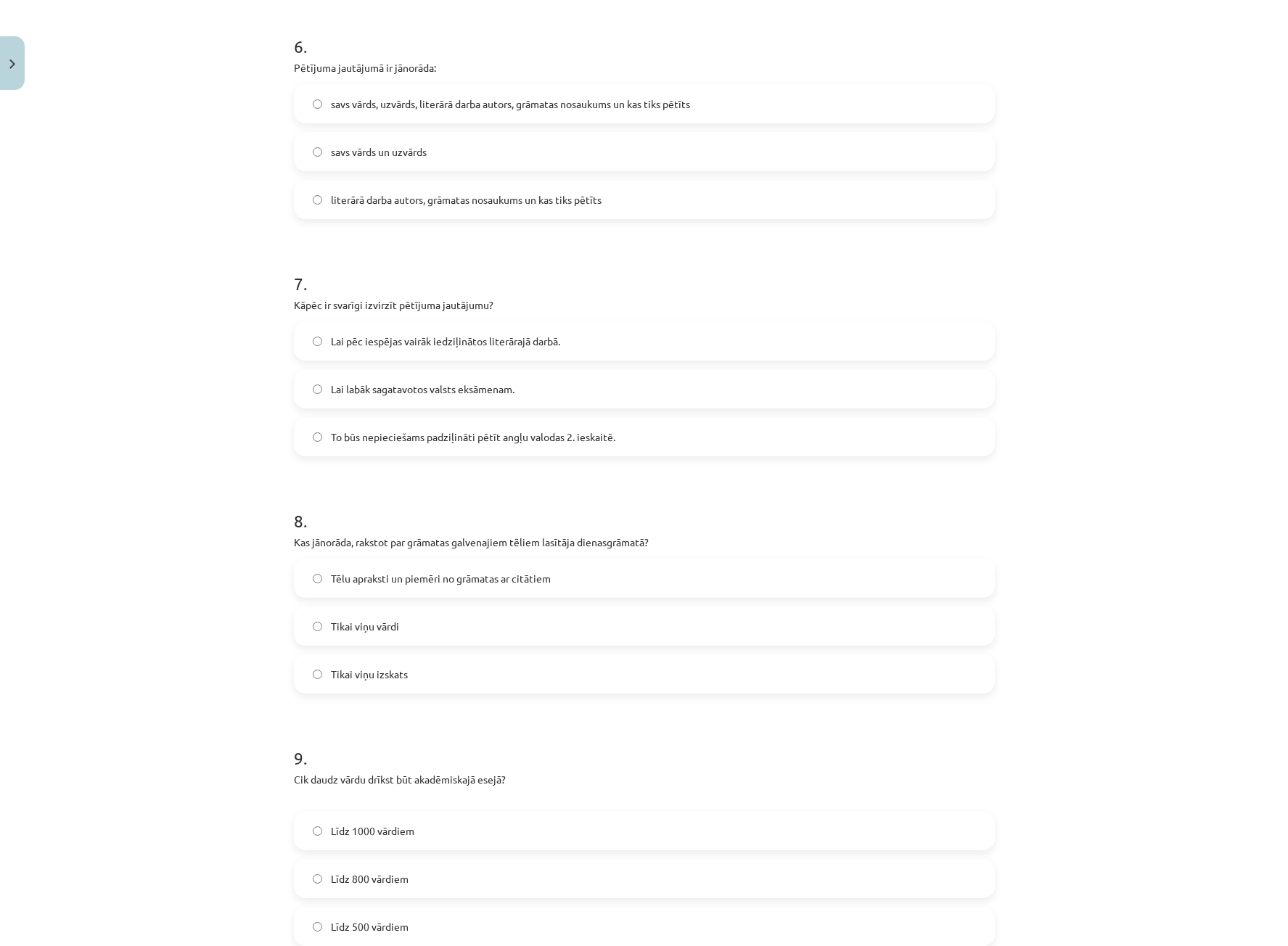
click at [434, 579] on span "Tēlu apraksti un piemēri no grāmatas ar citātiem" at bounding box center [440, 578] width 220 height 15
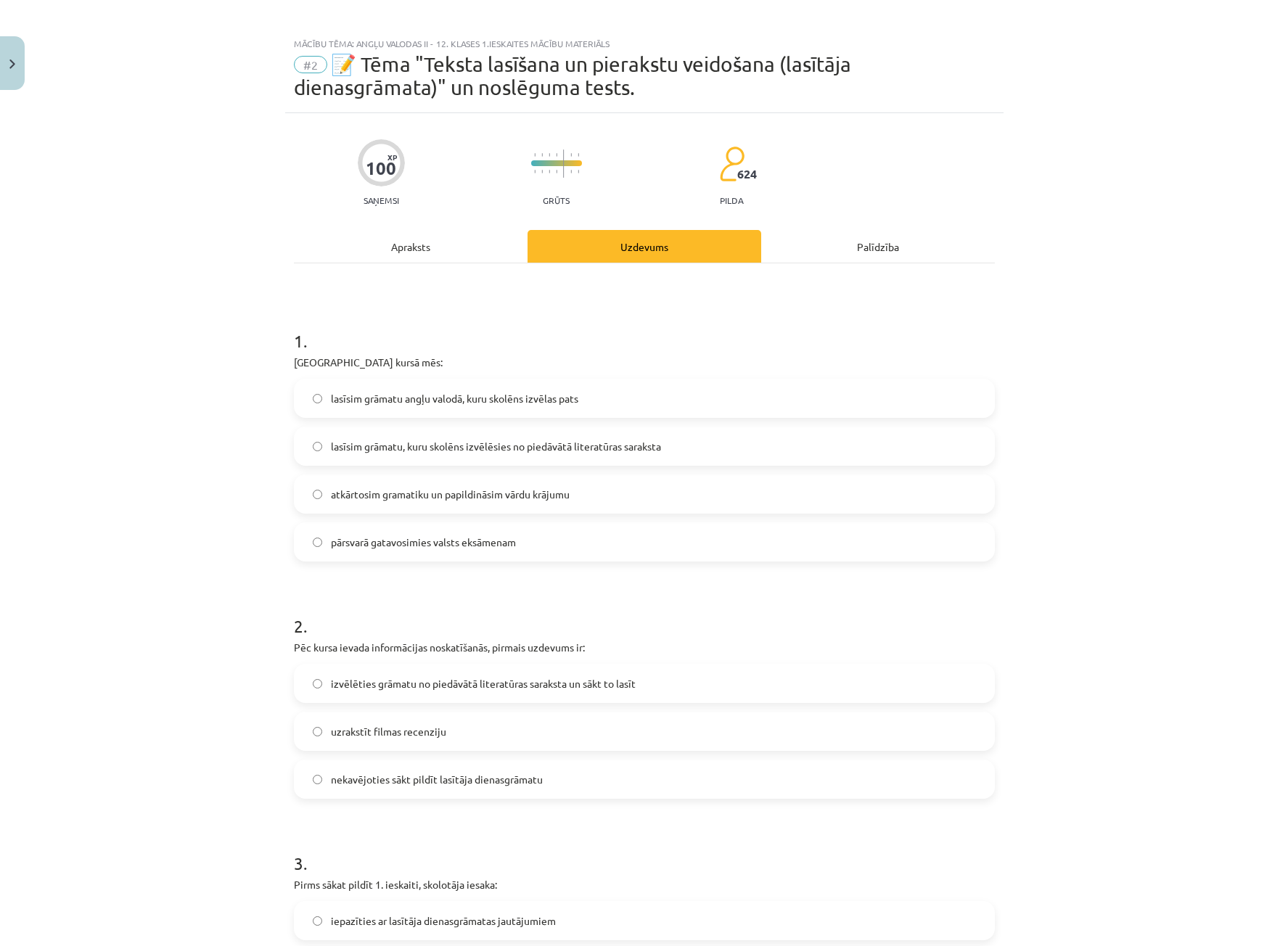
scroll to position [0, 0]
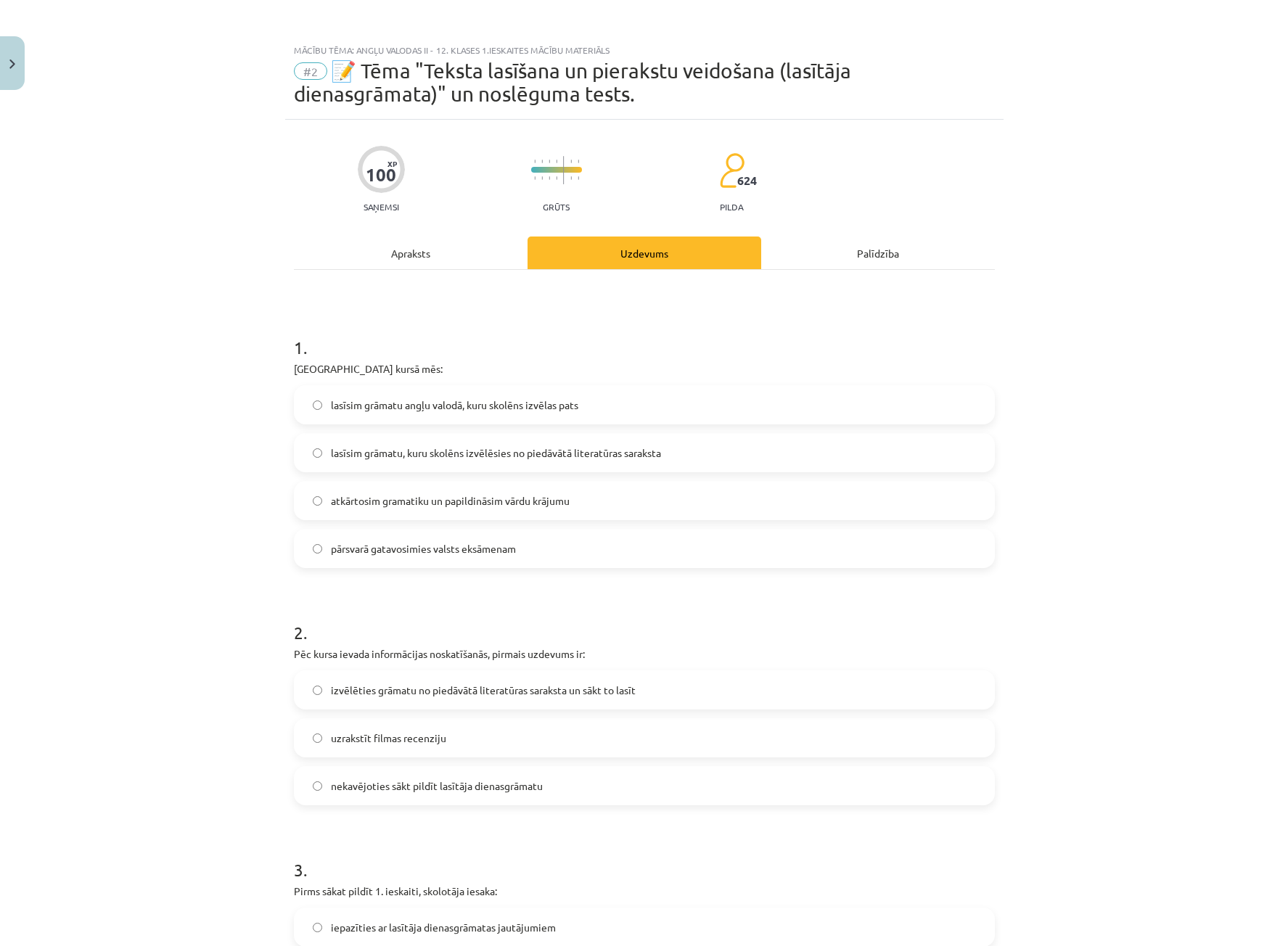
click at [427, 257] on div "Apraksts" at bounding box center [410, 252] width 234 height 33
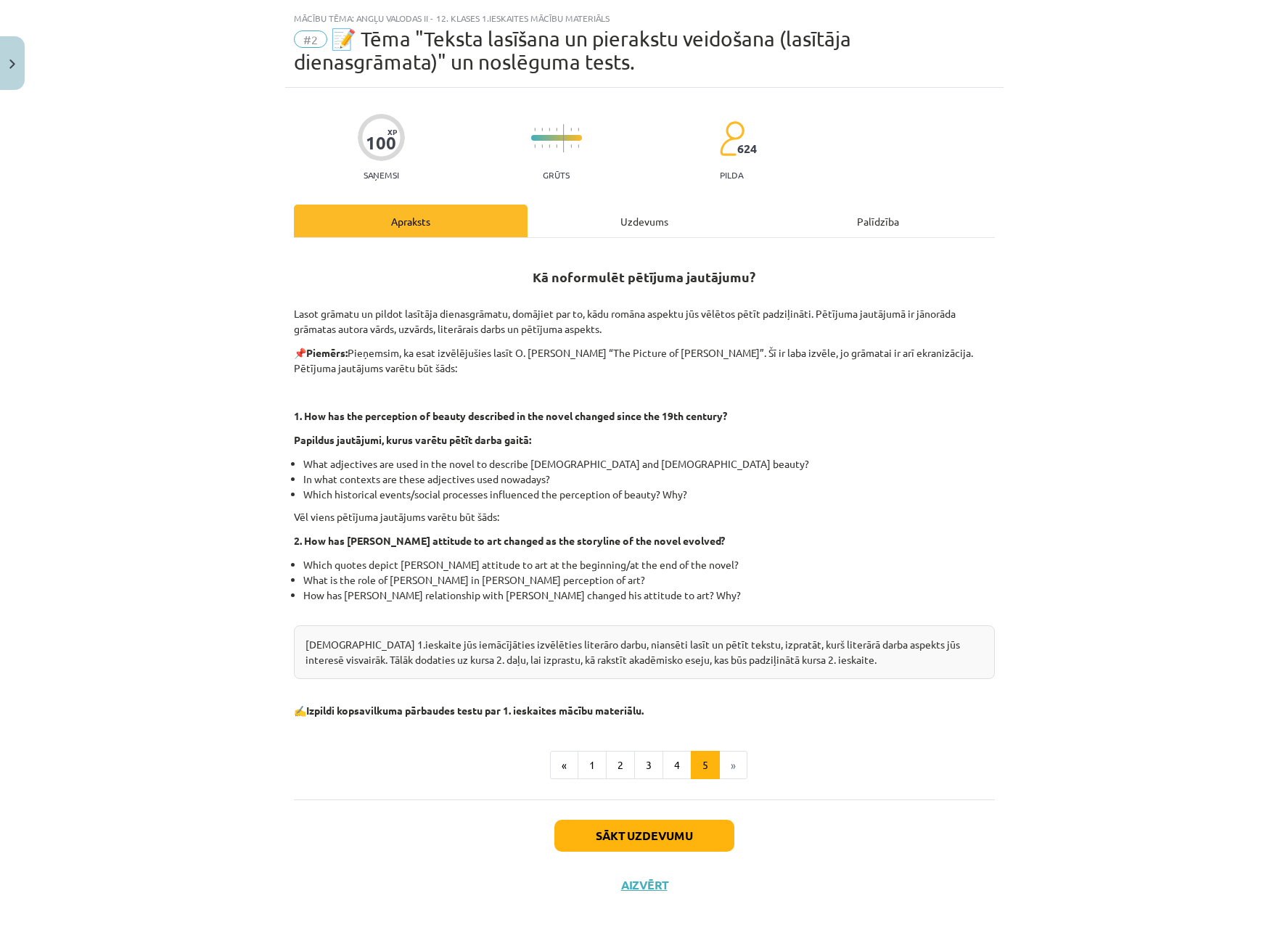
click at [619, 222] on div "Uzdevums" at bounding box center [644, 220] width 234 height 33
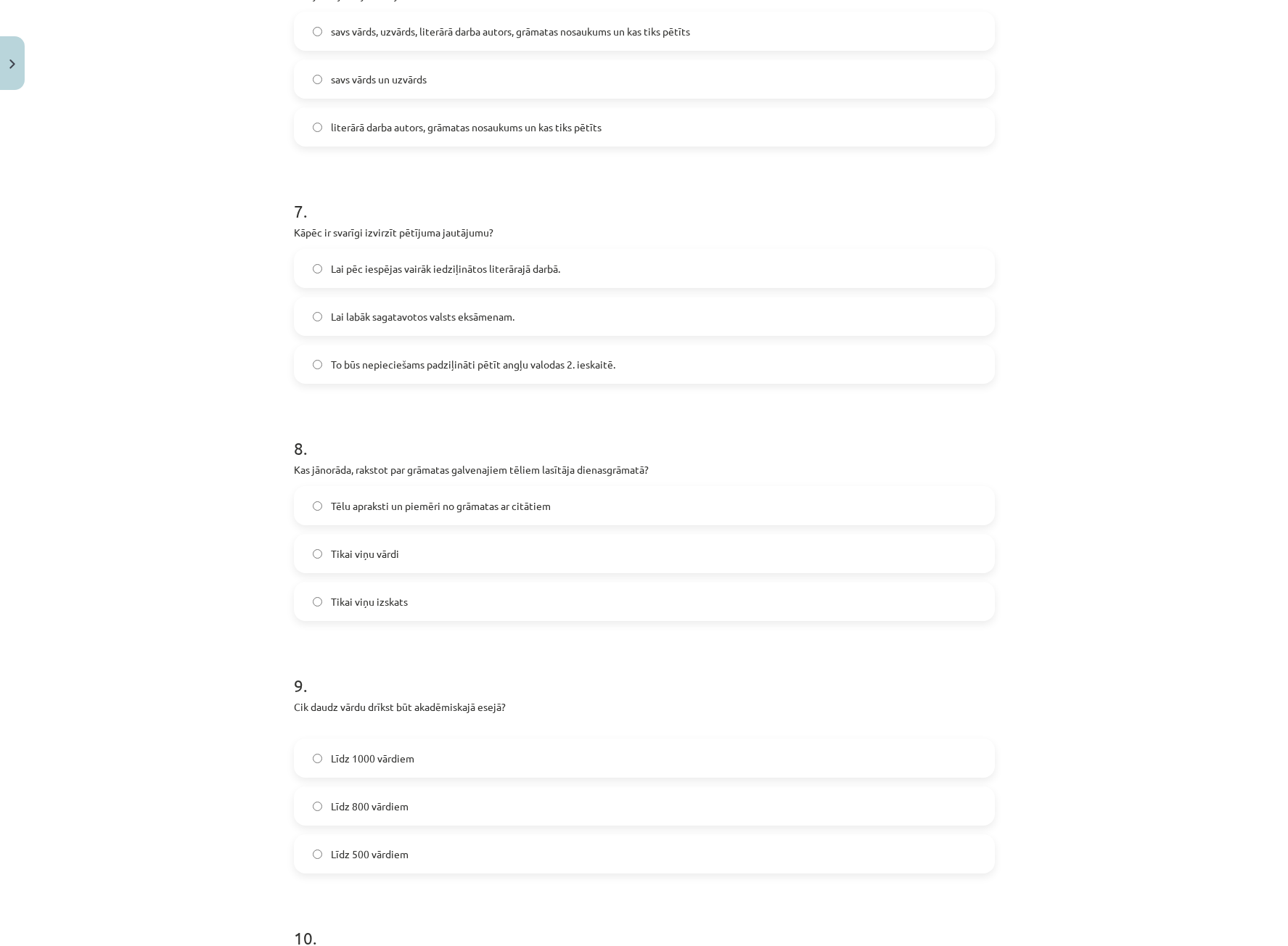
scroll to position [1893, 0]
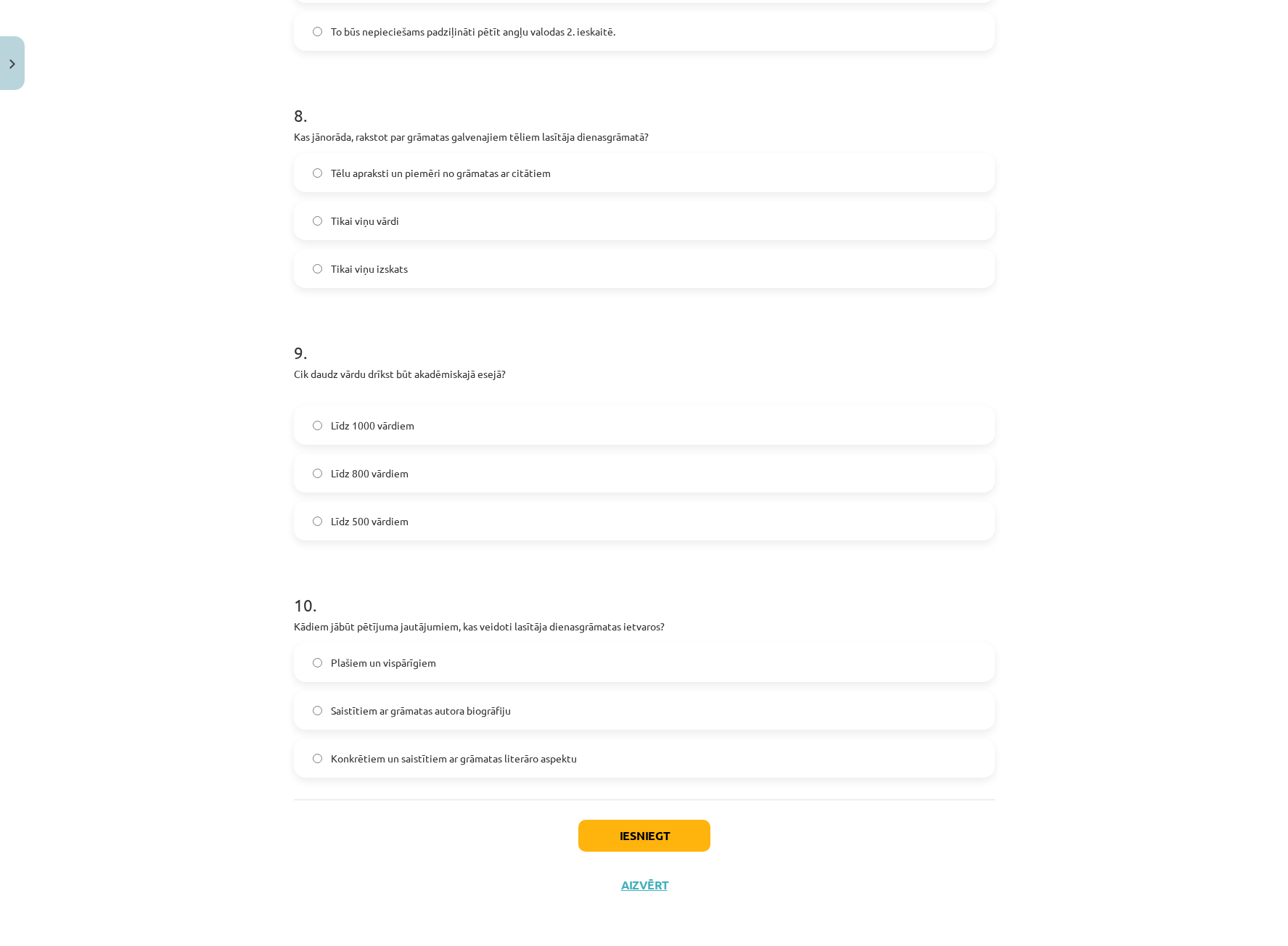
click at [423, 764] on span "Konkrētiem un saistītiem ar grāmatas literāro aspektu" at bounding box center [454, 758] width 246 height 15
click at [419, 662] on span "Plašiem un vispārīgiem" at bounding box center [383, 662] width 105 height 15
click at [420, 765] on span "Konkrētiem un saistītiem ar grāmatas literāro aspektu" at bounding box center [454, 758] width 246 height 15
click at [602, 841] on button "Iesniegt" at bounding box center [644, 836] width 132 height 32
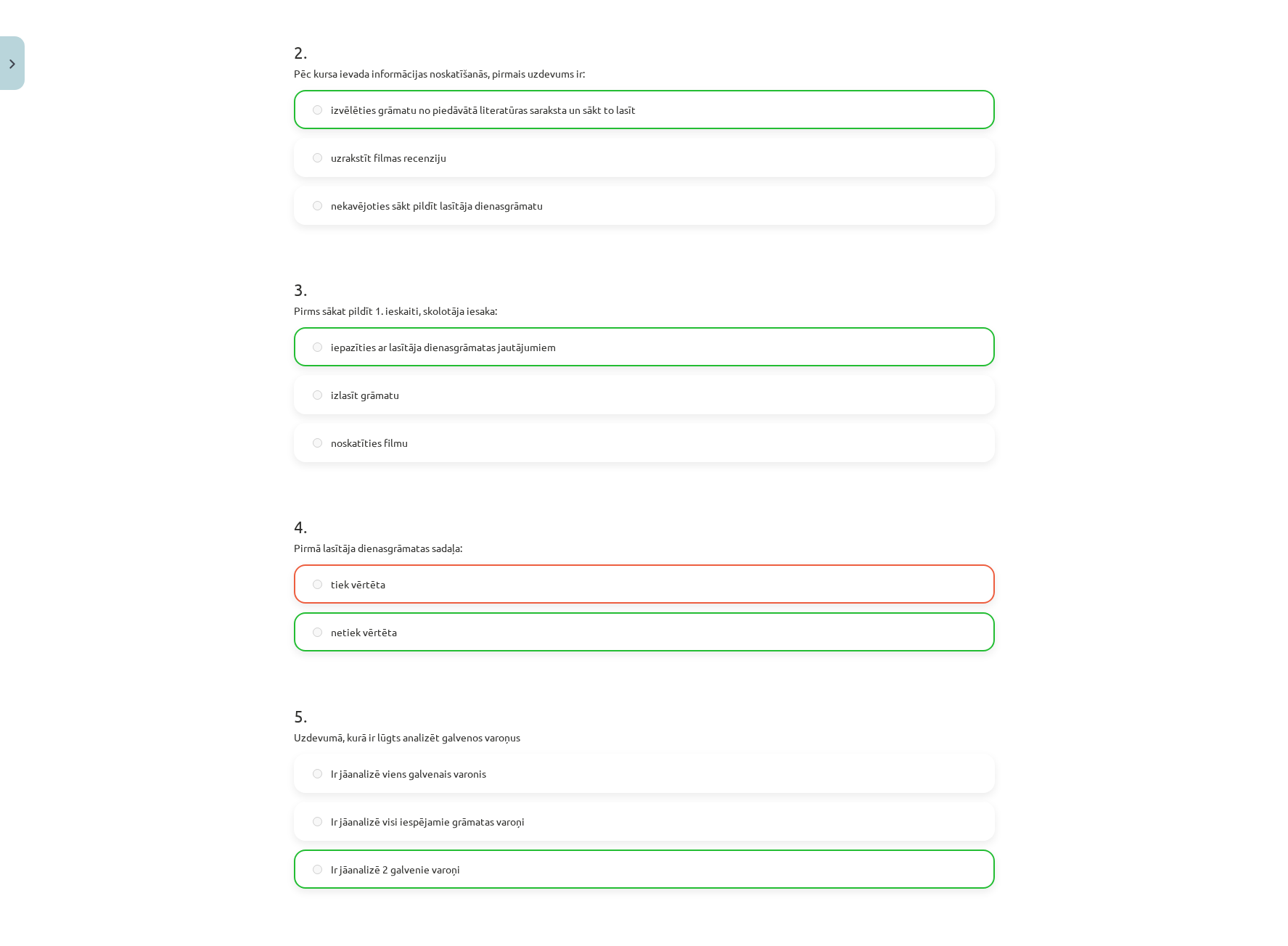
scroll to position [653, 0]
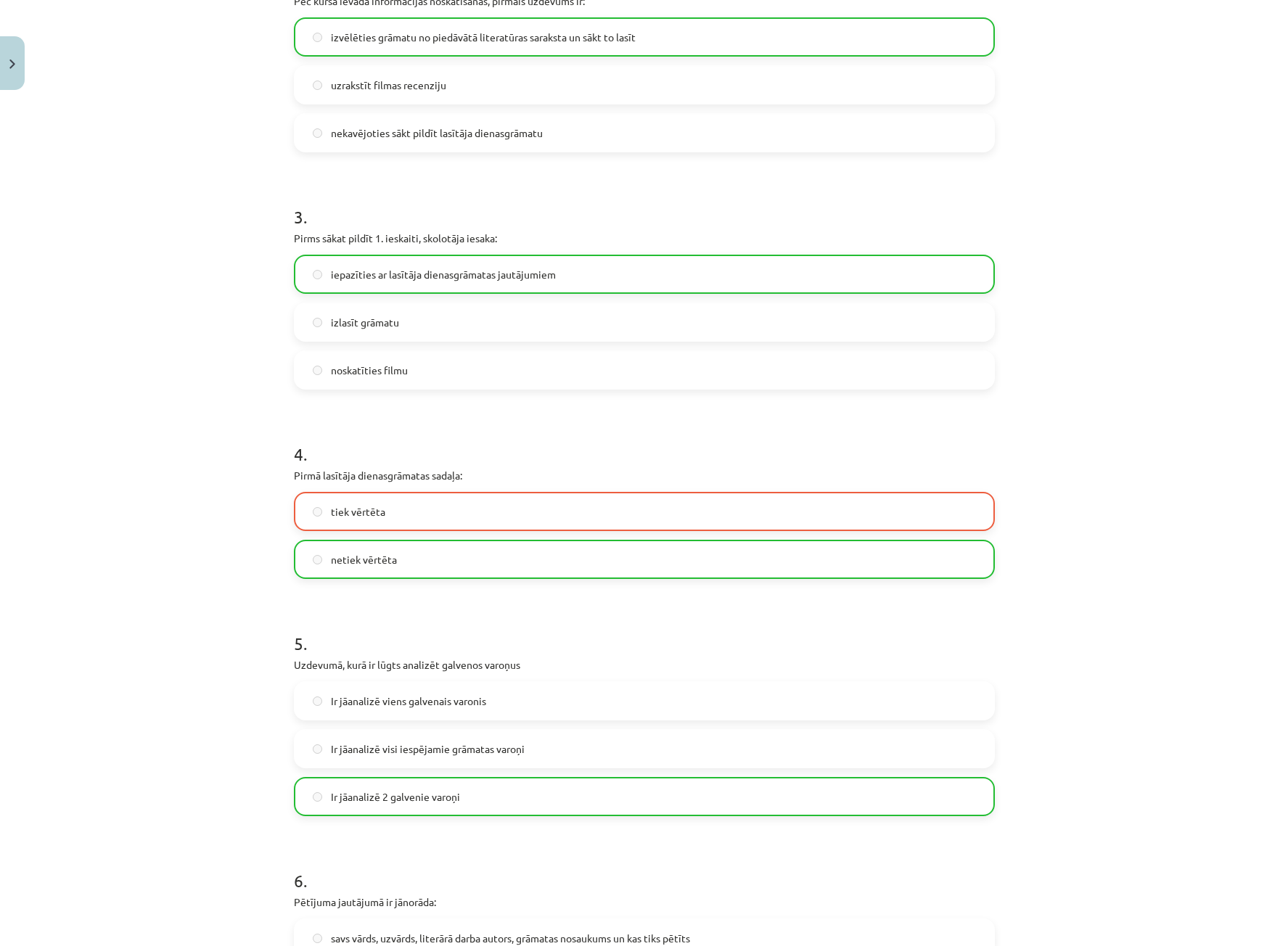
click at [558, 510] on label "tiek vērtēta" at bounding box center [644, 511] width 698 height 36
click at [319, 562] on label "netiek vērtēta" at bounding box center [644, 559] width 698 height 36
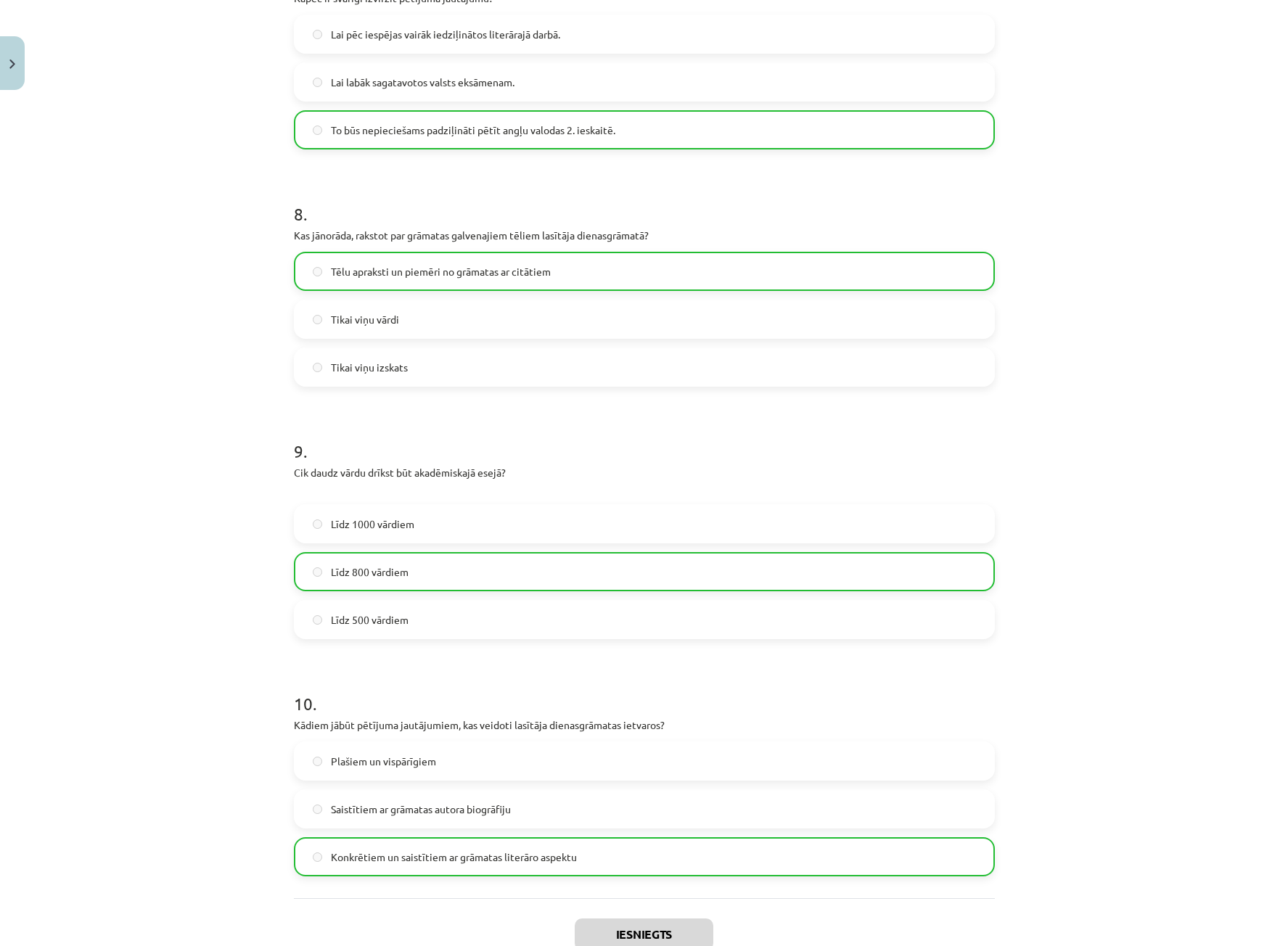
scroll to position [1939, 0]
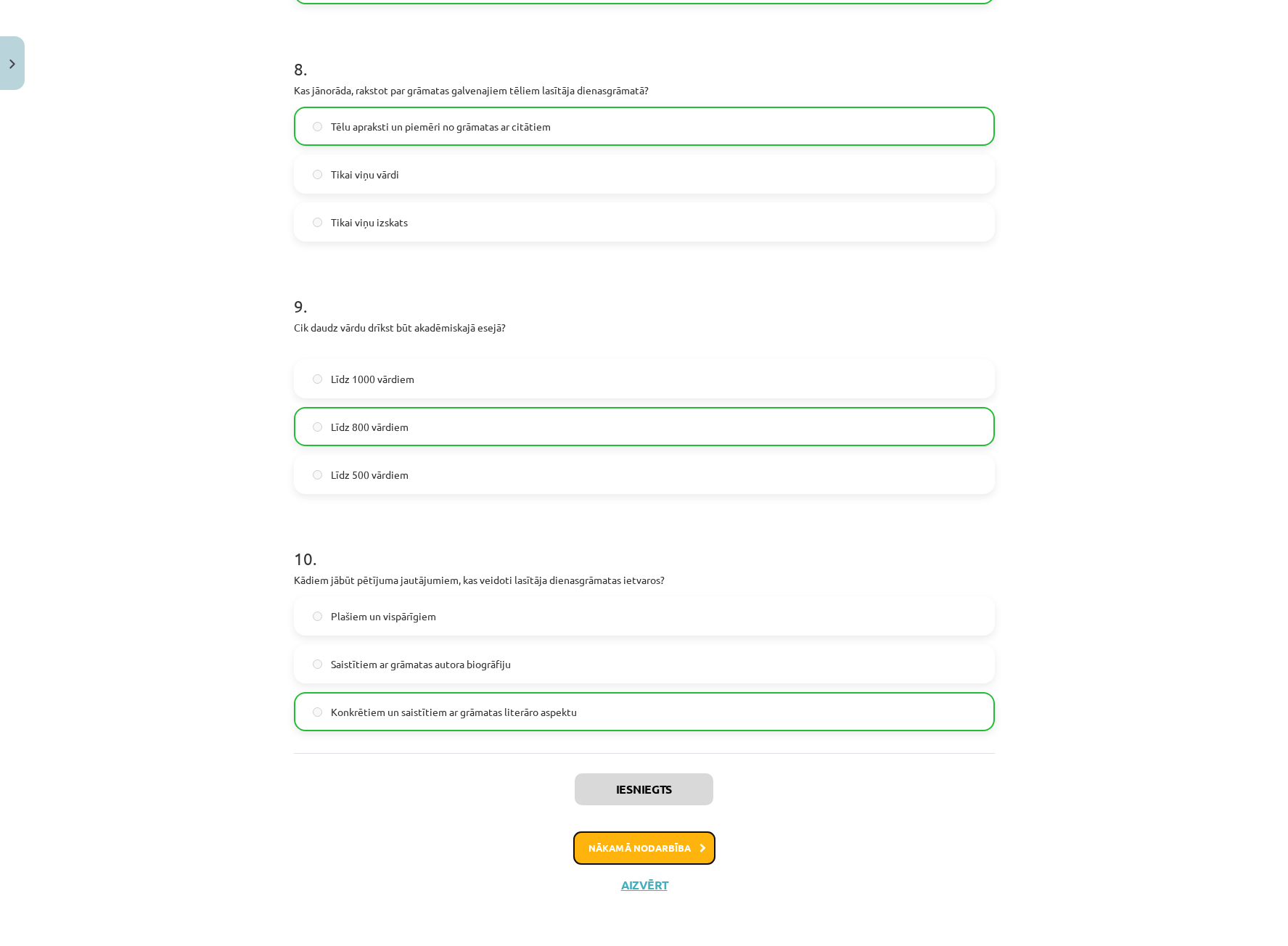
click at [662, 855] on button "Nākamā nodarbība" at bounding box center [644, 848] width 142 height 33
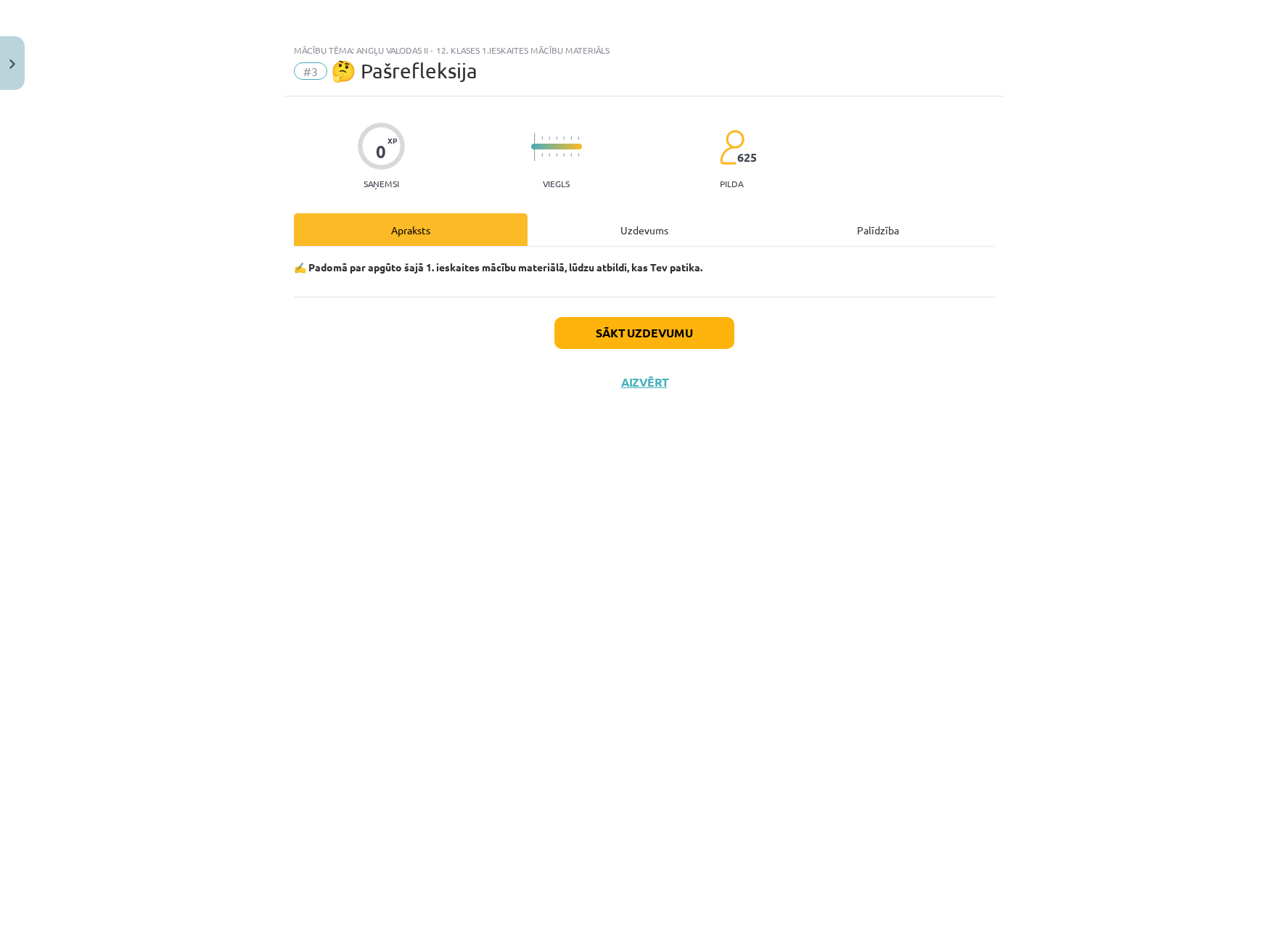
click at [636, 234] on div "Uzdevums" at bounding box center [644, 229] width 234 height 33
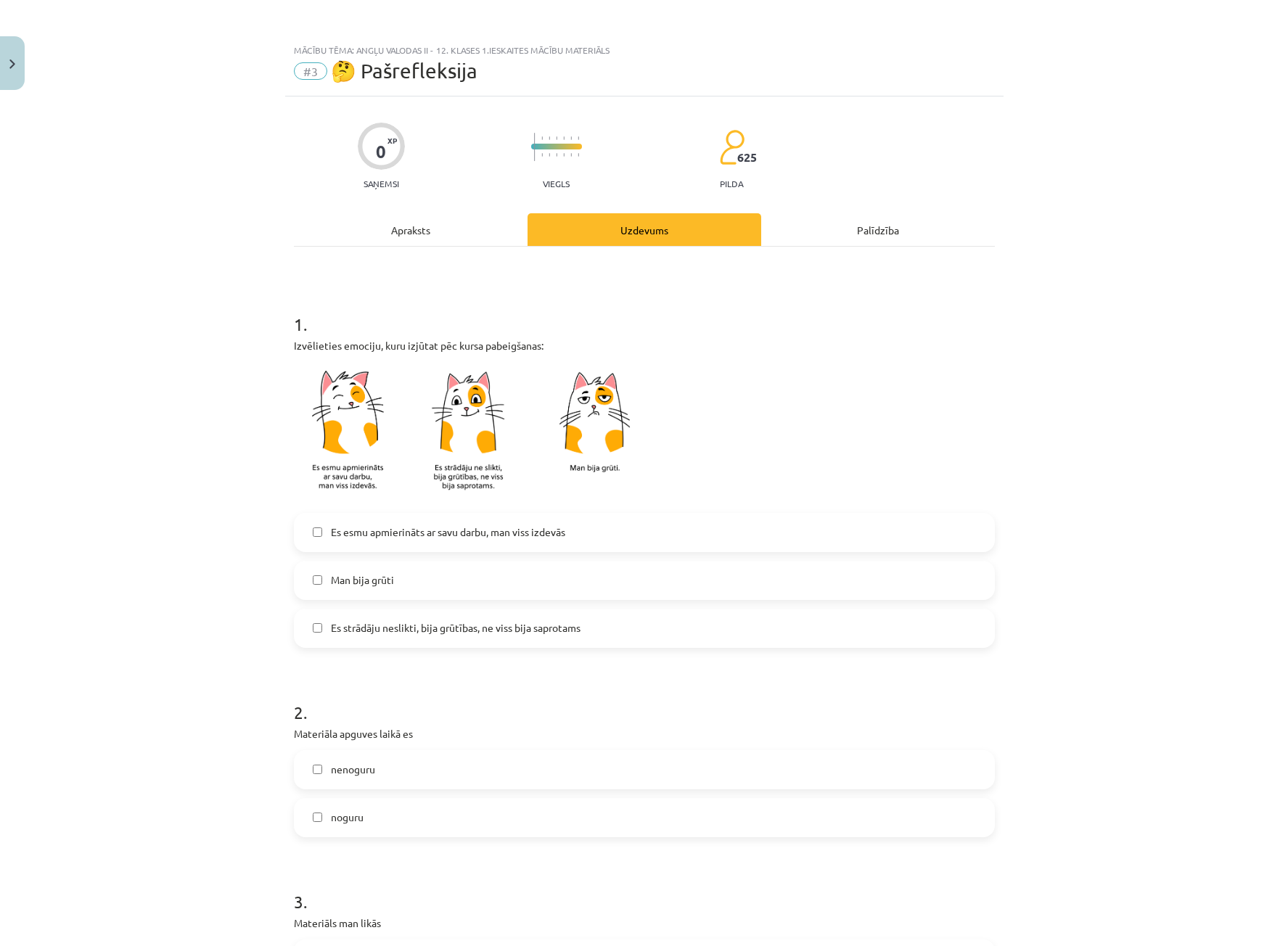
click at [457, 529] on span "Es esmu apmierināts ar savu darbu, man viss izdevās" at bounding box center [447, 531] width 234 height 15
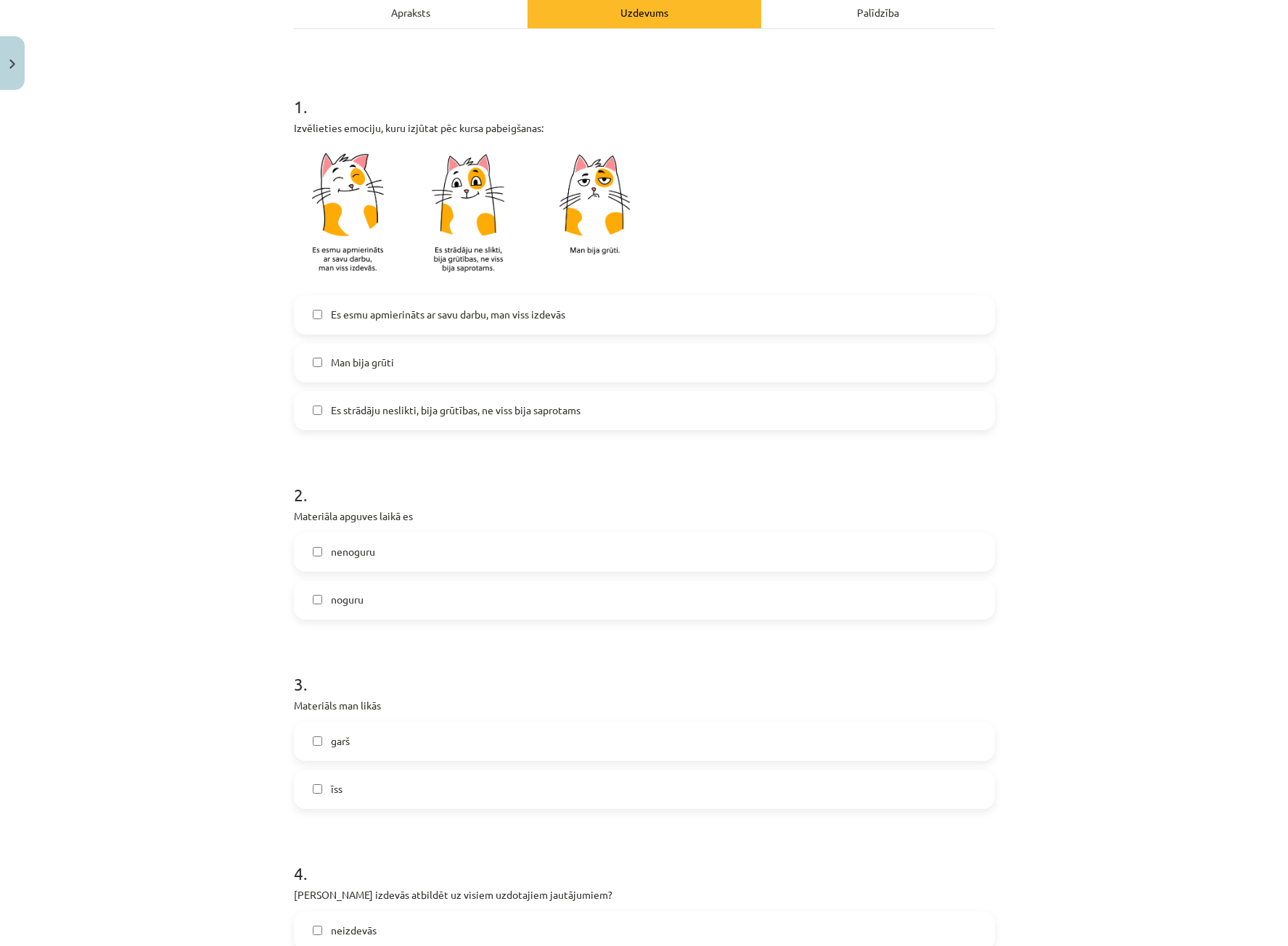
click at [450, 601] on label "noguru" at bounding box center [644, 600] width 698 height 36
click at [390, 538] on label "nenoguru" at bounding box center [644, 552] width 698 height 36
click at [395, 590] on label "noguru" at bounding box center [644, 600] width 698 height 36
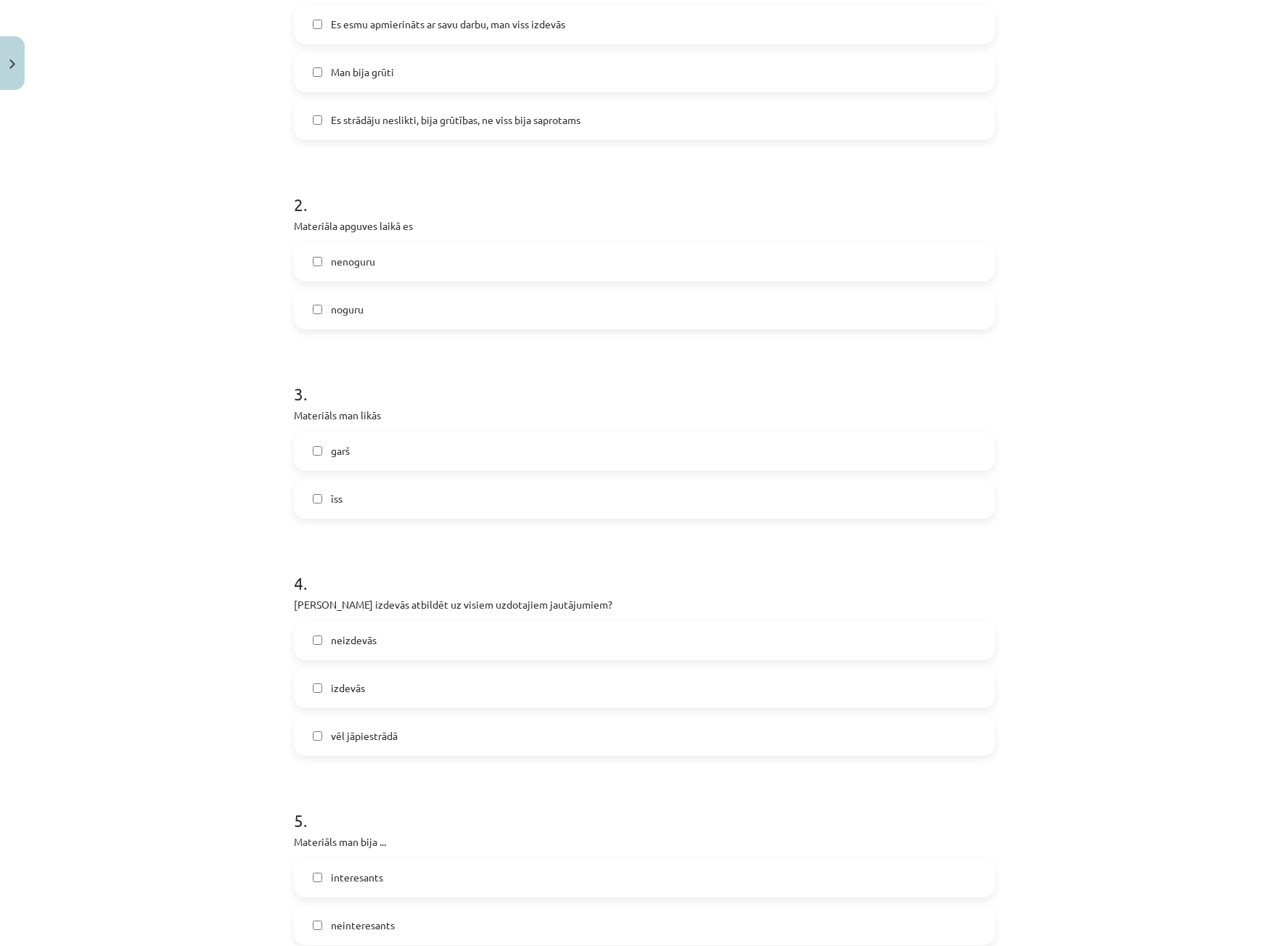
scroll to position [580, 0]
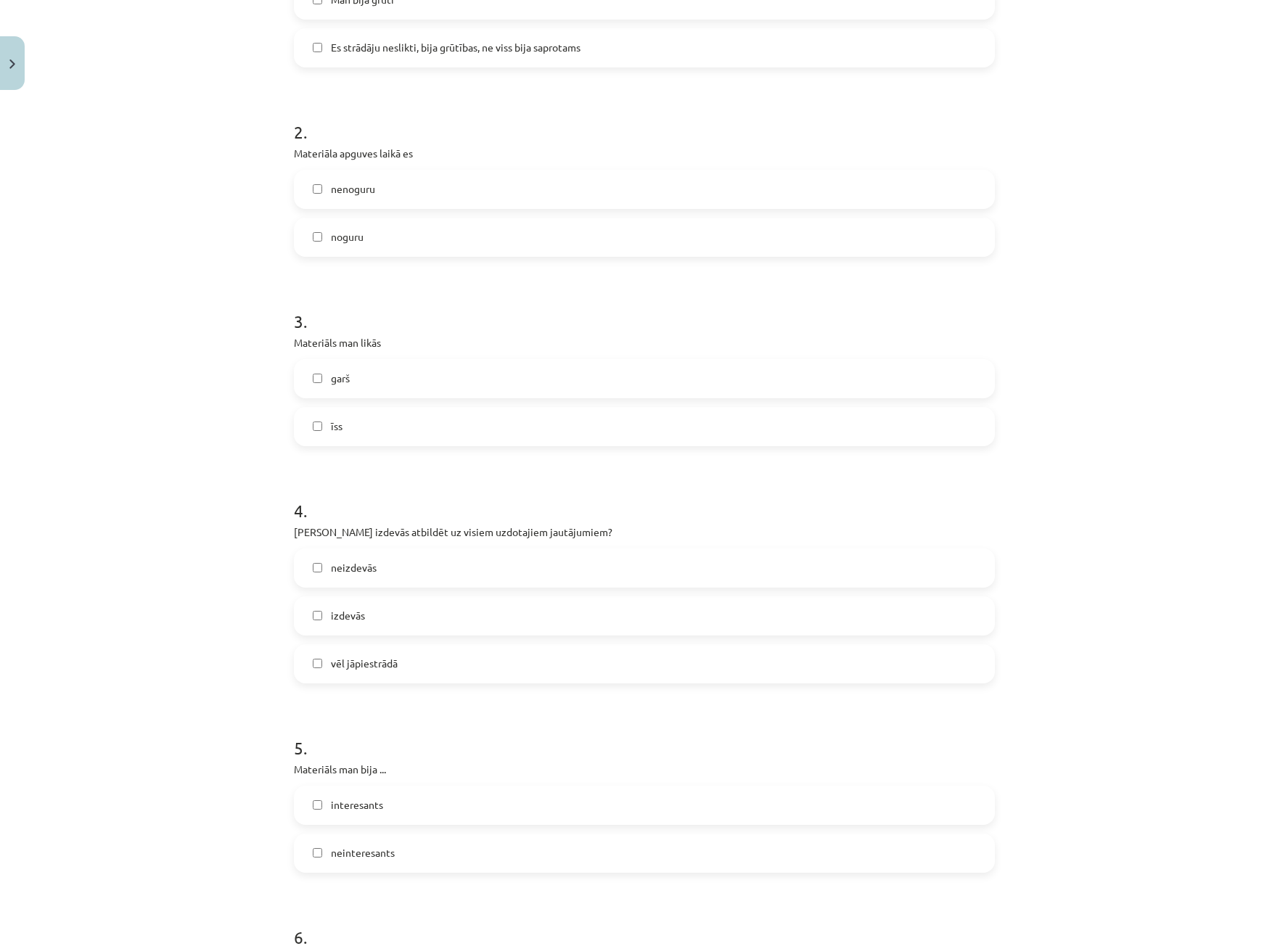
click at [379, 668] on span "vēl jāpiestrādā" at bounding box center [364, 663] width 67 height 15
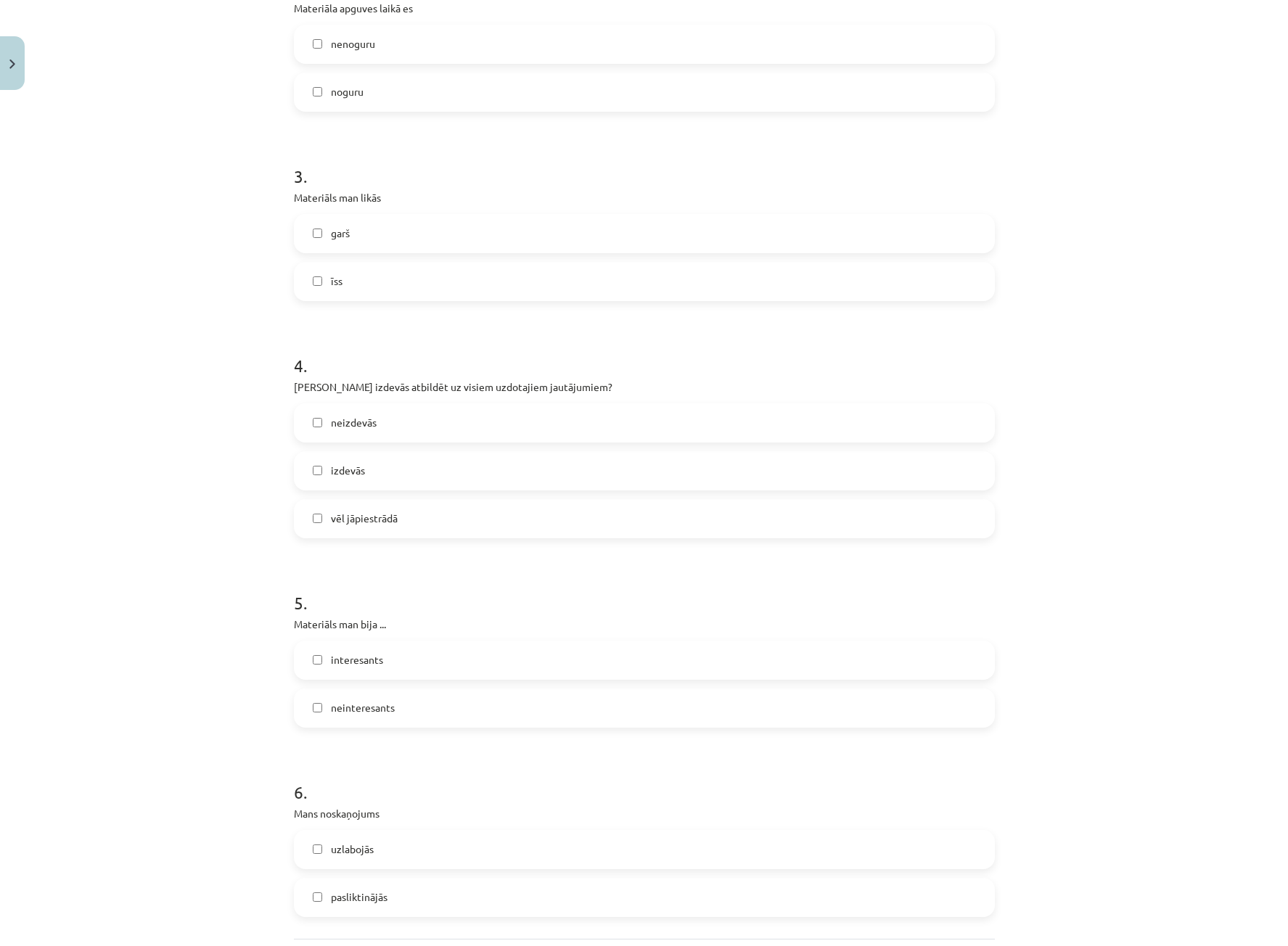
scroll to position [798, 0]
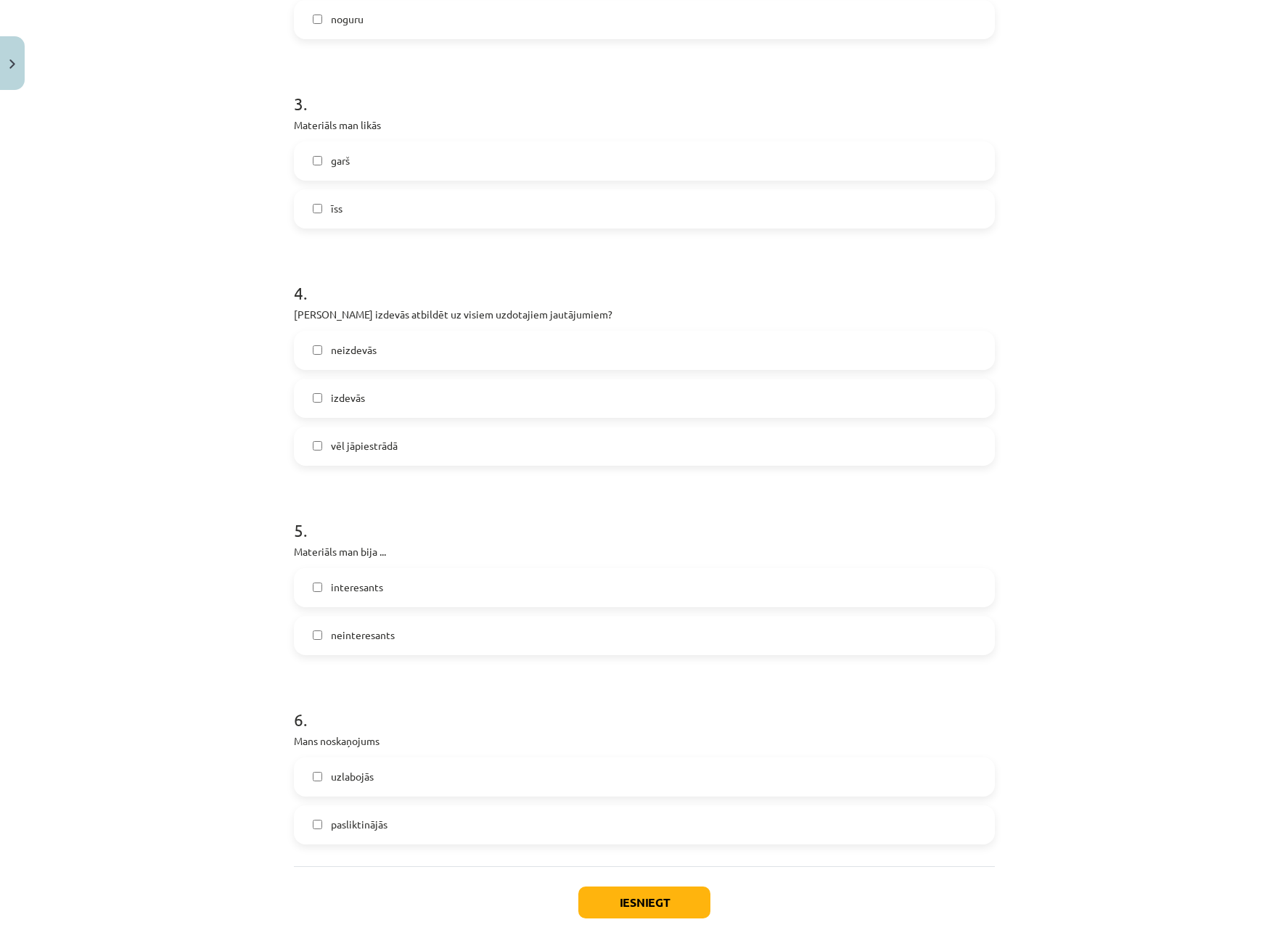
click at [378, 592] on label "interesants" at bounding box center [644, 588] width 698 height 36
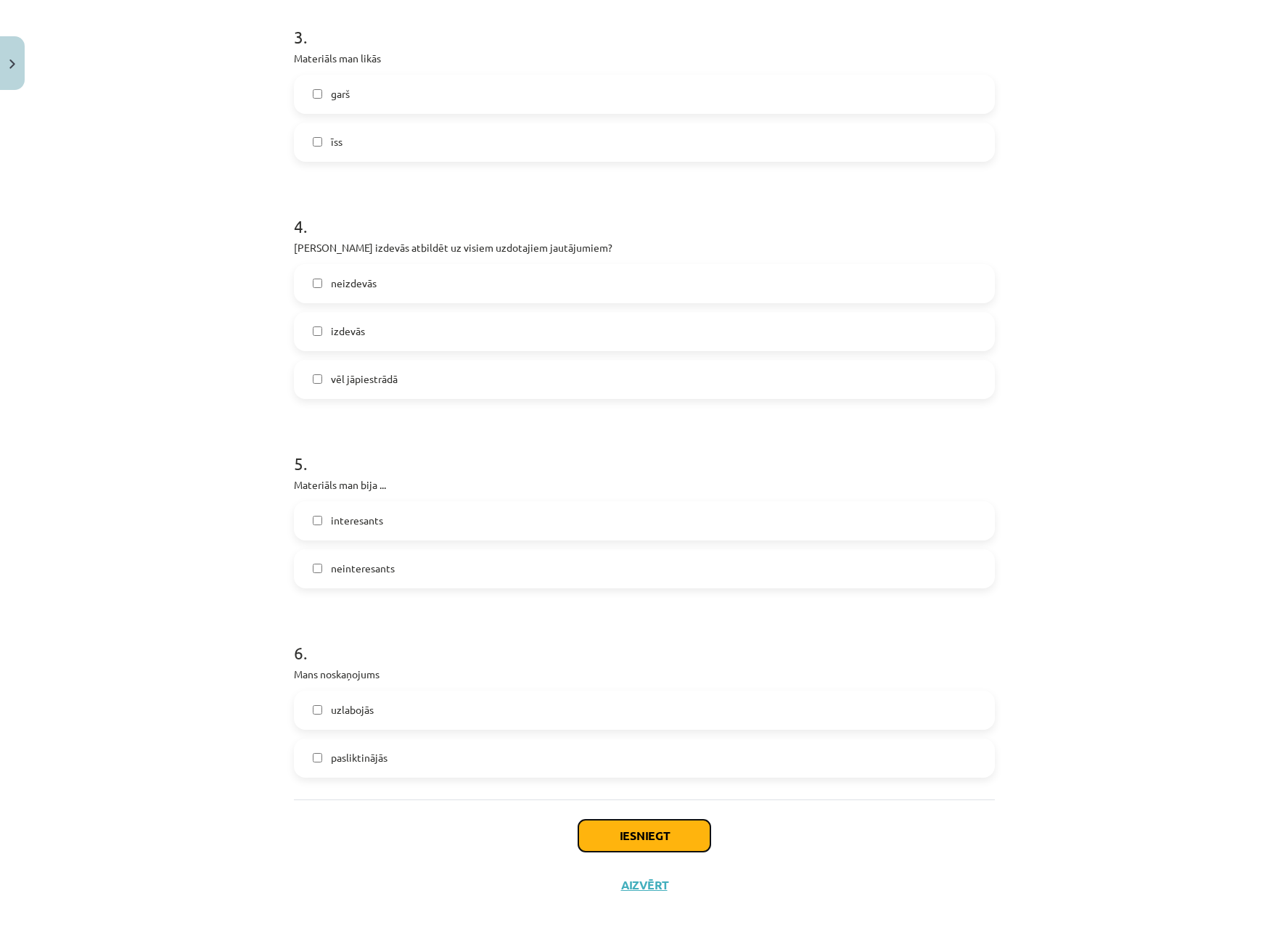
click at [693, 828] on button "Iesniegt" at bounding box center [644, 836] width 132 height 32
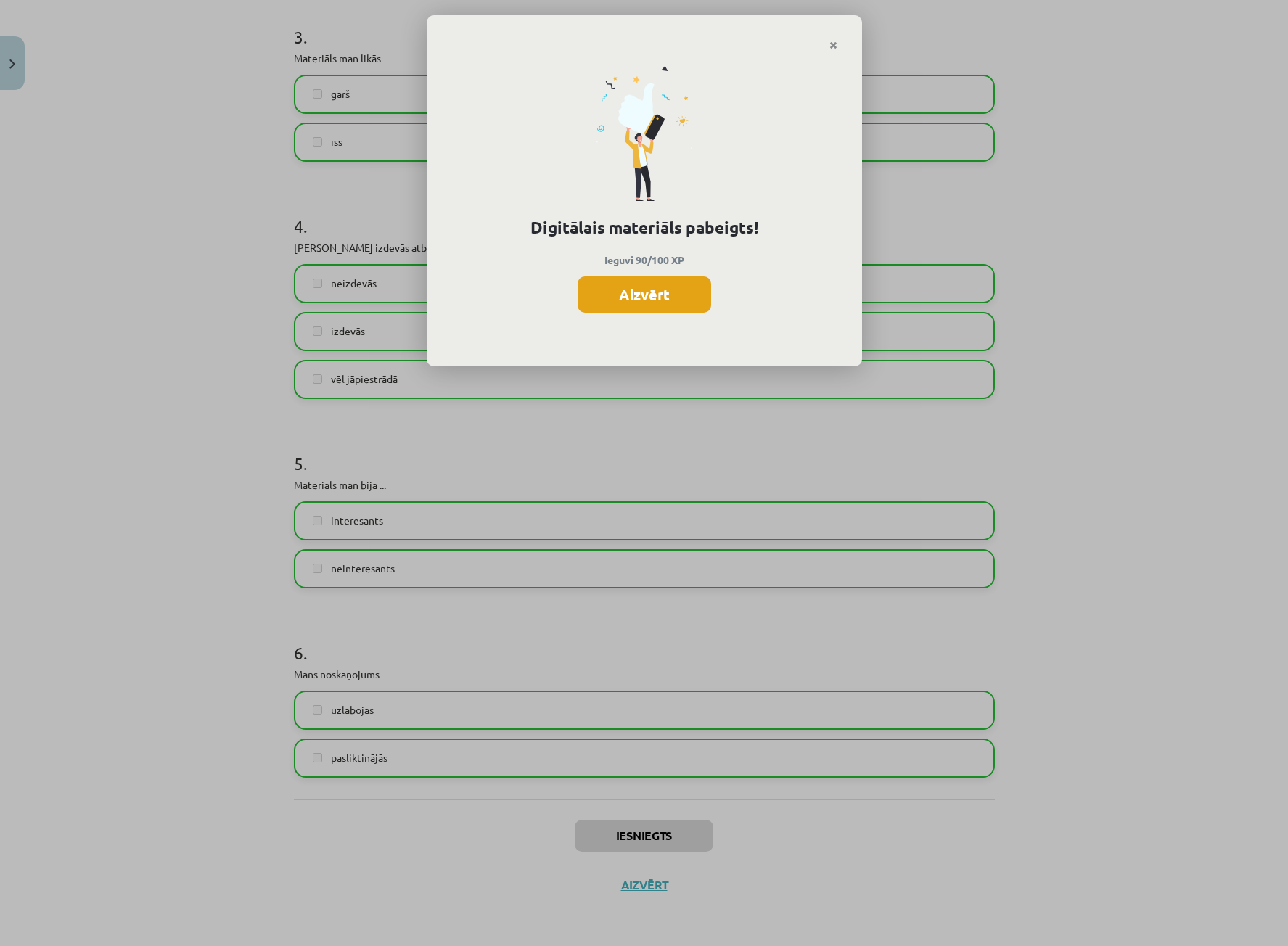
click at [656, 297] on button "Aizvērt" at bounding box center [644, 295] width 133 height 36
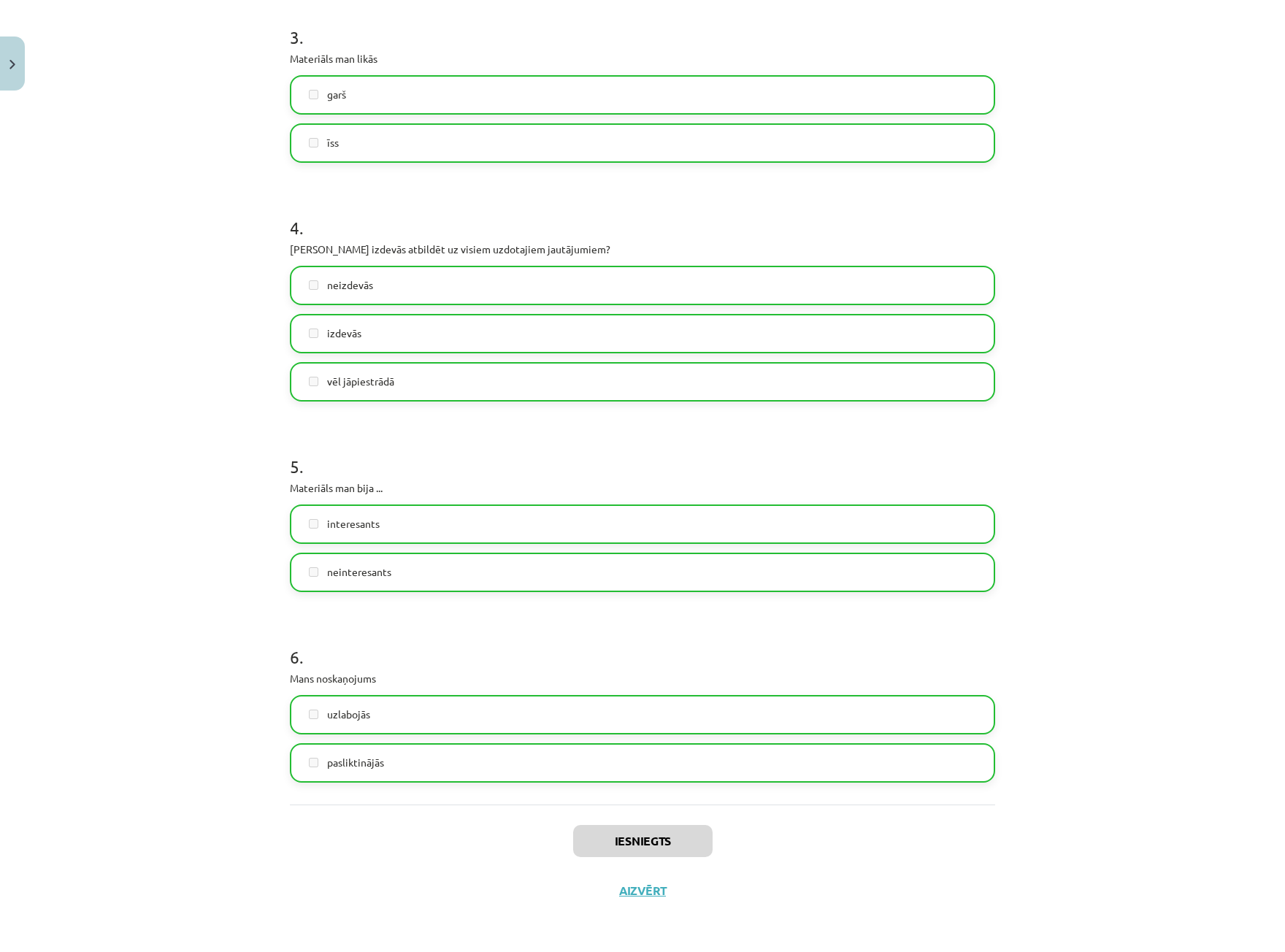
scroll to position [34, 0]
click at [646, 890] on button "Aizvērt" at bounding box center [642, 891] width 56 height 14
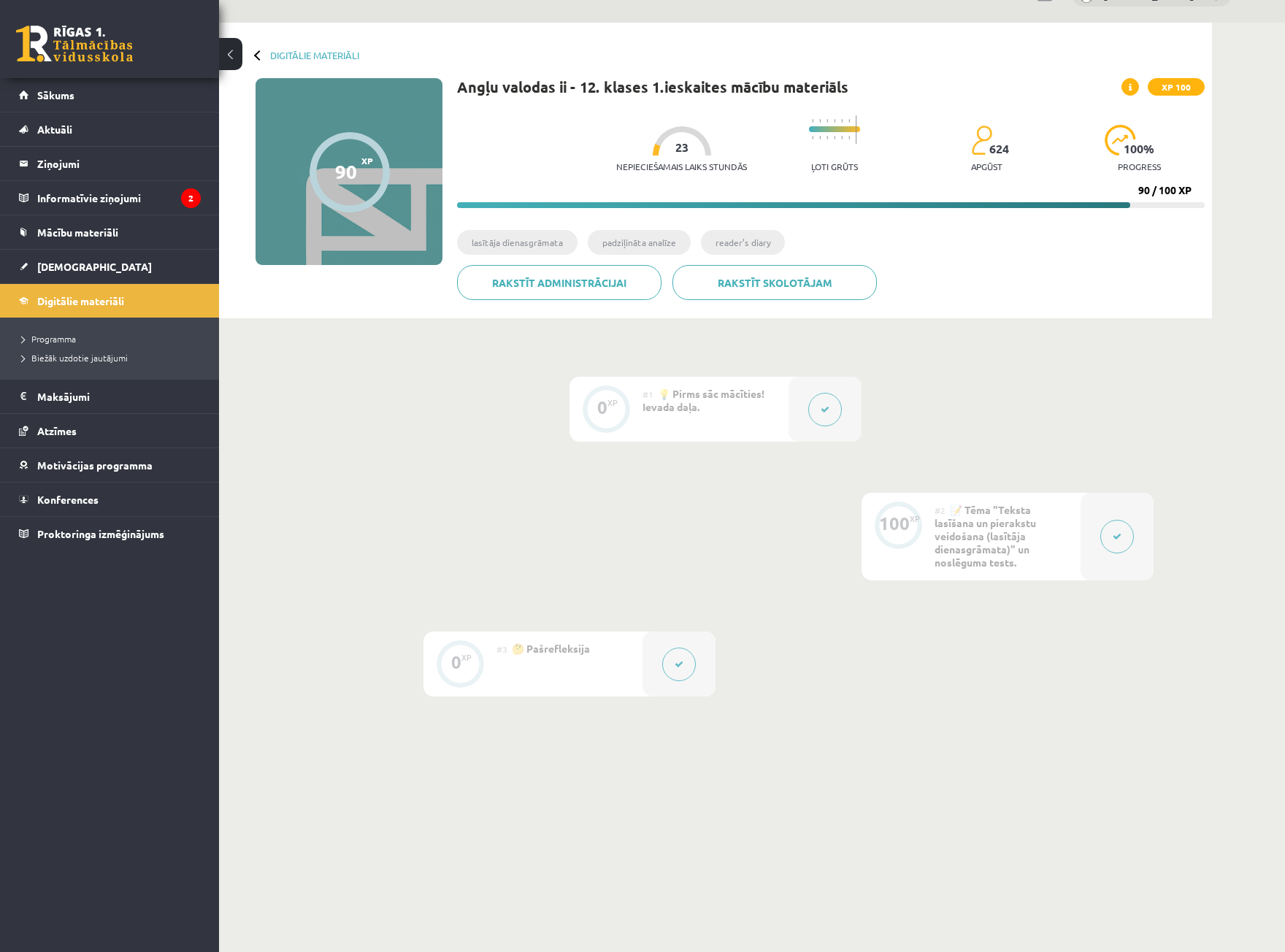
click at [82, 53] on link at bounding box center [74, 44] width 117 height 37
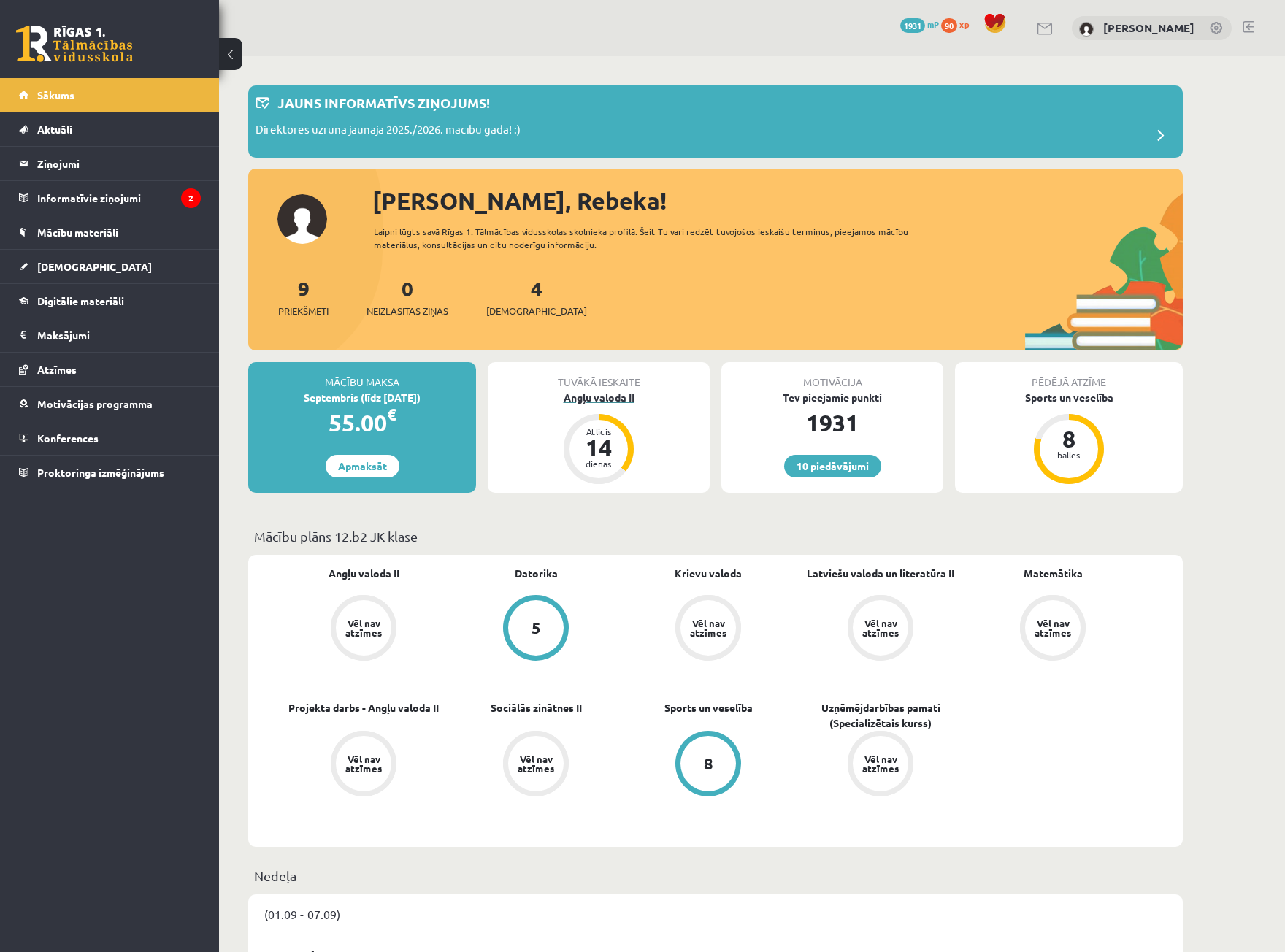
click at [595, 399] on div "Angļu valoda II" at bounding box center [599, 397] width 222 height 15
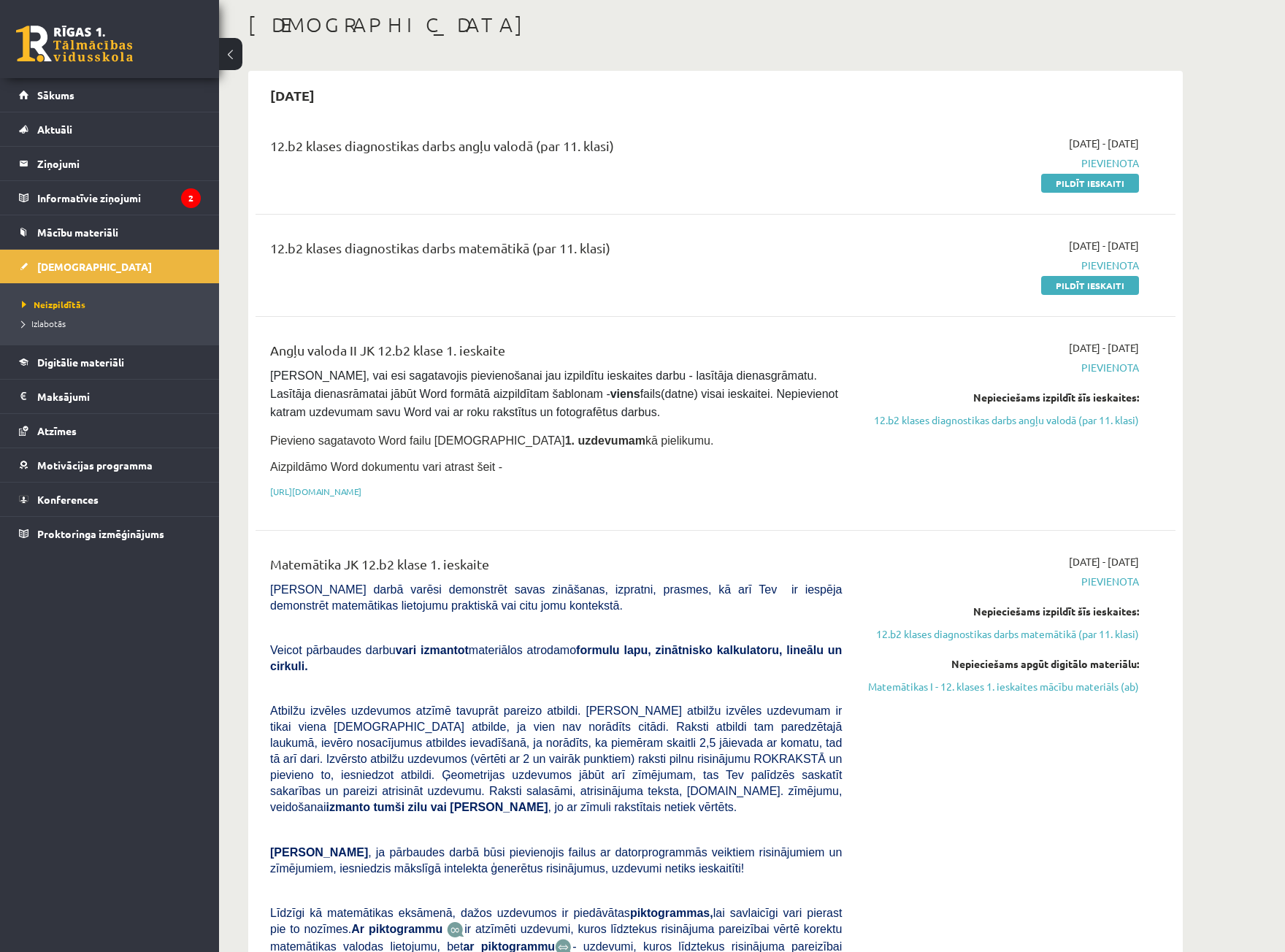
scroll to position [146, 0]
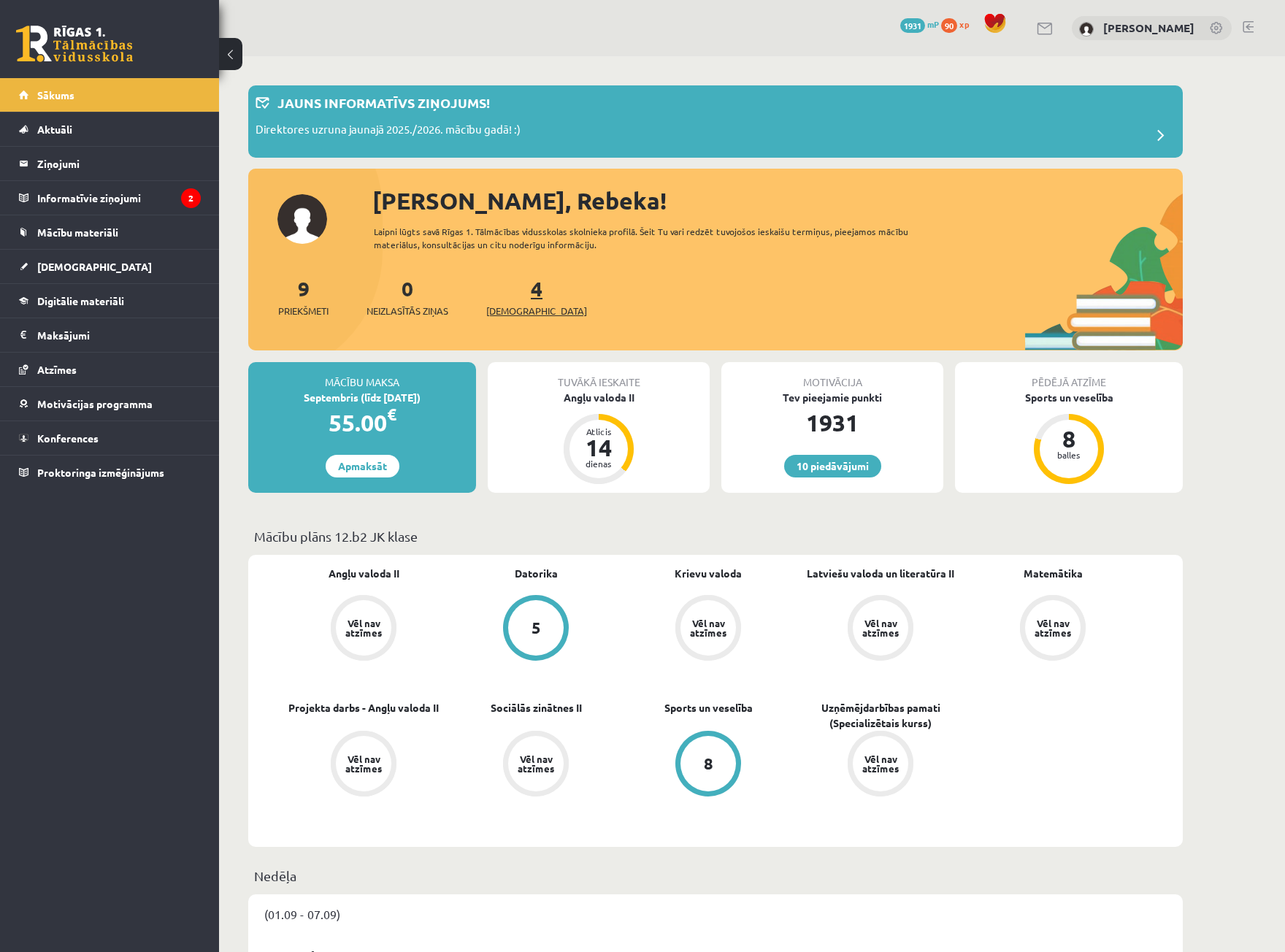
click at [495, 304] on span "[DEMOGRAPHIC_DATA]" at bounding box center [536, 311] width 101 height 14
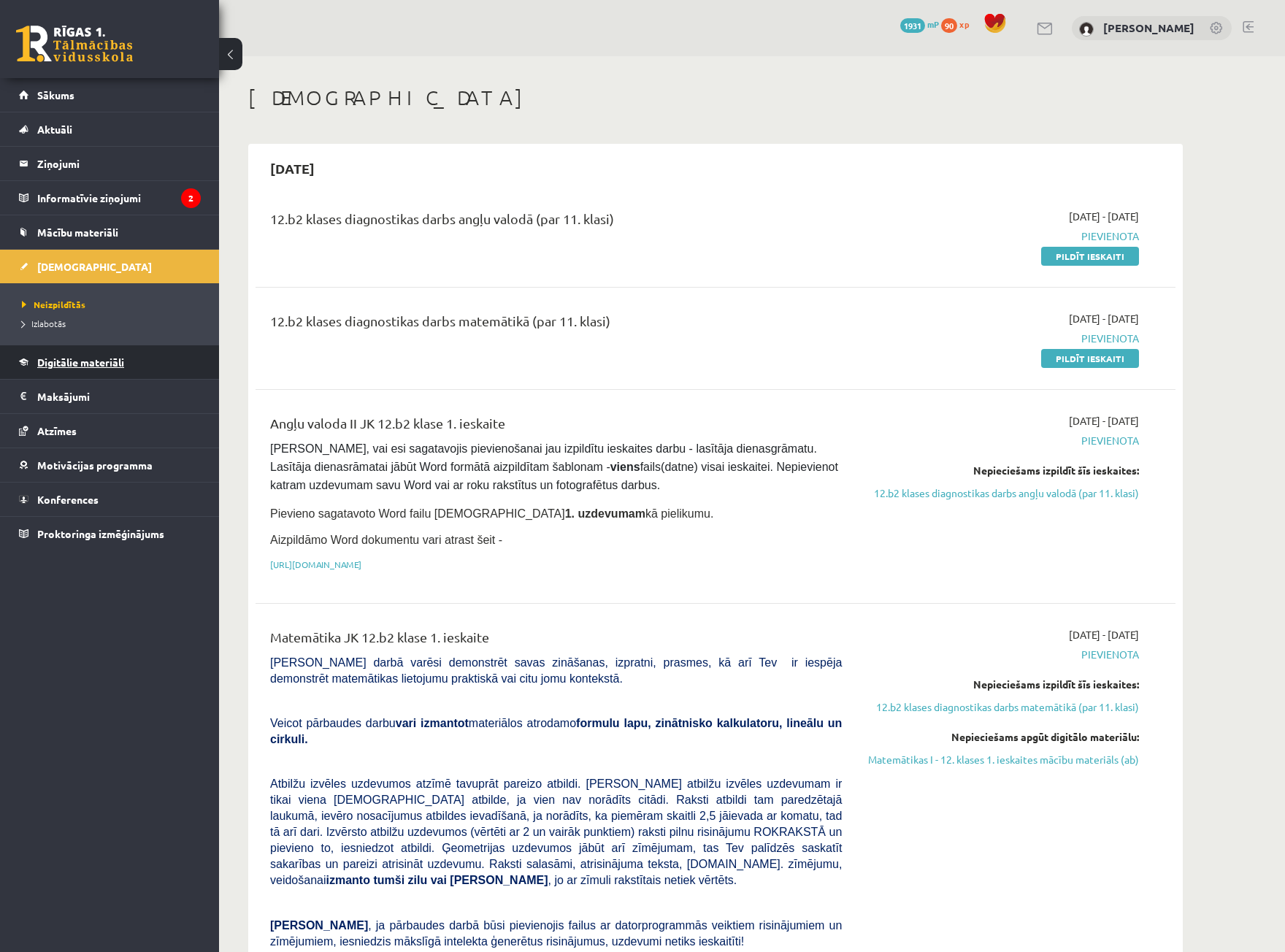
click at [117, 365] on span "Digitālie materiāli" at bounding box center [81, 361] width 87 height 13
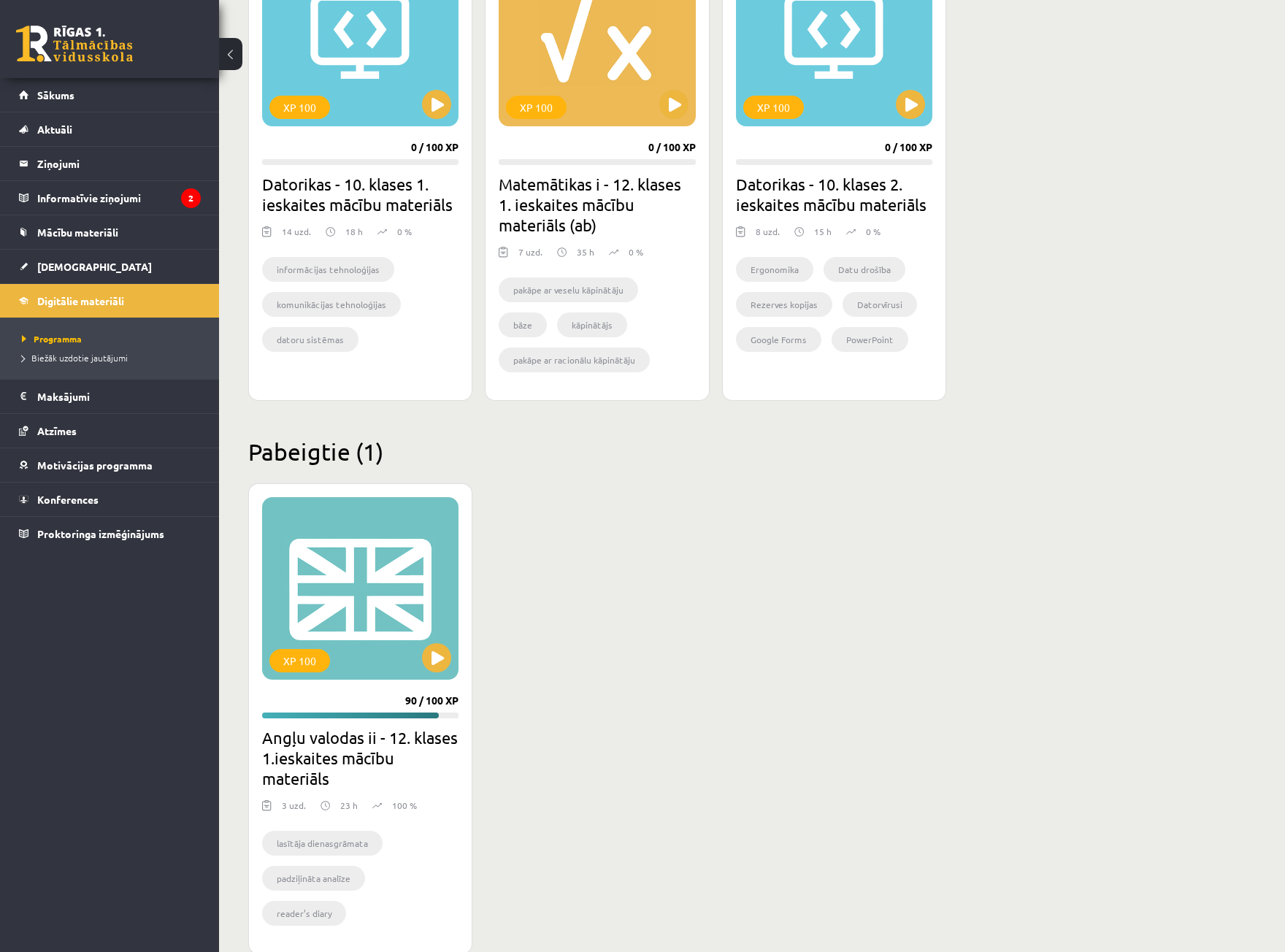
scroll to position [981, 0]
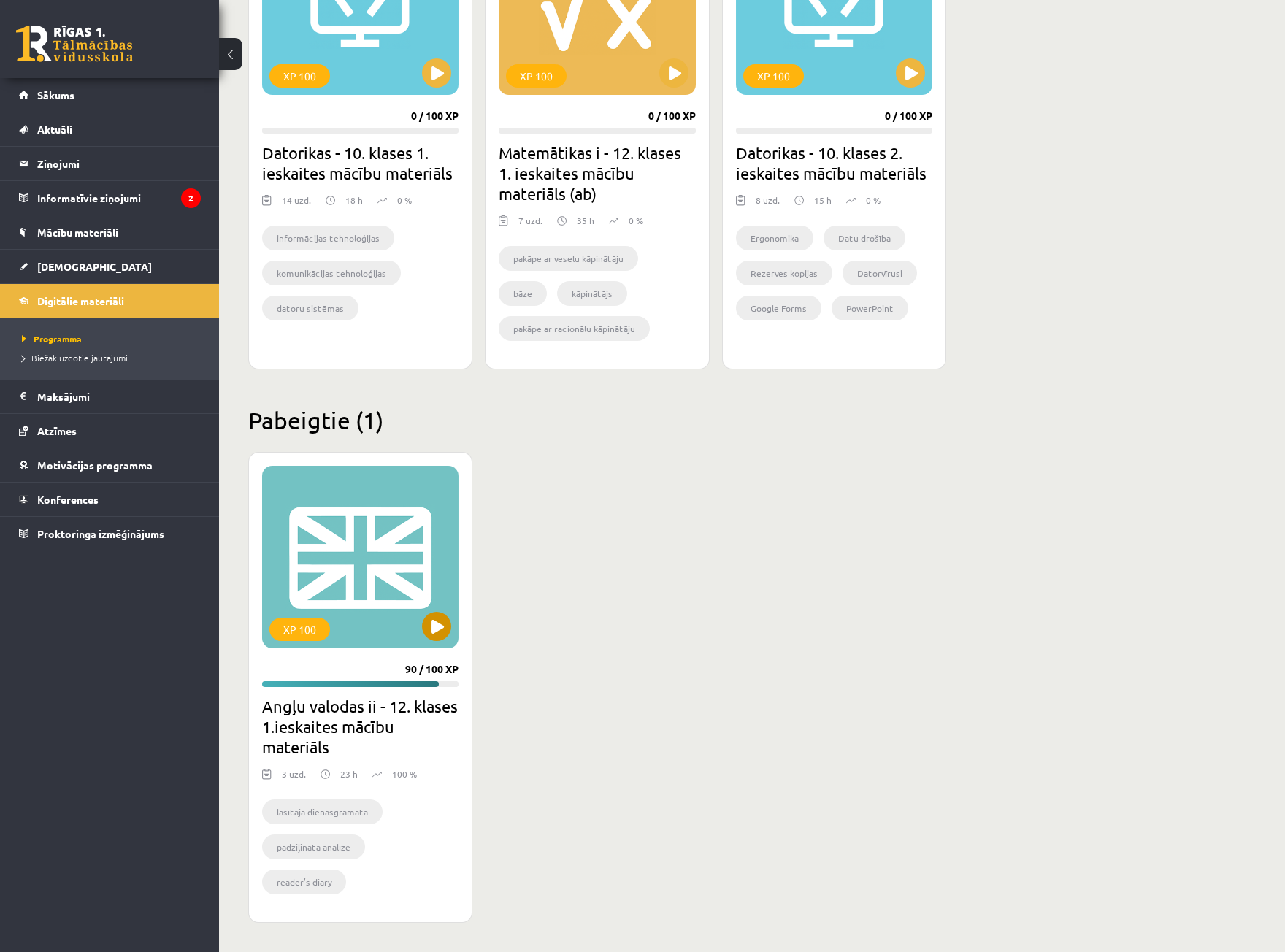
click at [370, 638] on div "XP 100" at bounding box center [360, 557] width 196 height 183
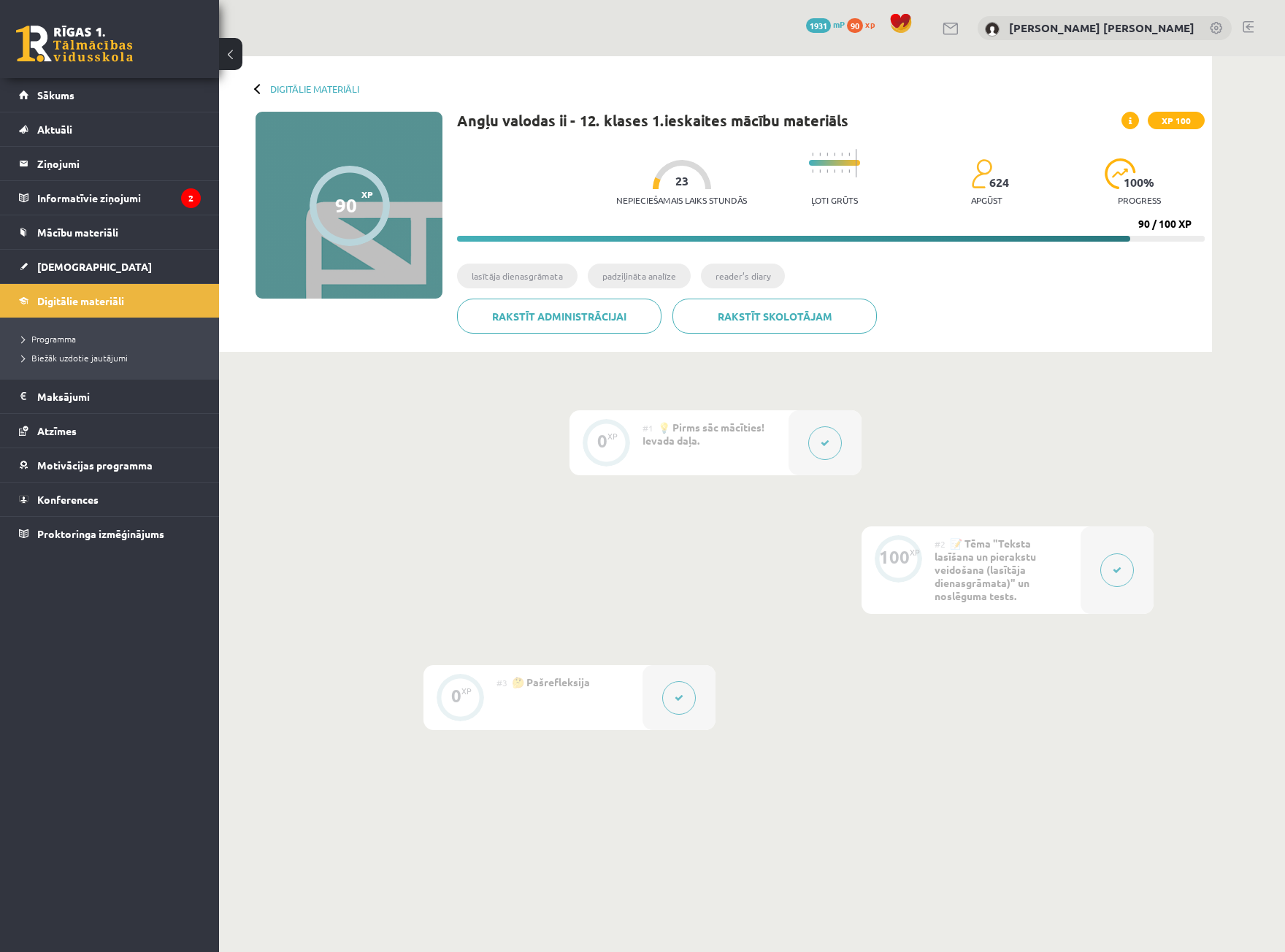
click at [1104, 579] on button at bounding box center [1117, 570] width 34 height 34
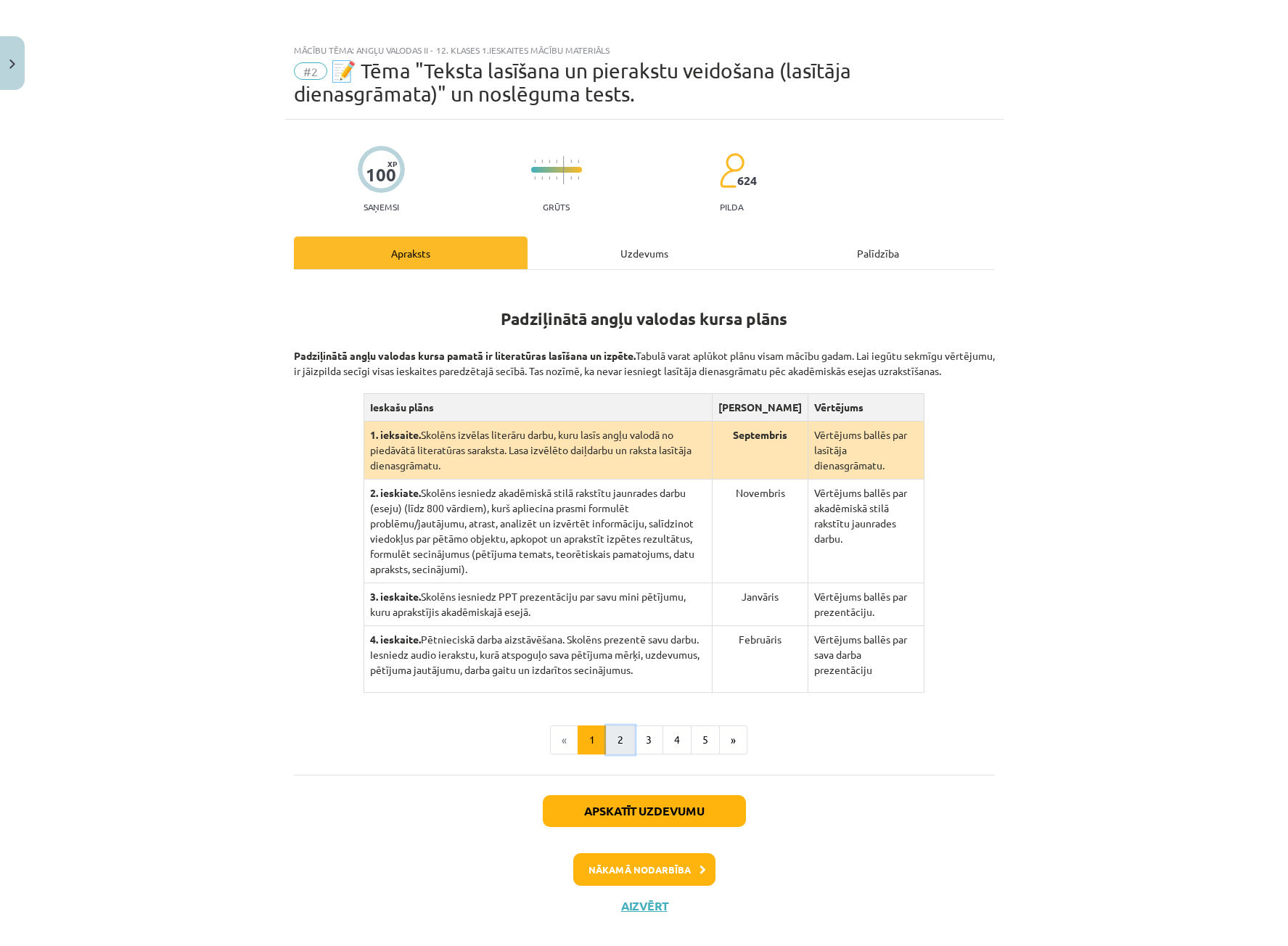
click at [614, 734] on button "2" at bounding box center [620, 740] width 29 height 29
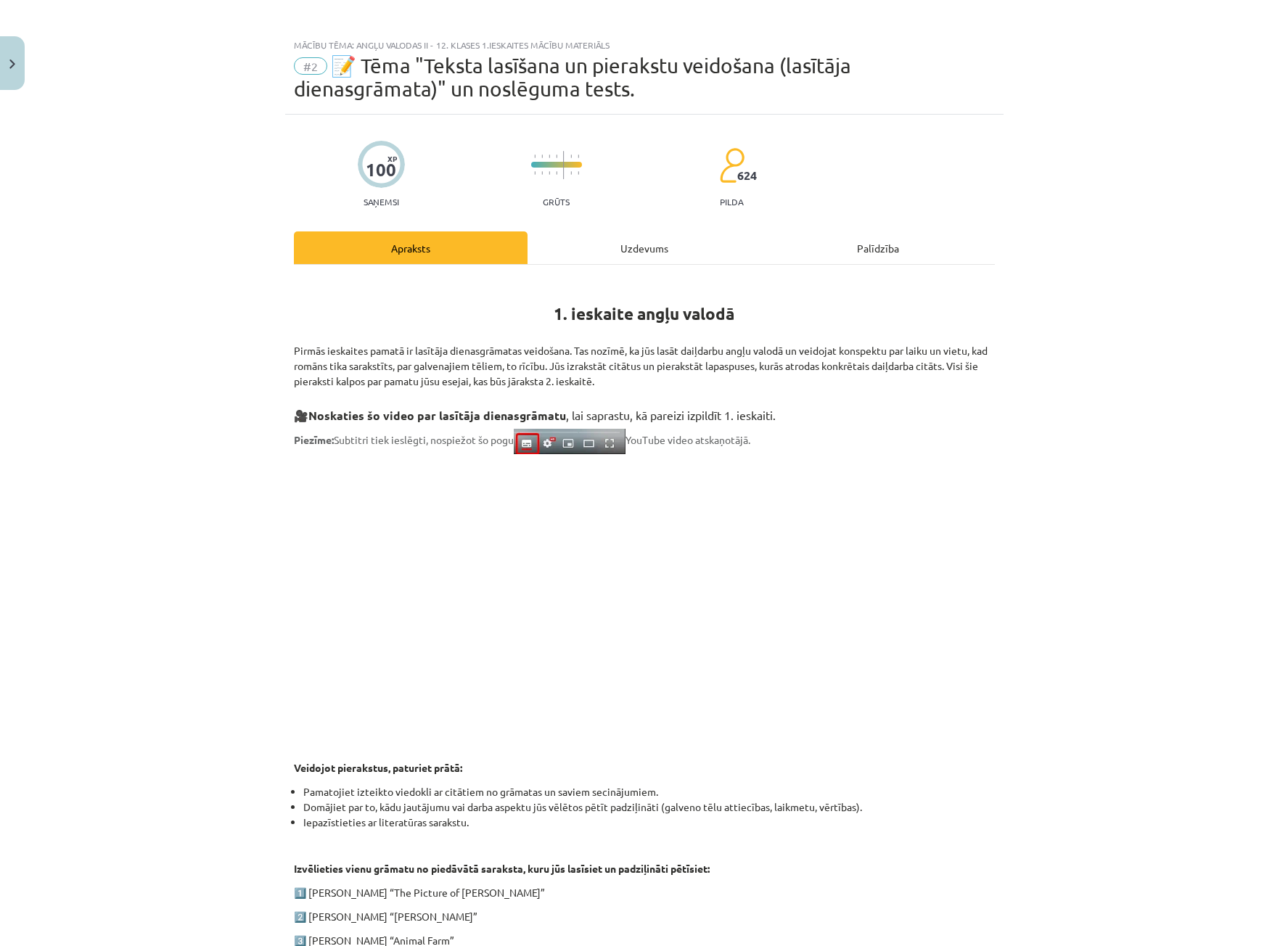
scroll to position [223, 0]
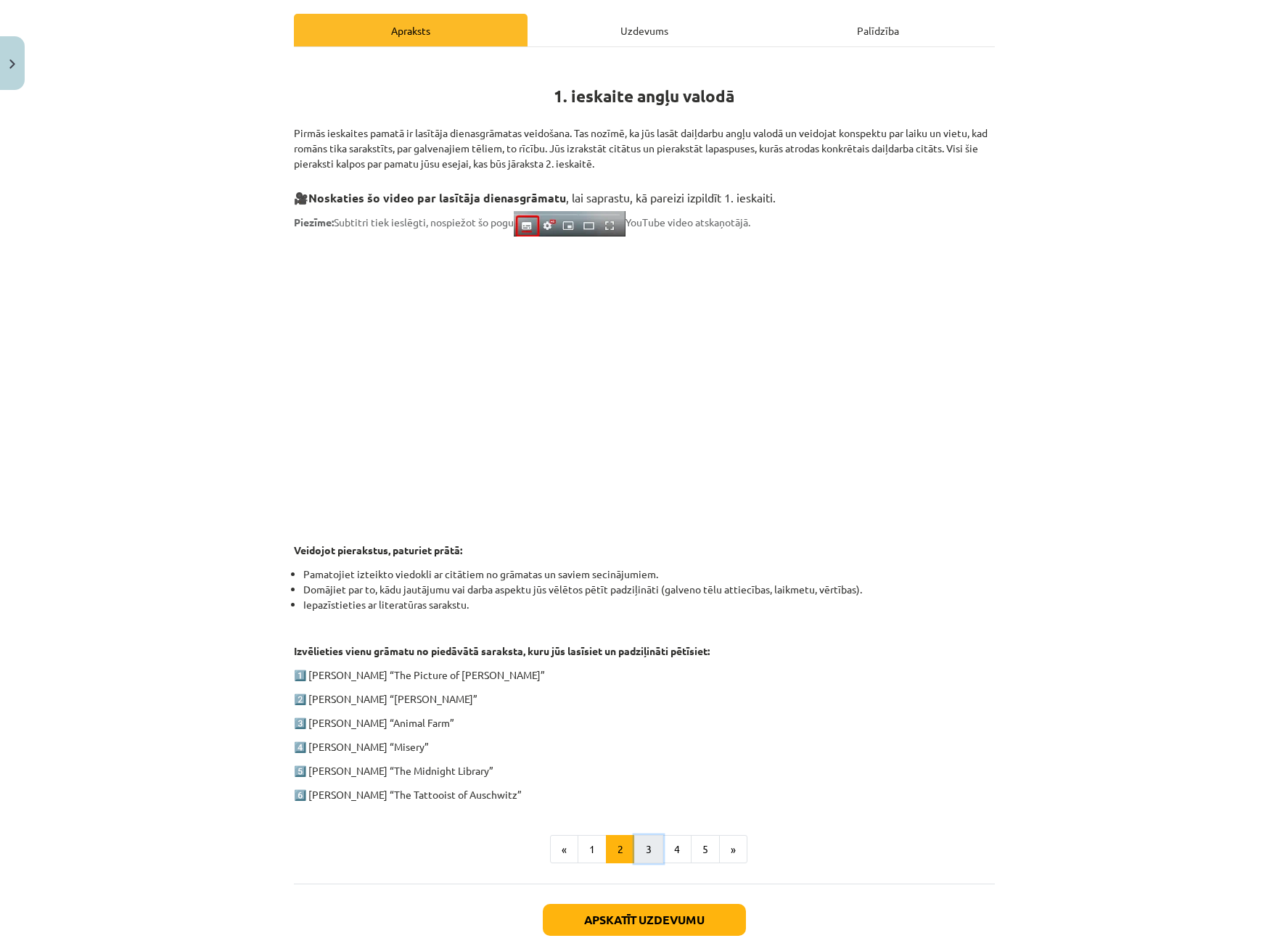
click at [650, 850] on button "3" at bounding box center [648, 849] width 29 height 29
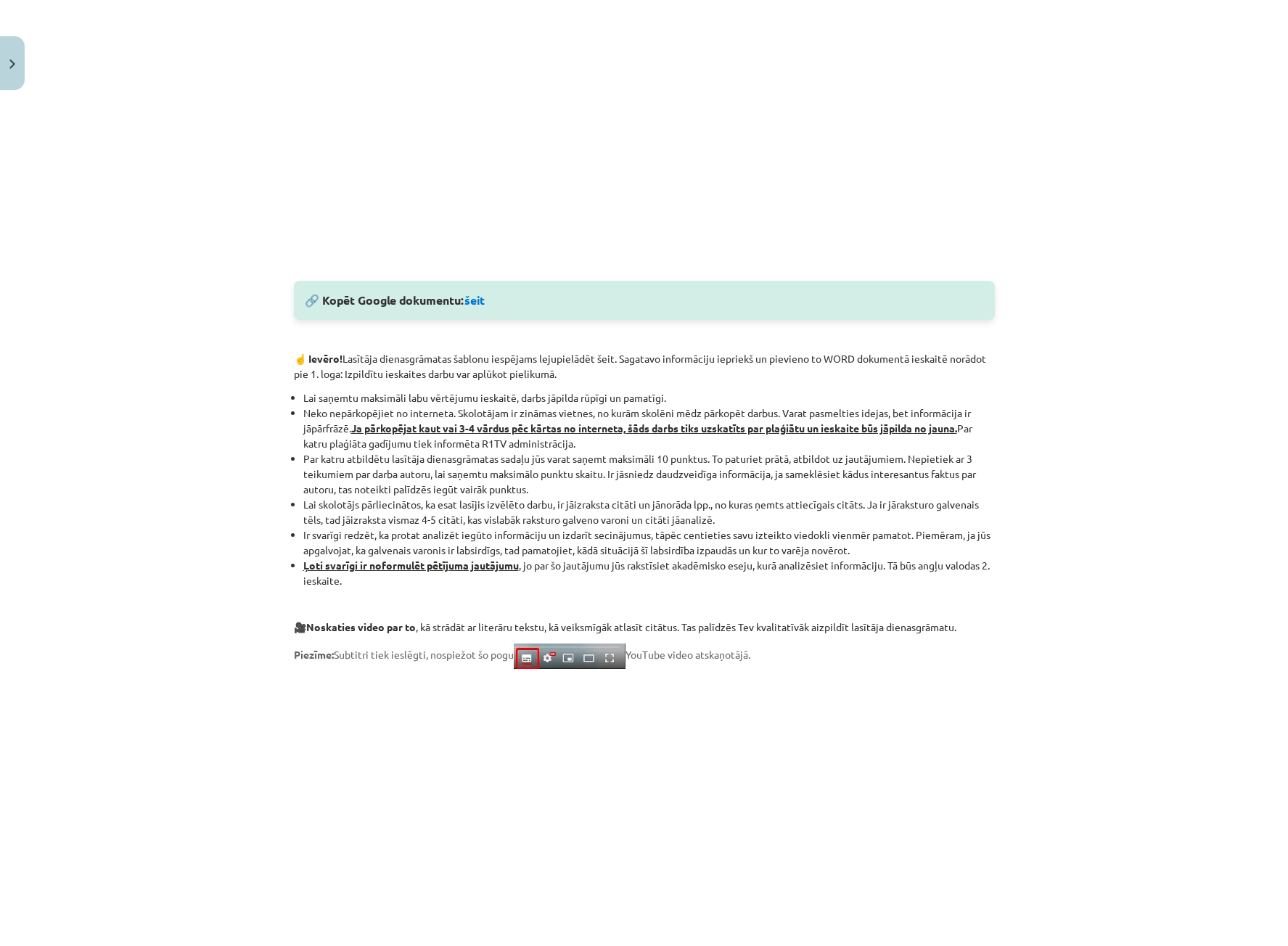
scroll to position [845, 0]
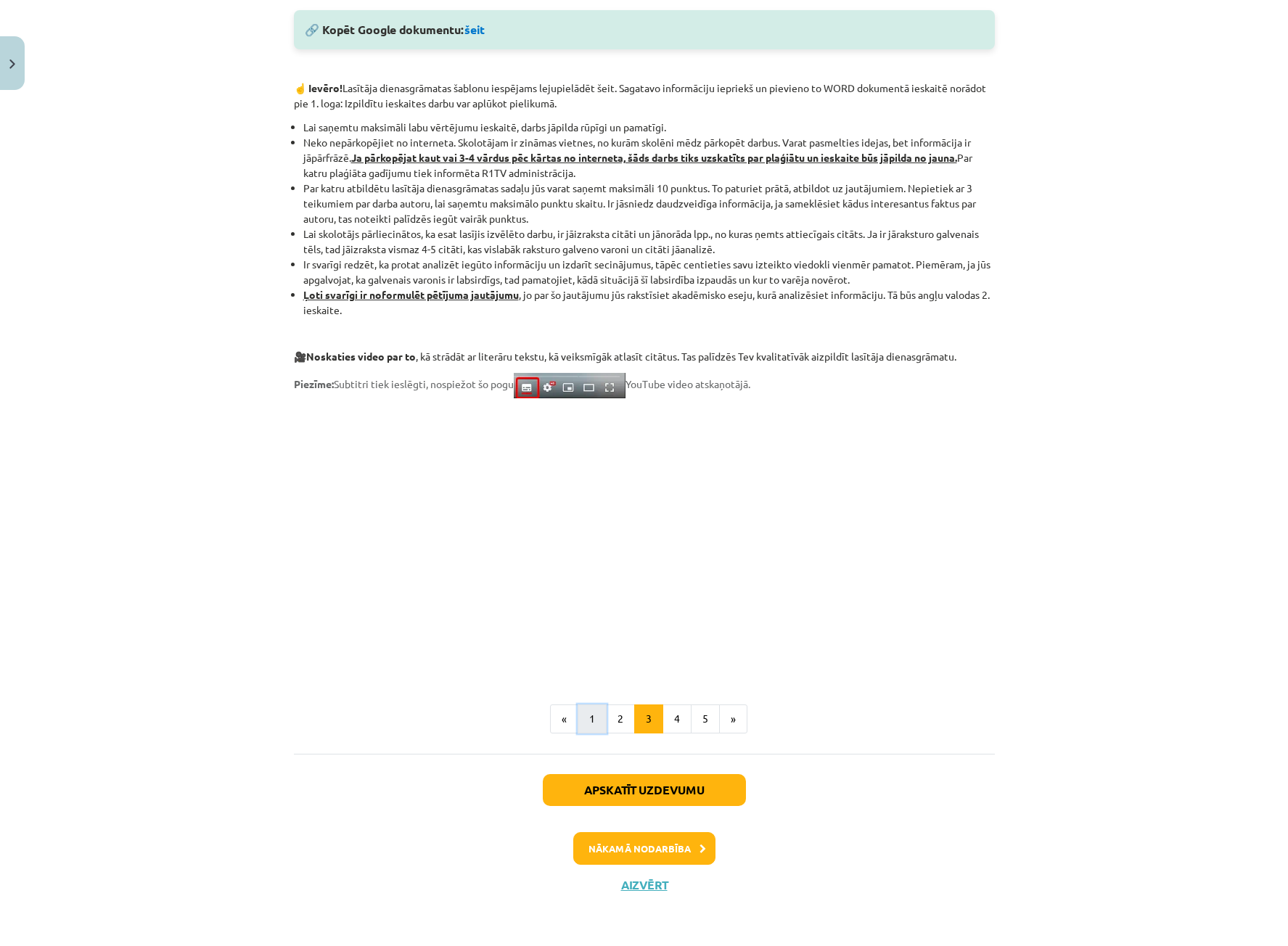
click at [587, 722] on button "1" at bounding box center [592, 718] width 29 height 29
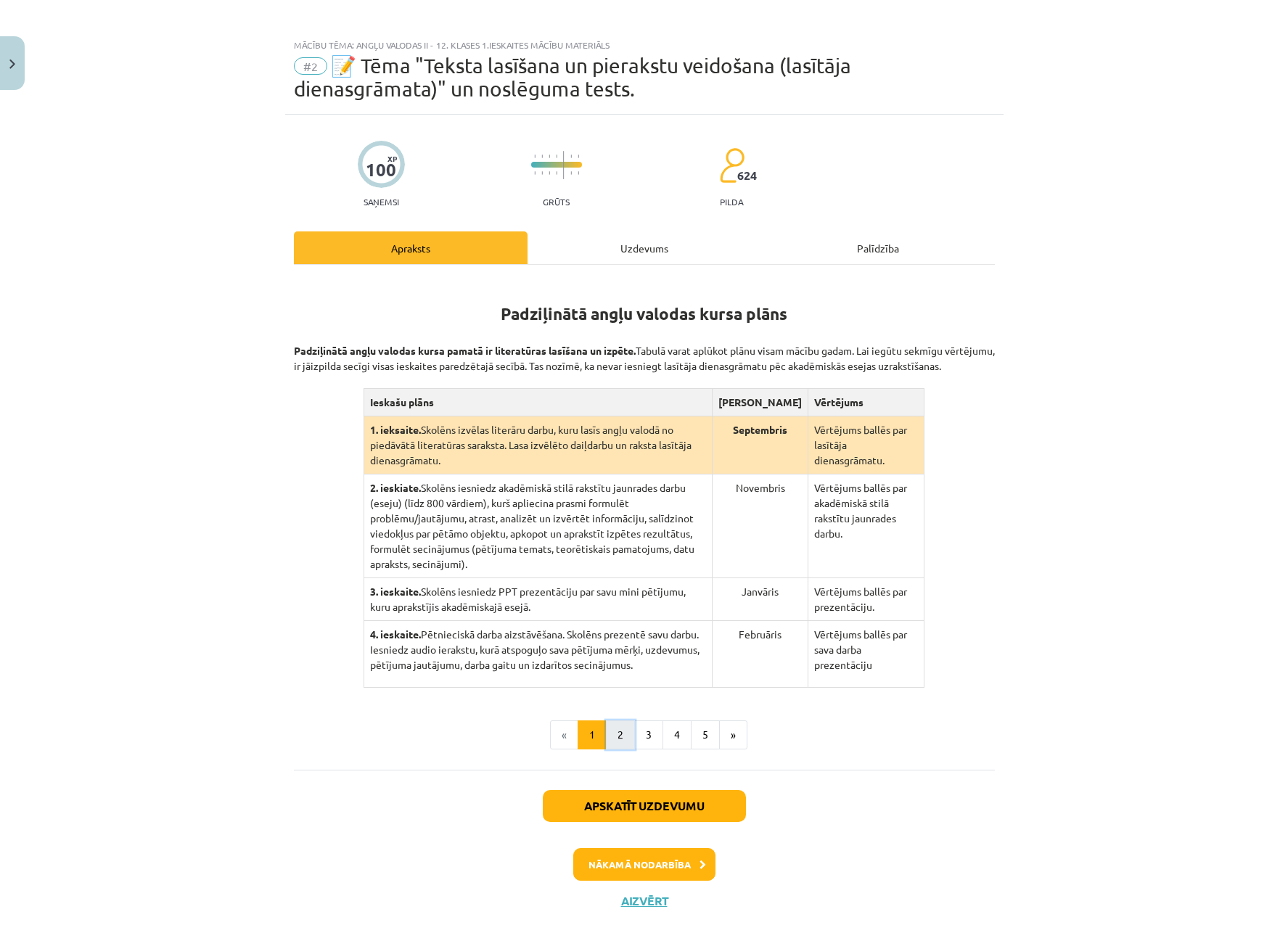
click at [624, 726] on button "2" at bounding box center [620, 734] width 29 height 29
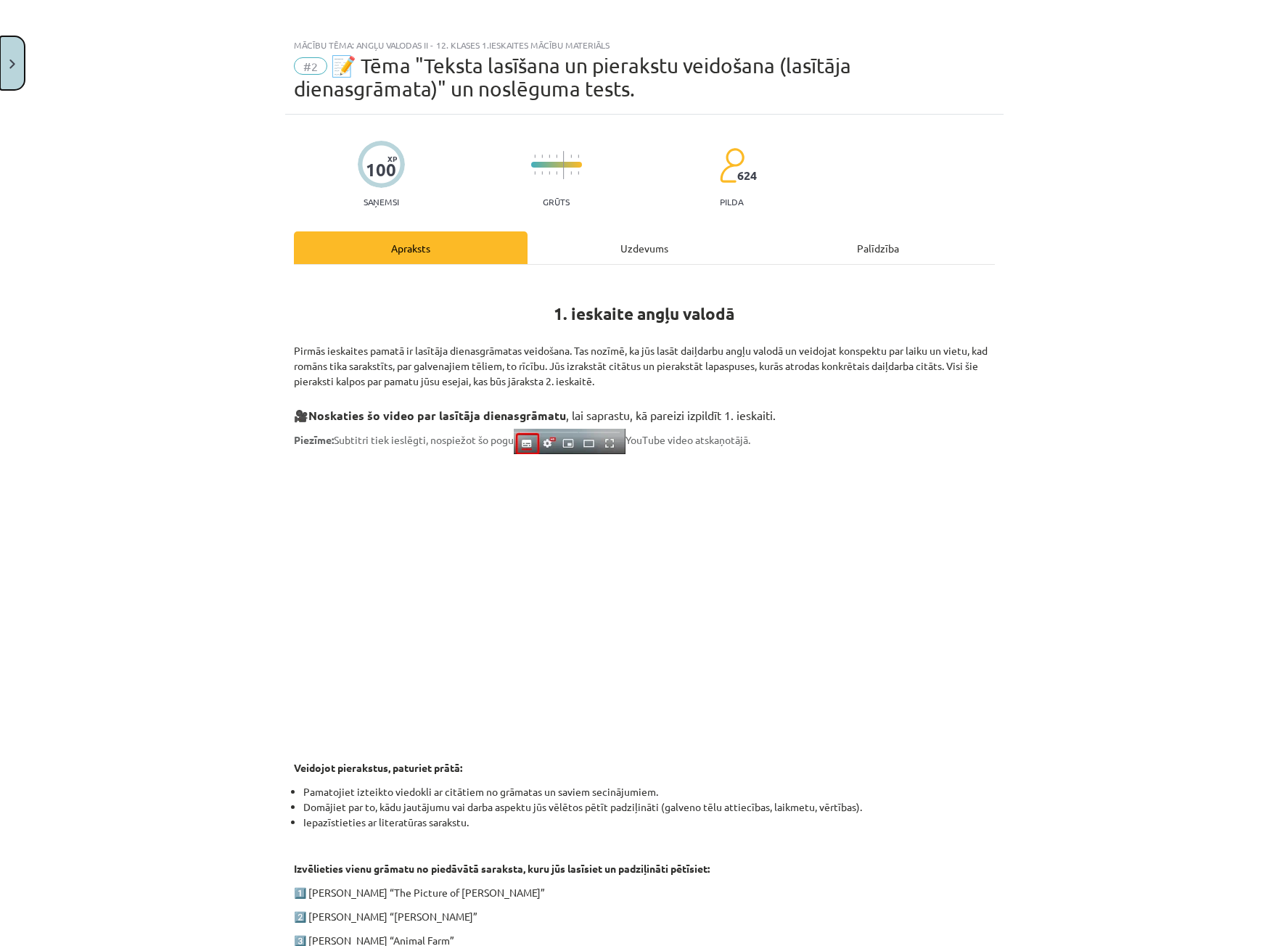
click at [1, 59] on button "Close" at bounding box center [12, 63] width 25 height 54
click at [63, 44] on div "Mācību tēma: Angļu valodas ii - 12. klases 1.ieskaites mācību materiāls #2 📝 Tē…" at bounding box center [644, 473] width 1288 height 946
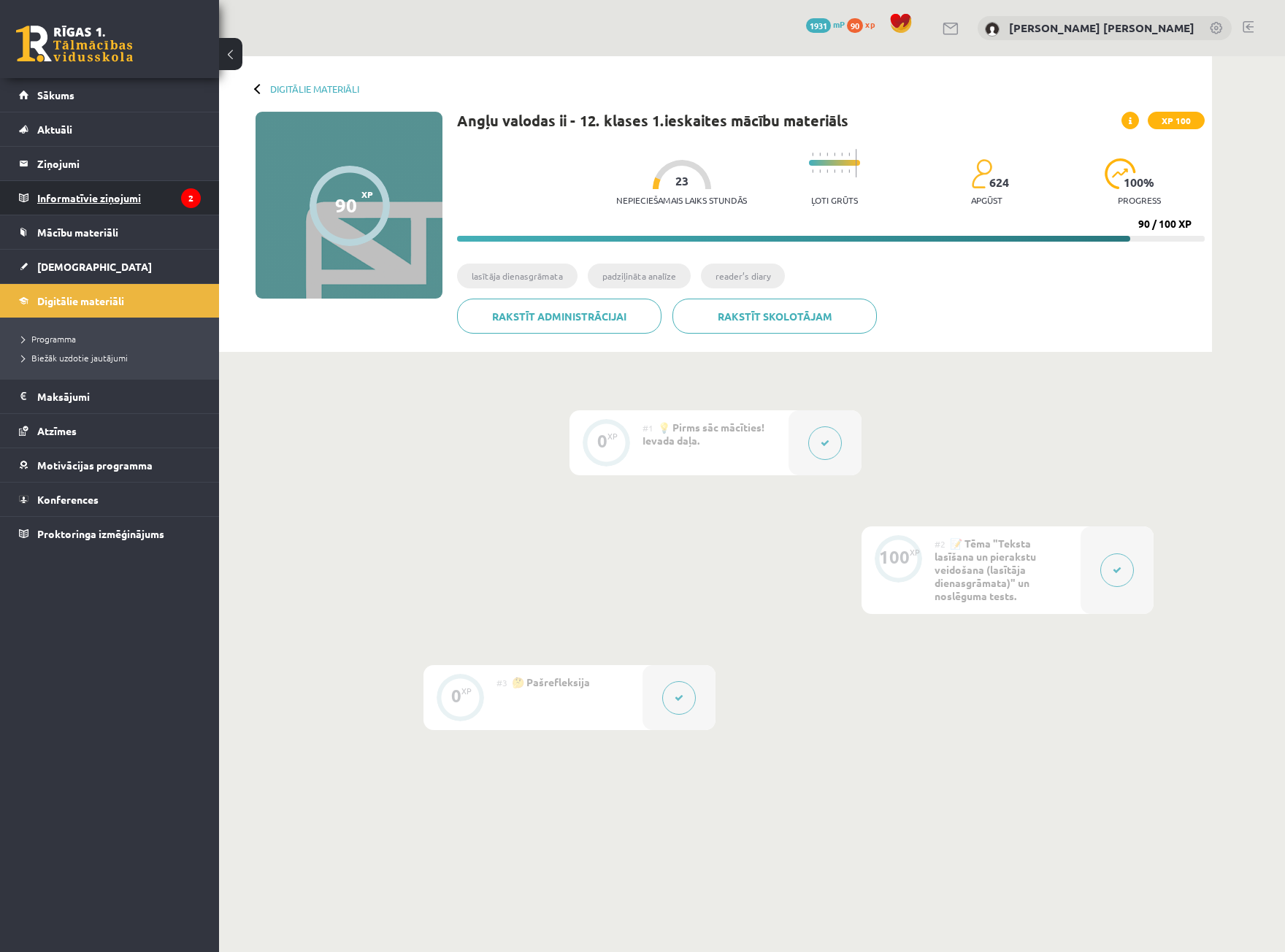
click at [85, 191] on legend "Informatīvie ziņojumi 2" at bounding box center [119, 198] width 164 height 34
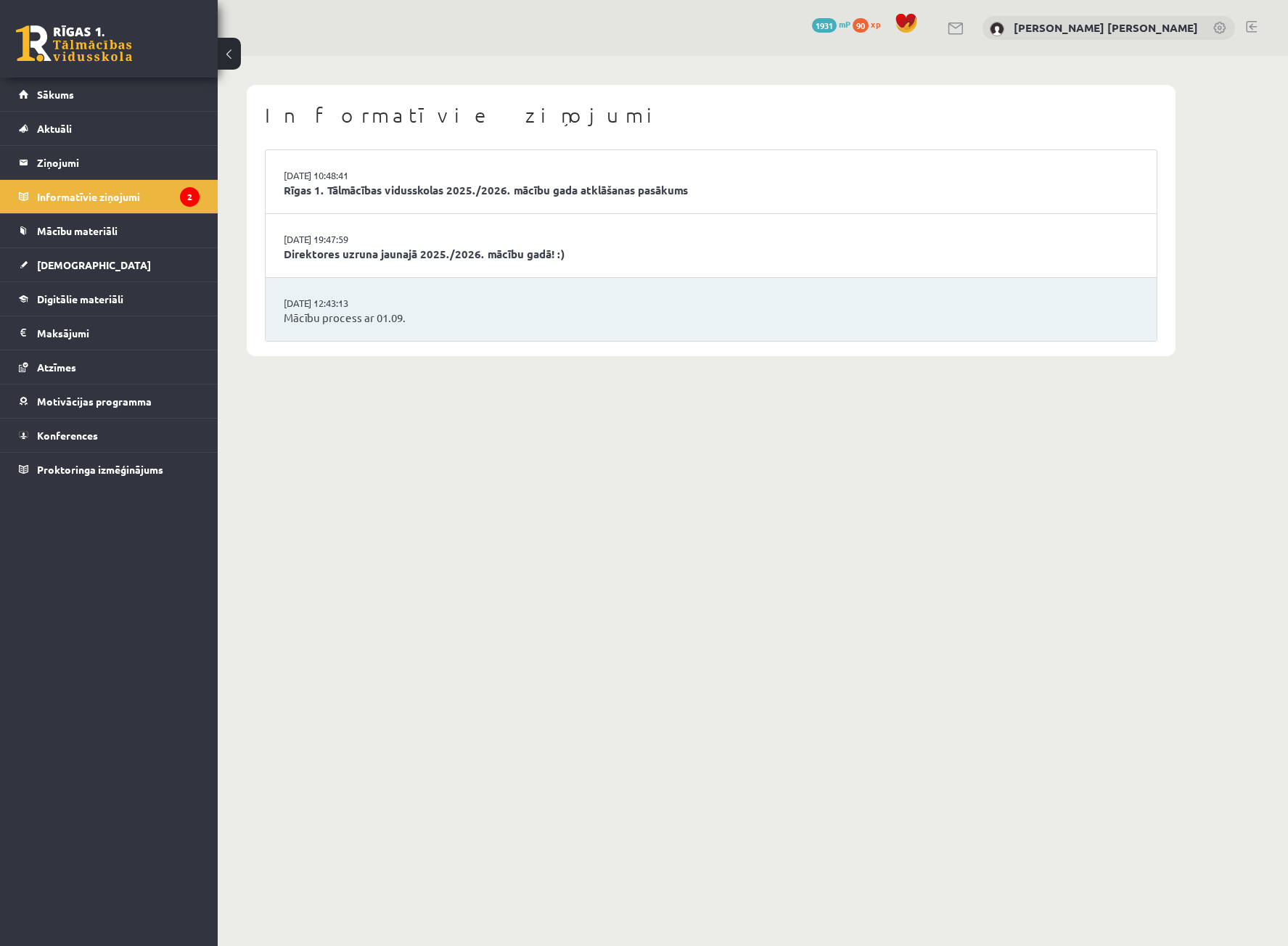
click at [77, 44] on link at bounding box center [74, 44] width 116 height 36
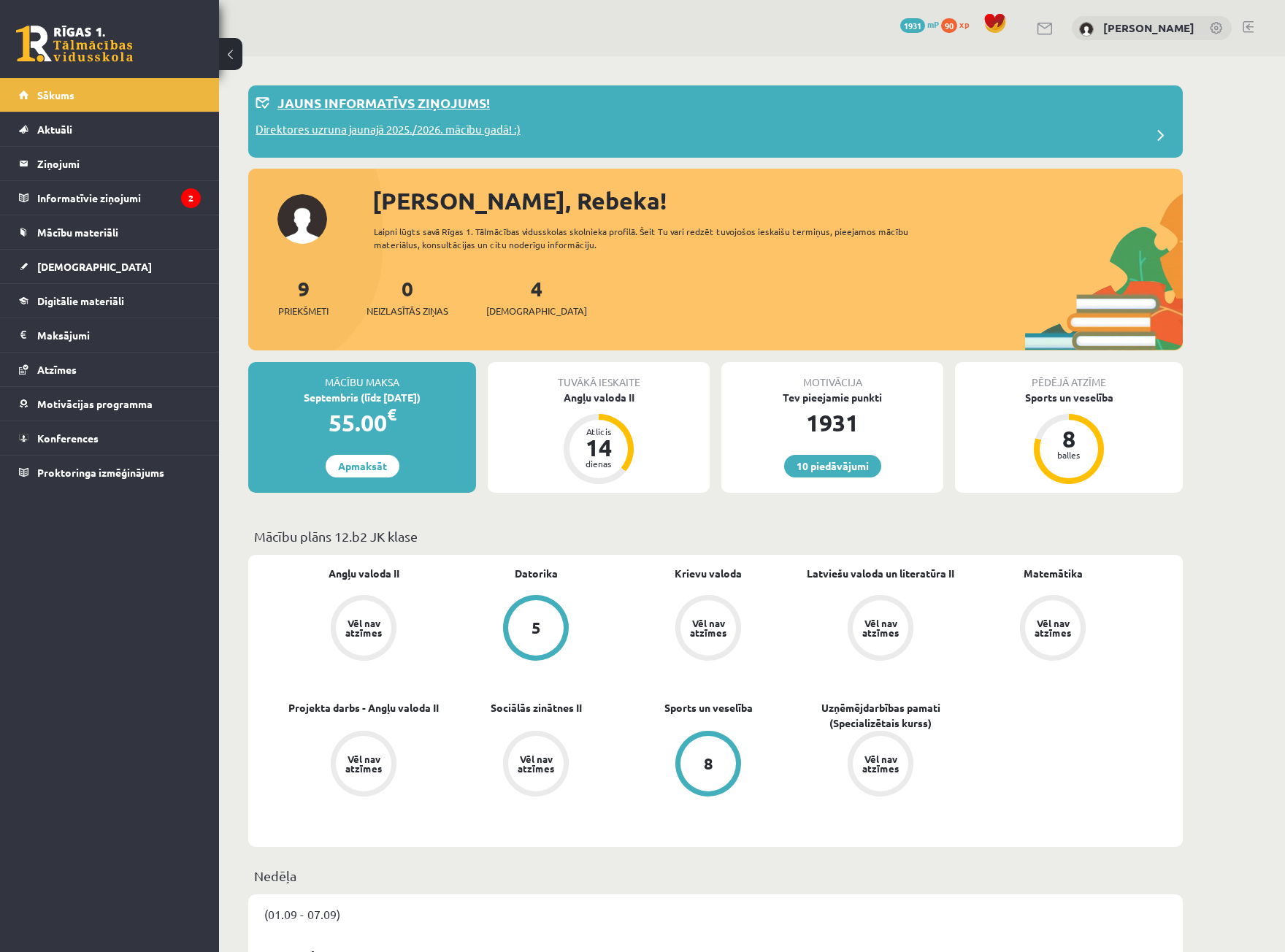
click at [373, 140] on p "Direktores uzruna jaunajā 2025./2026. mācību gadā! :)" at bounding box center [388, 132] width 265 height 21
